Goal: Task Accomplishment & Management: Manage account settings

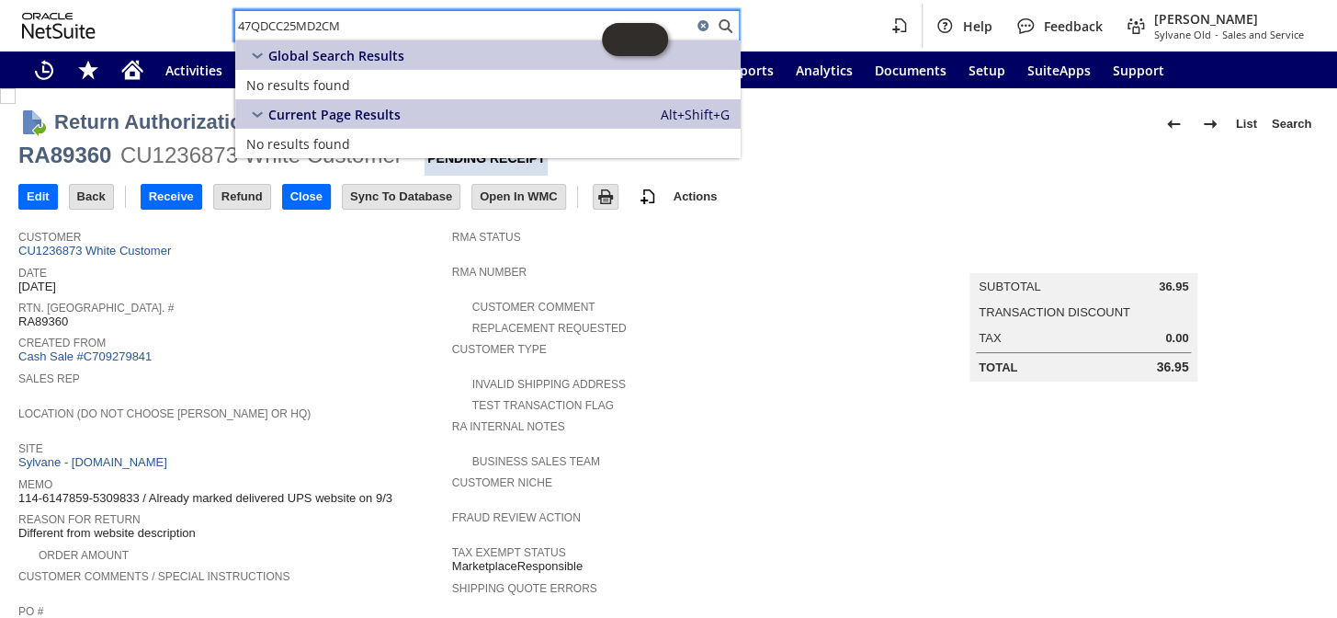
scroll to position [344, 0]
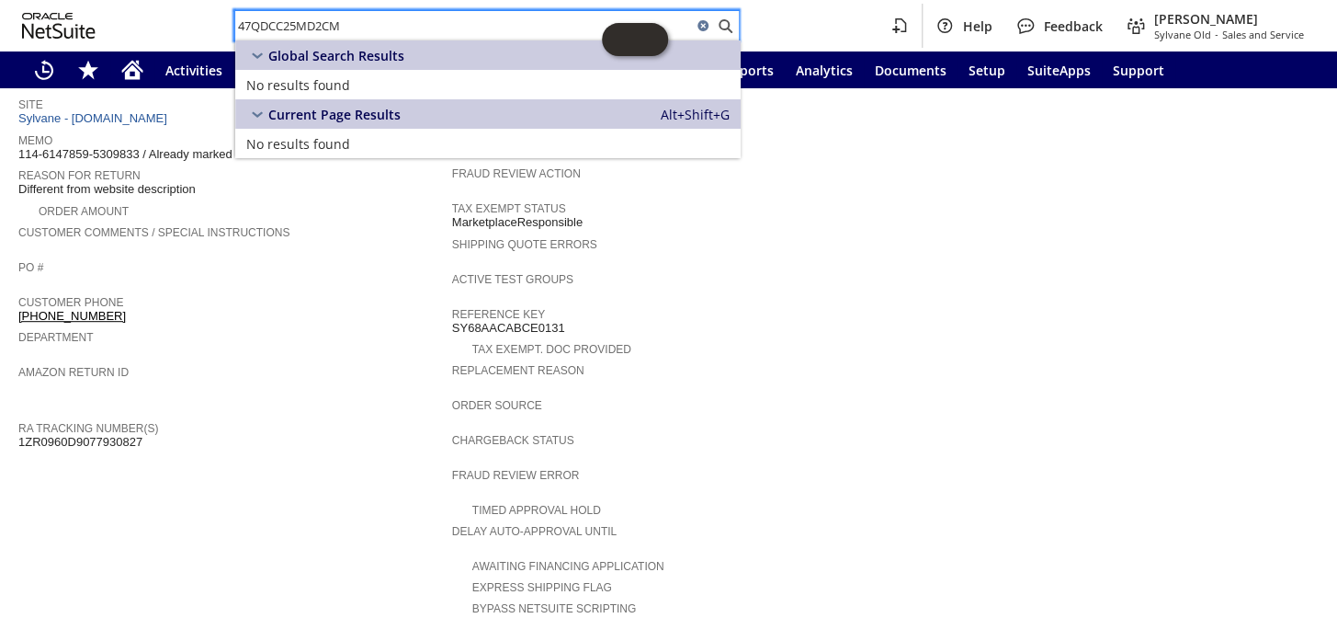
click at [277, 360] on span "Amazon Return ID" at bounding box center [230, 369] width 425 height 18
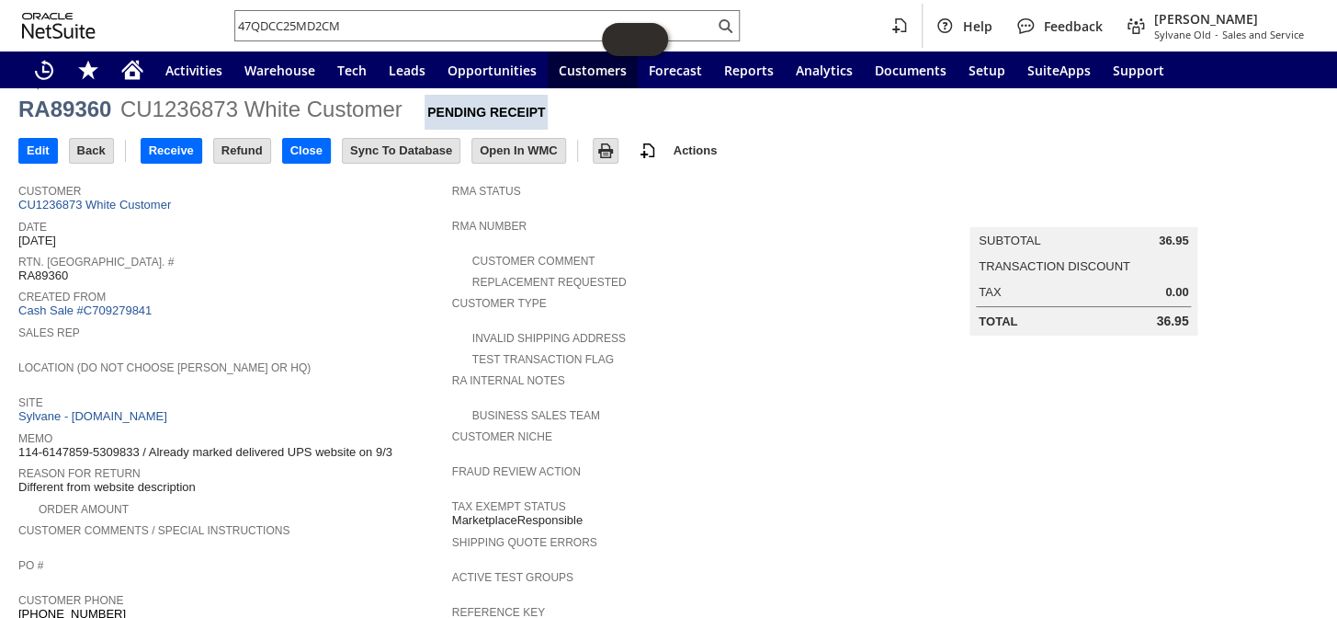
scroll to position [0, 0]
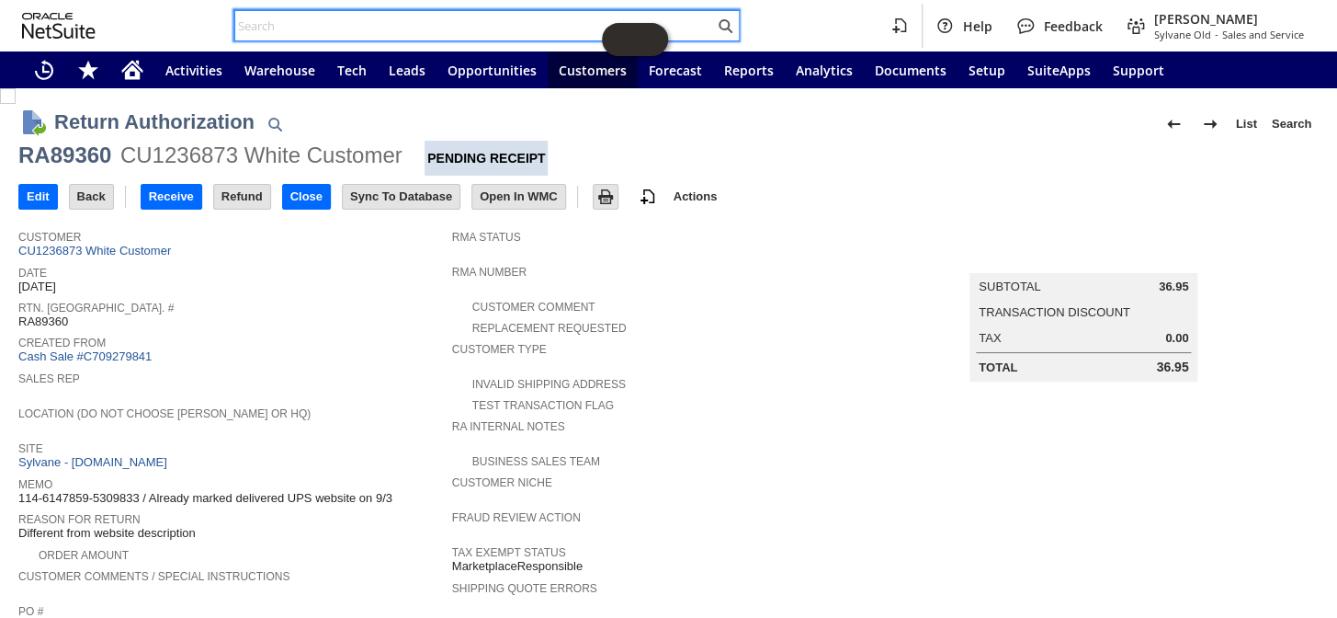
paste input "#2237"
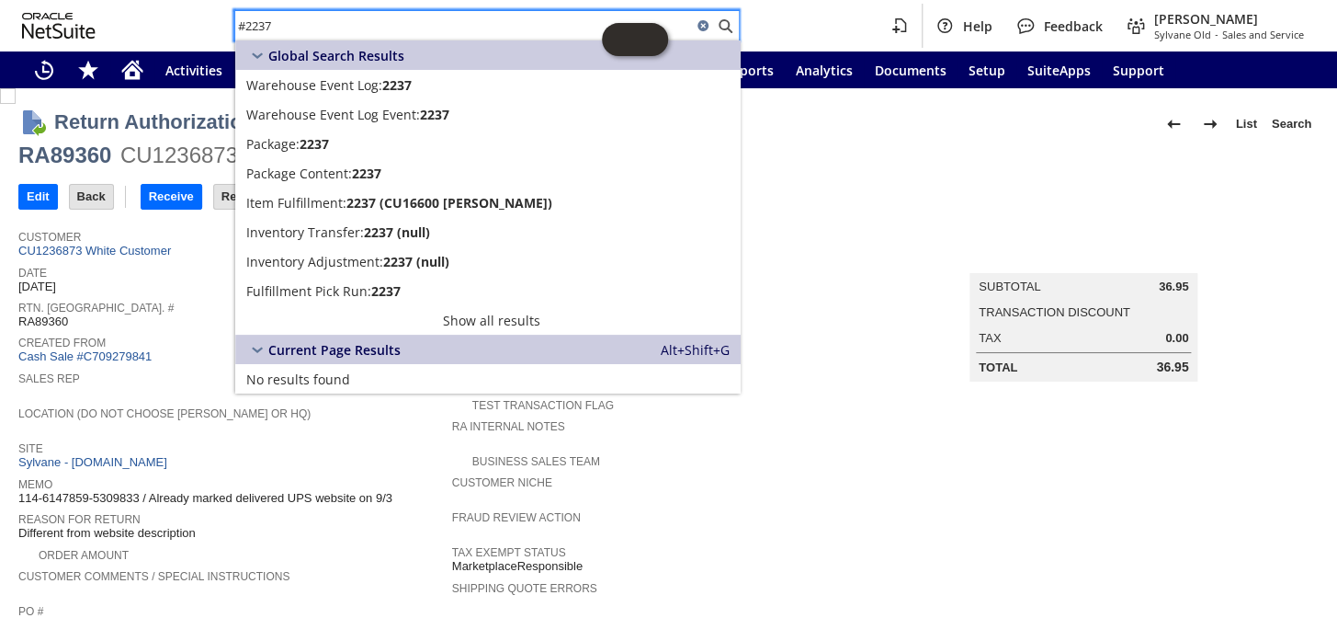
click at [248, 28] on input "#2237" at bounding box center [463, 26] width 457 height 22
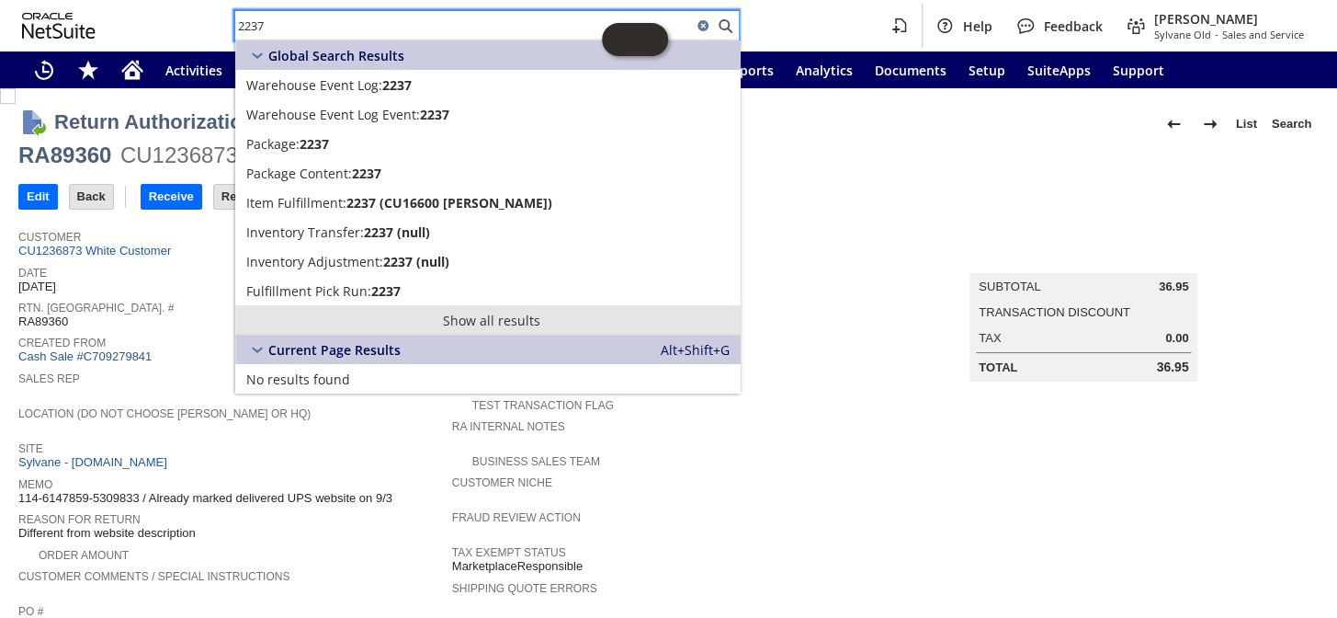
type input "2237"
click at [495, 317] on link "Show all results" at bounding box center [487, 319] width 505 height 29
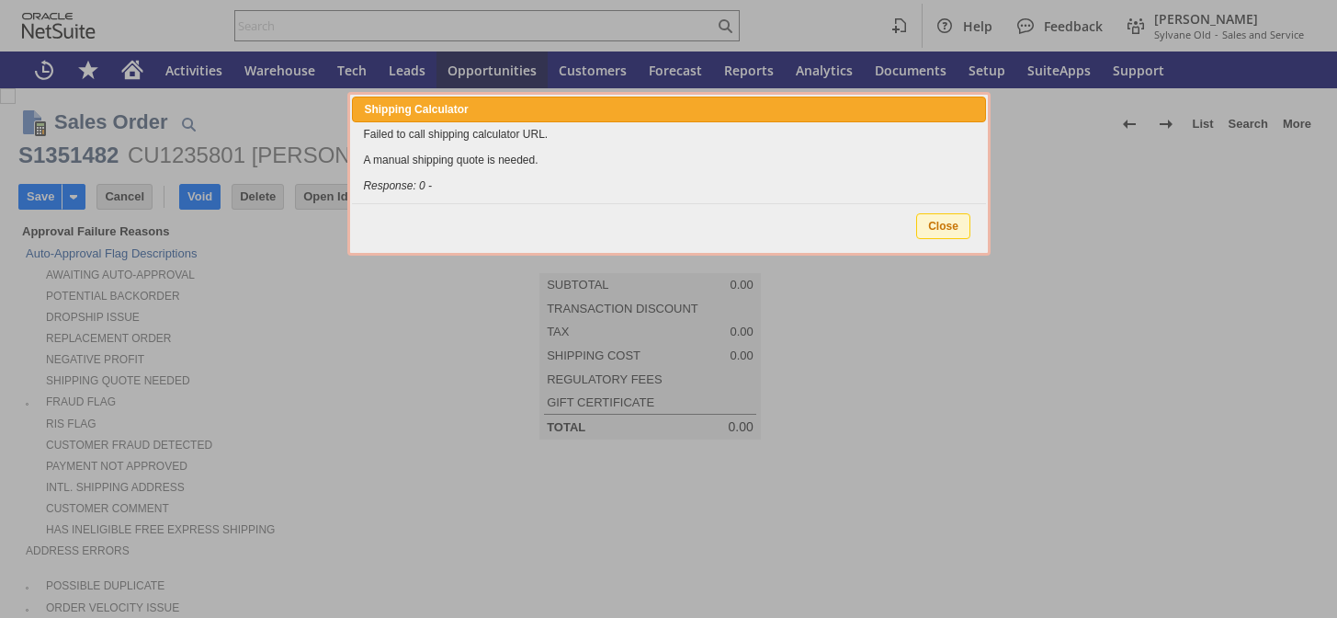
type input "Add"
type input "Copy Previous"
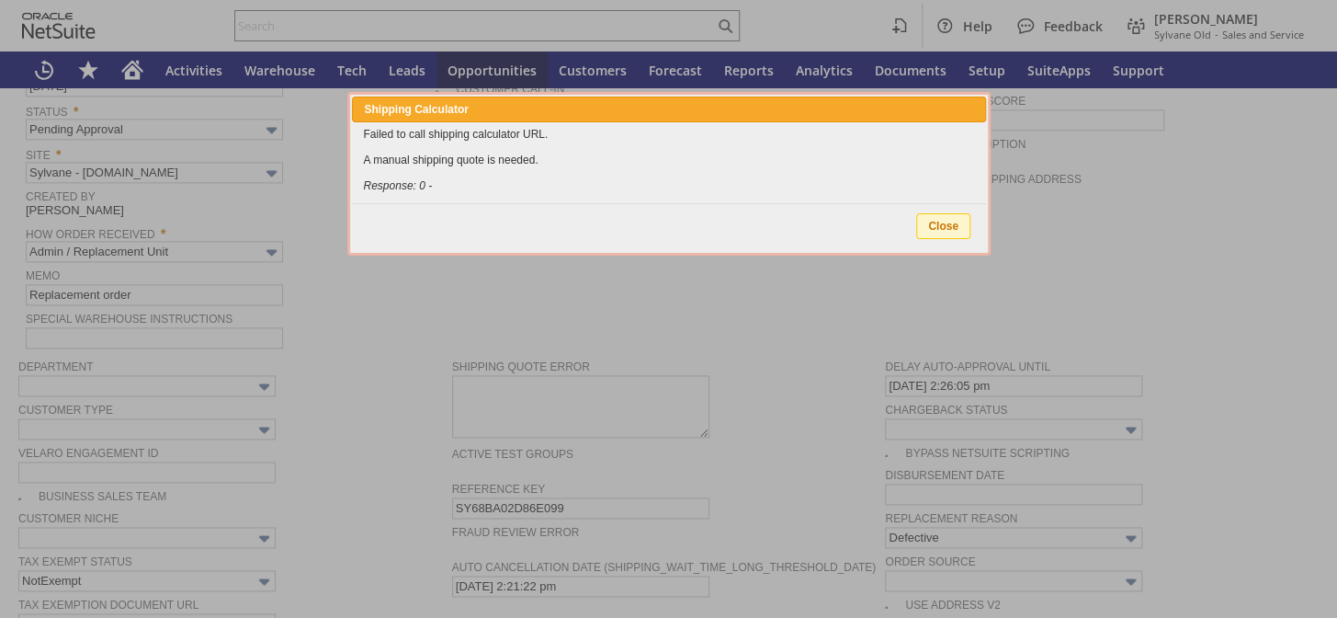
click at [939, 228] on span "Close" at bounding box center [943, 226] width 52 height 24
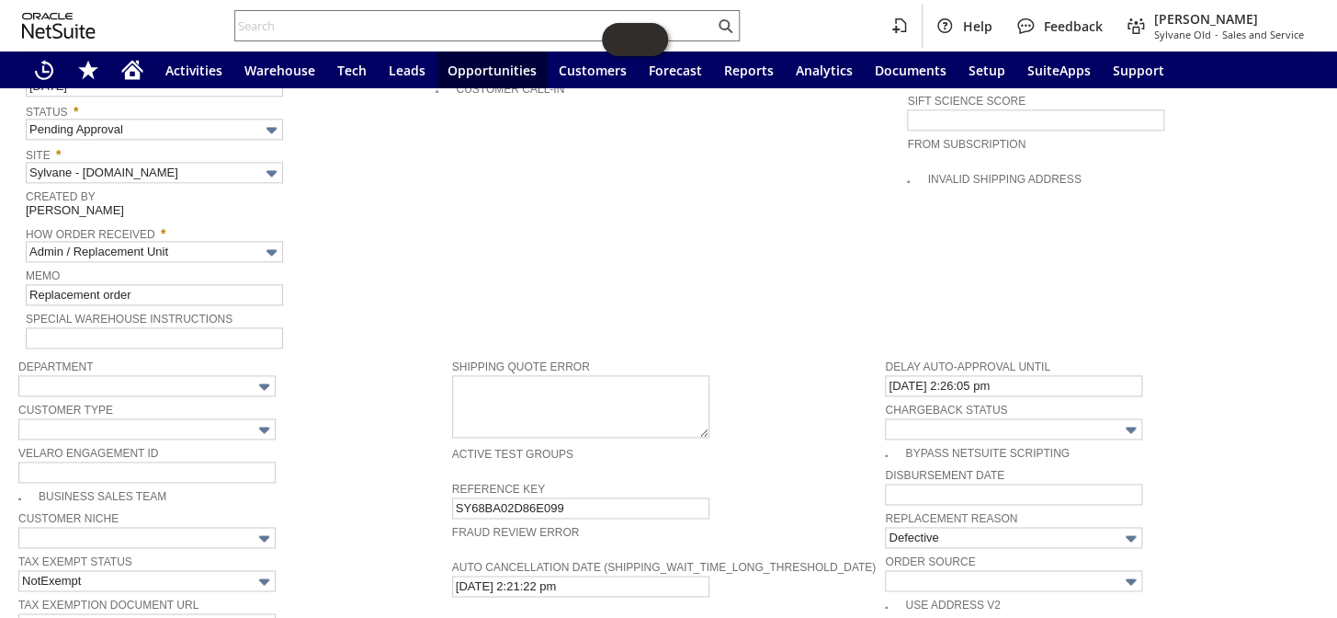
type input "Intelligent Recommendations ⁰"
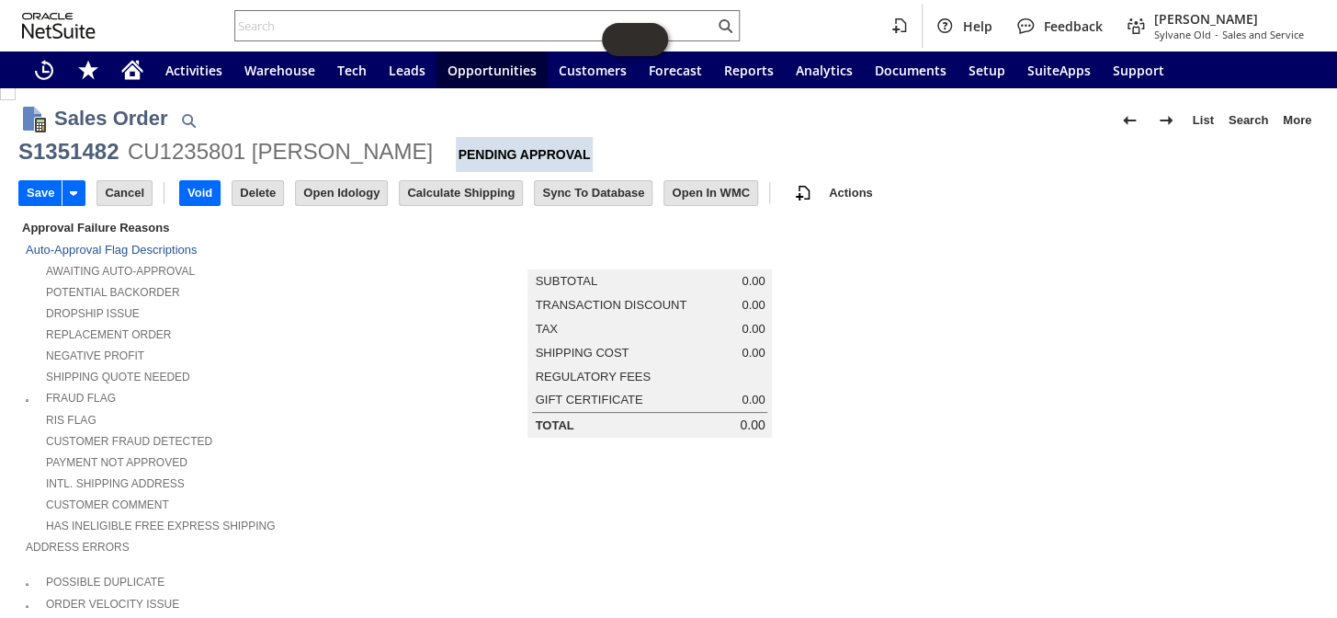
scroll to position [0, 0]
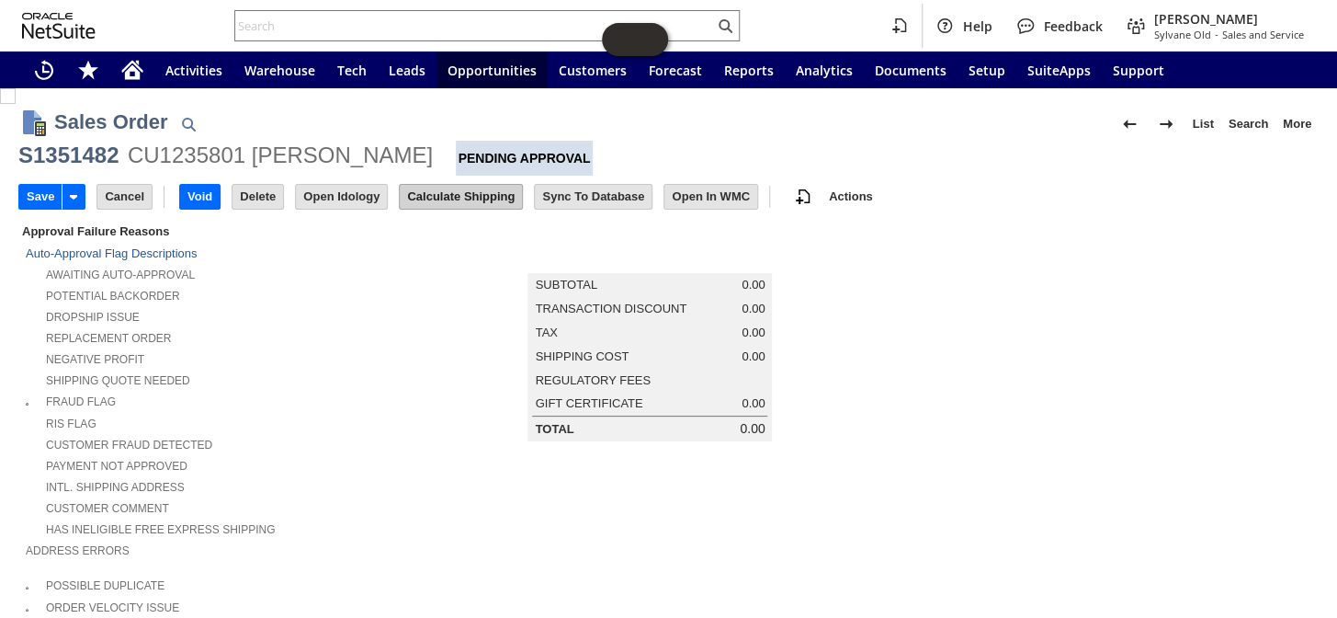
click at [434, 204] on input "Calculate Shipping" at bounding box center [461, 197] width 122 height 24
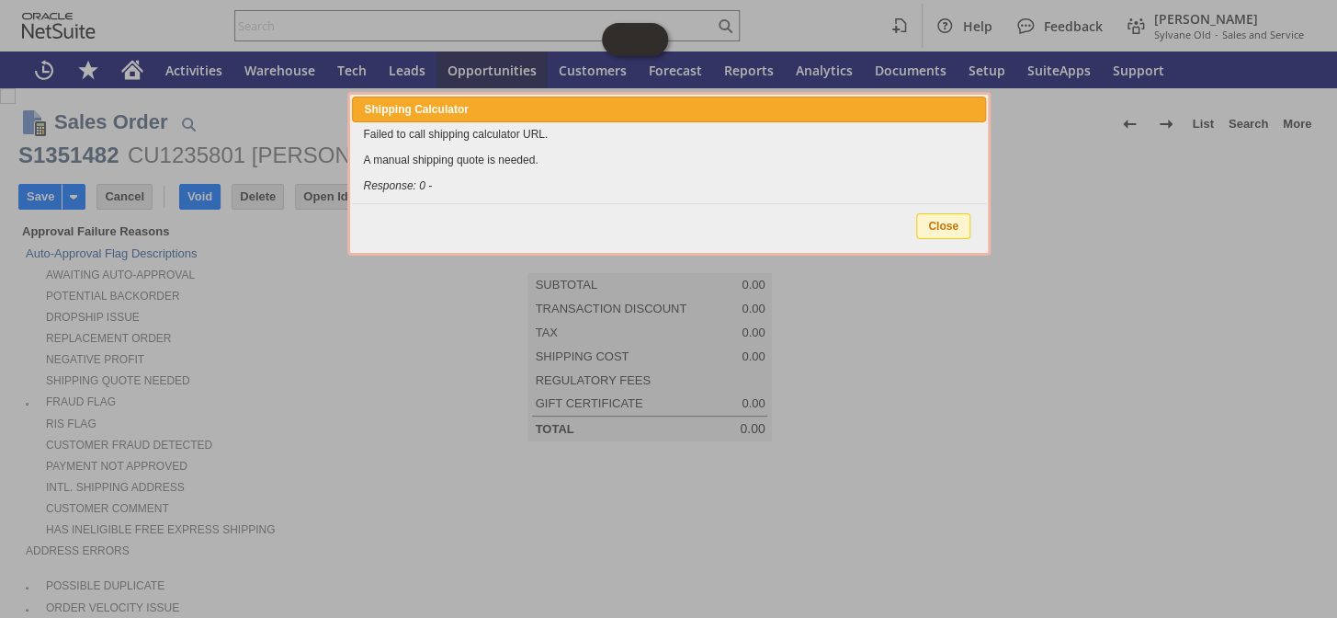
type input "Add"
type input "Copy Previous"
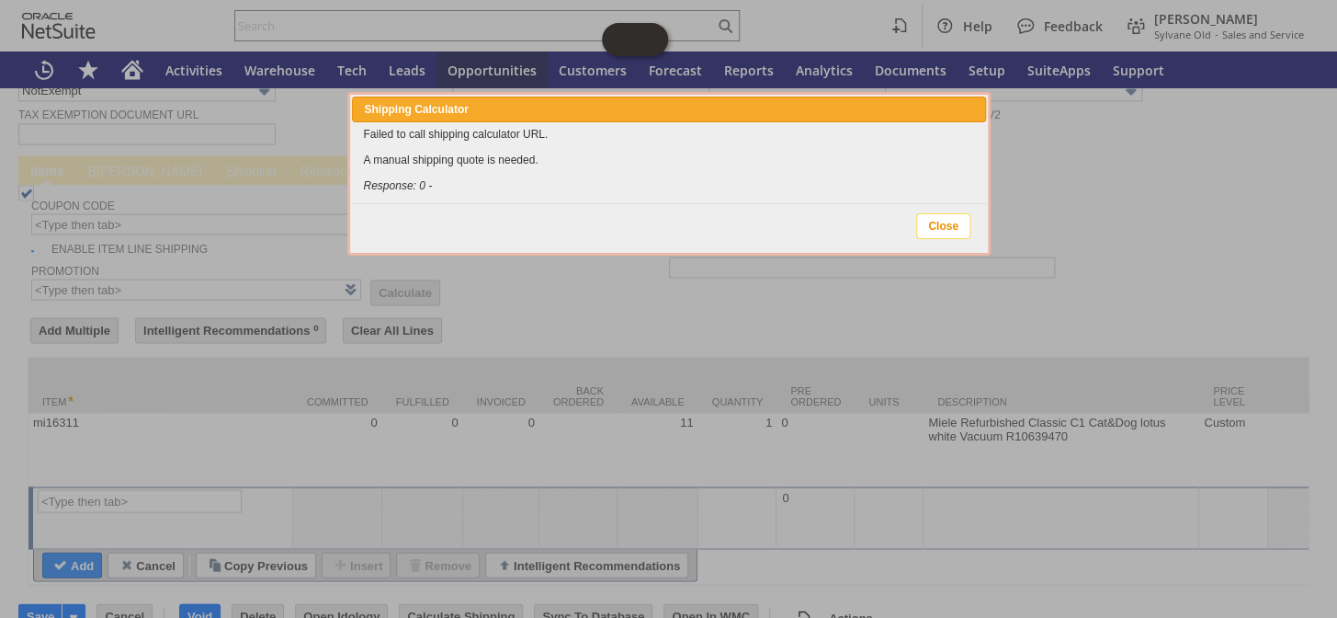
click at [959, 225] on span "Close" at bounding box center [943, 226] width 52 height 24
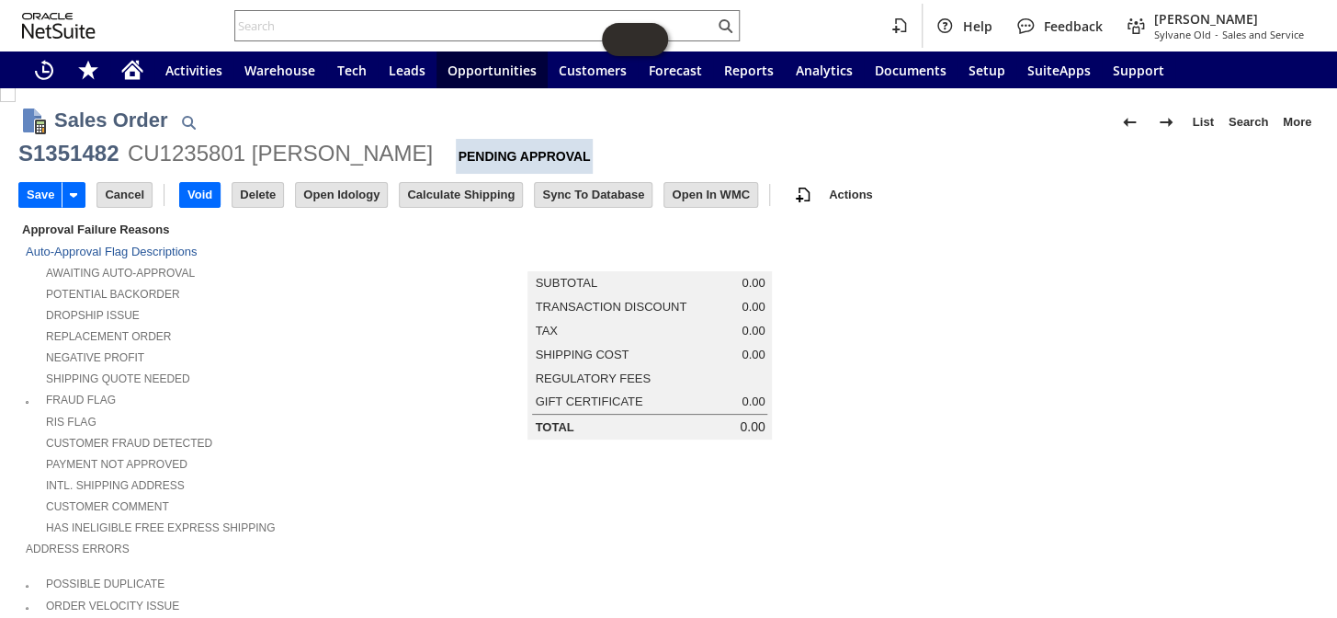
scroll to position [0, 0]
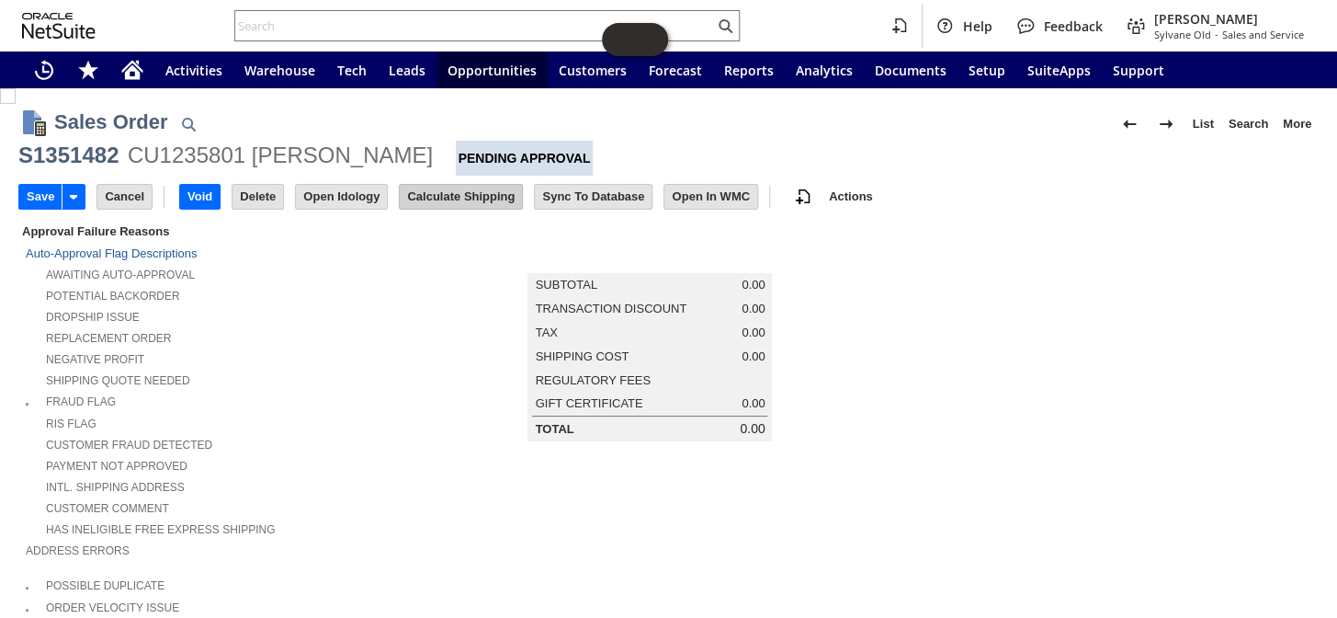
click at [439, 188] on input "Calculate Shipping" at bounding box center [461, 197] width 122 height 24
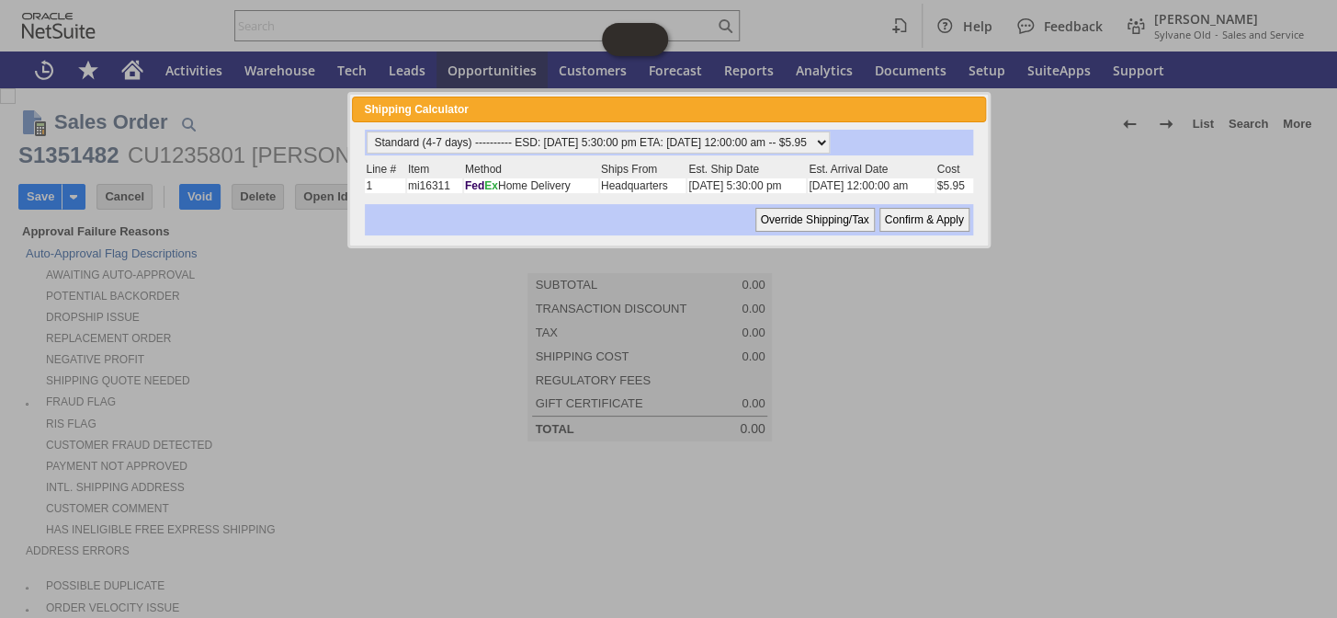
click at [925, 215] on input "Confirm & Apply" at bounding box center [924, 220] width 90 height 24
type input "Add"
type input "Copy Previous"
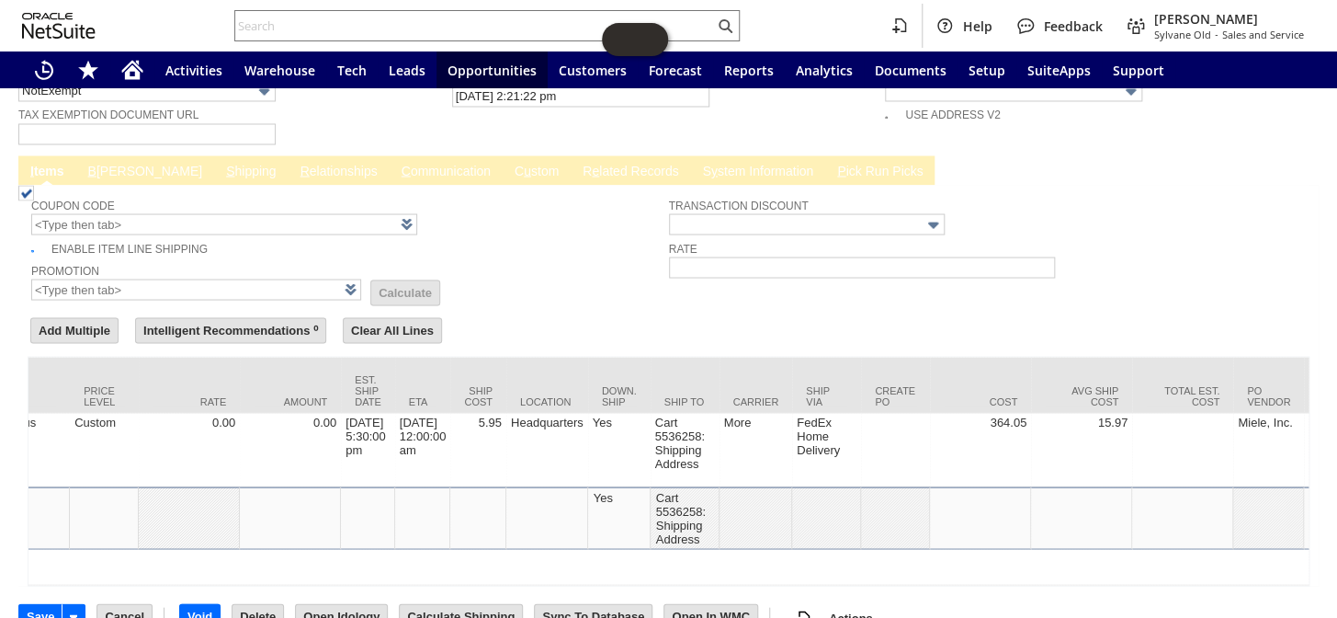
scroll to position [0, 1281]
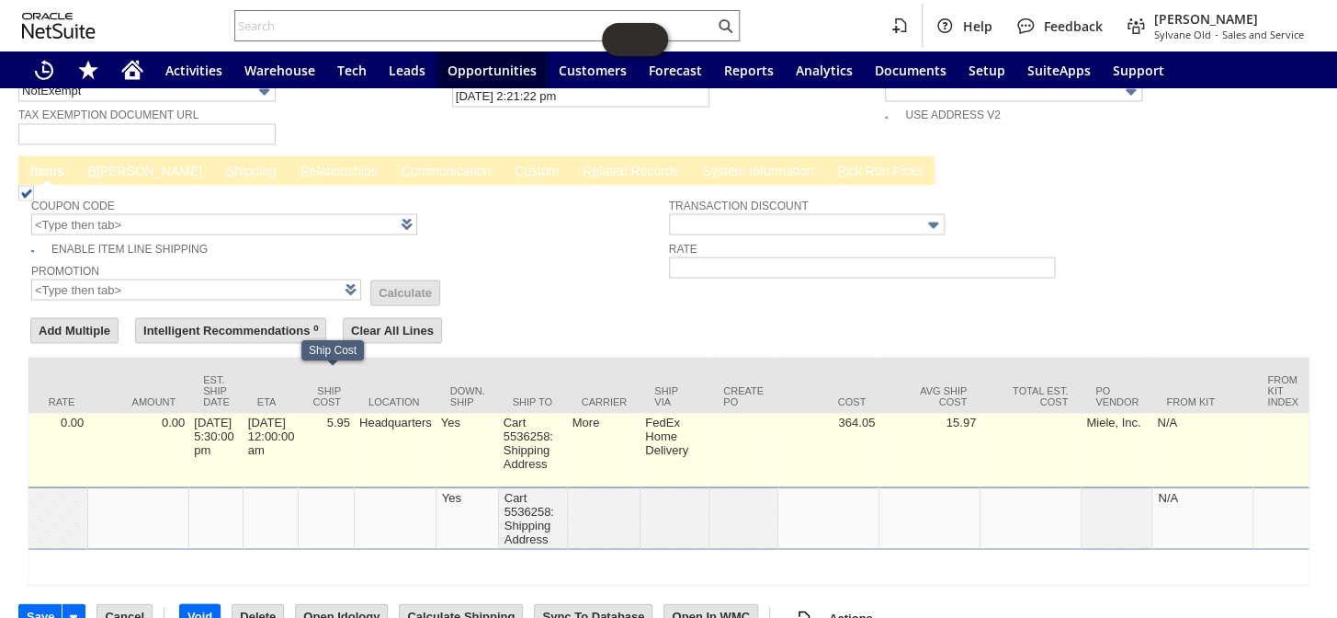
click at [350, 413] on td "5.95" at bounding box center [327, 450] width 56 height 74
type input "5.95"
type input "mi16311"
type input "OK"
type input "Make Copy"
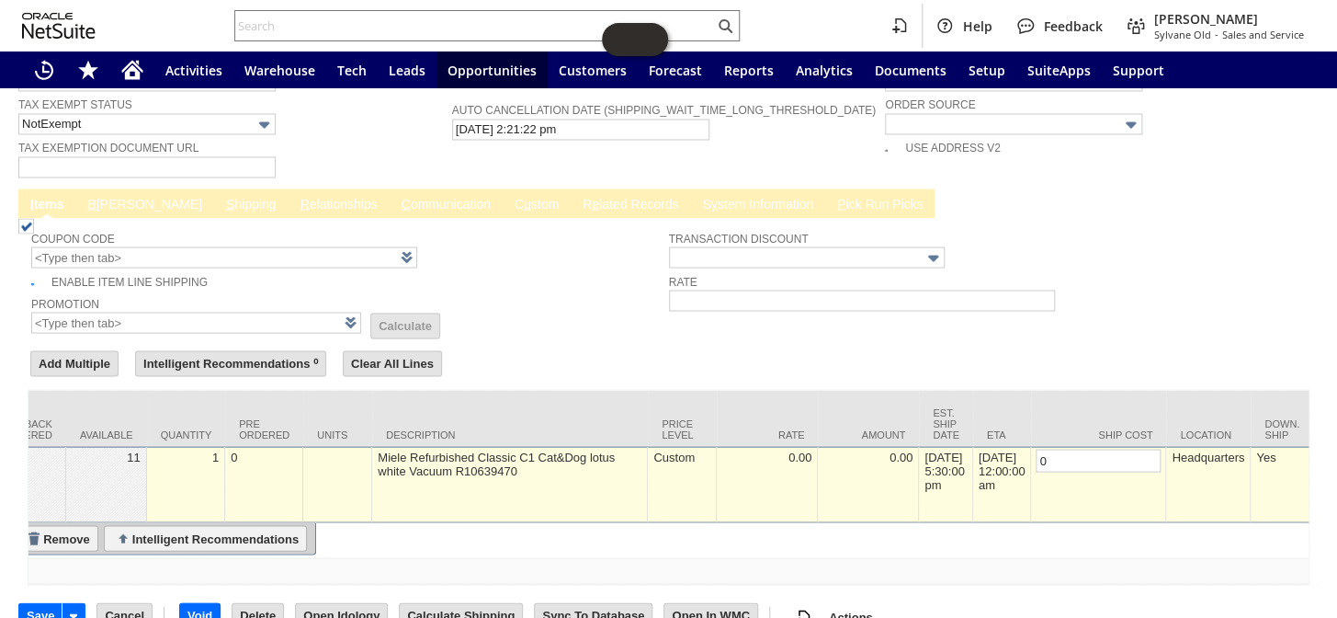
scroll to position [0, 0]
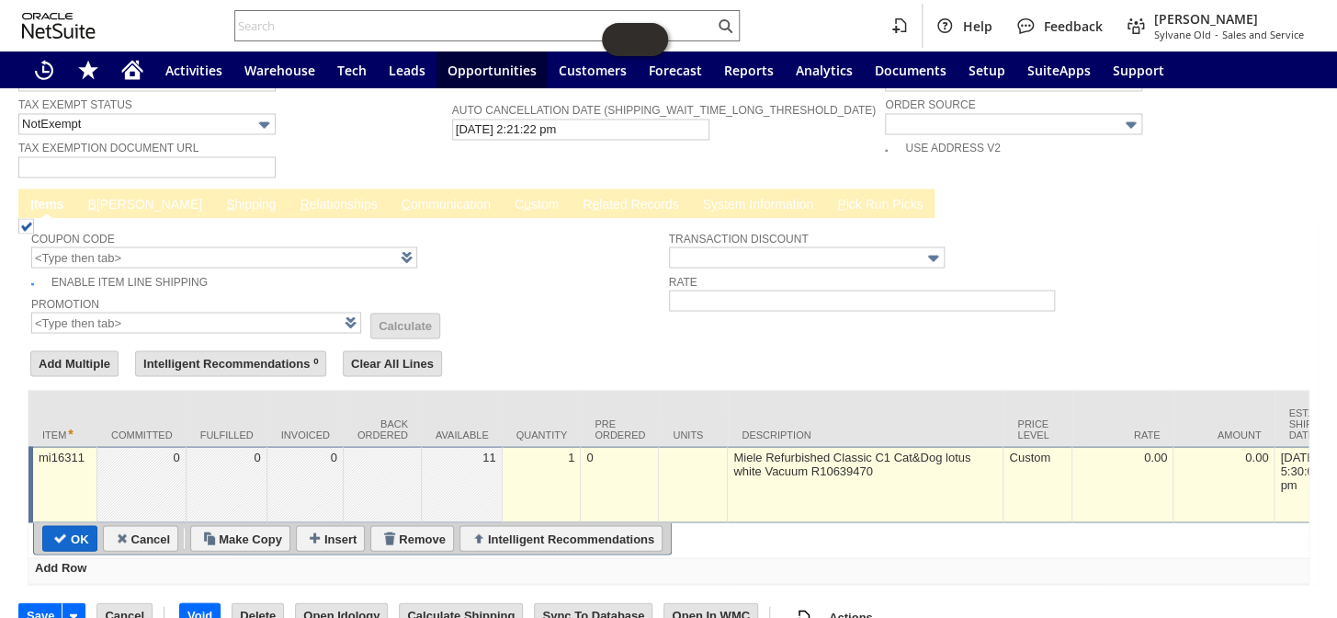
type input "0"
click at [64, 526] on input "OK" at bounding box center [69, 538] width 53 height 24
type input "Add"
type input "Copy Previous"
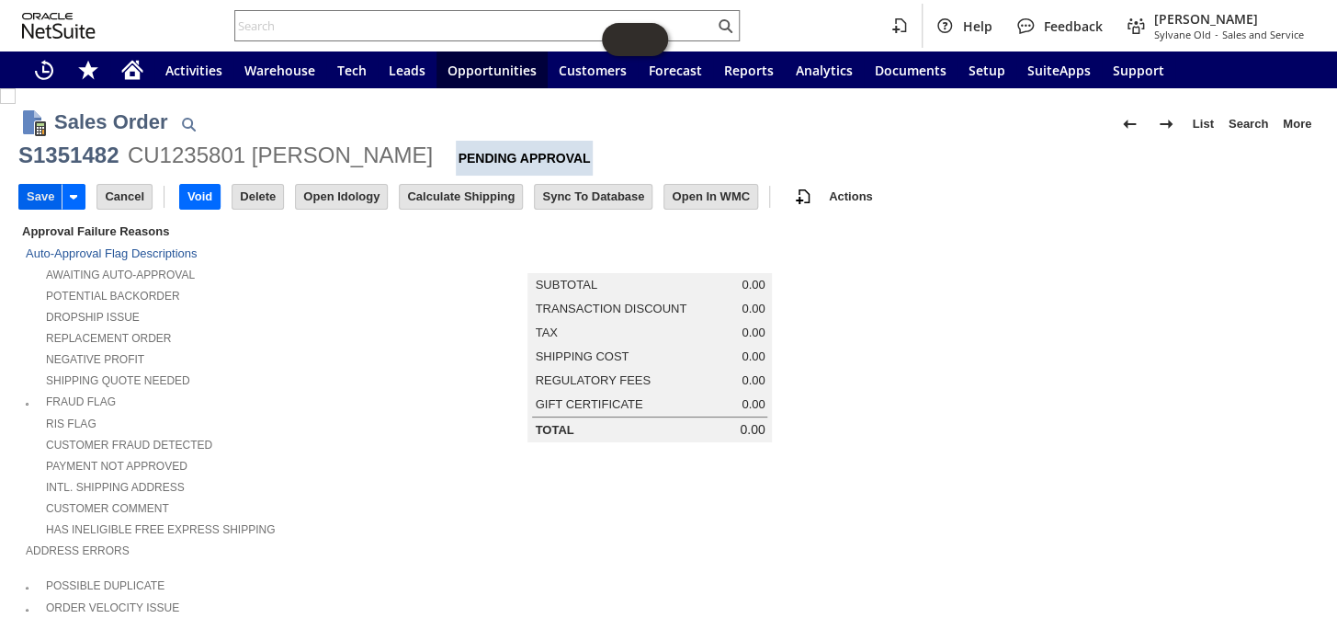
click at [28, 196] on input "Save" at bounding box center [40, 197] width 42 height 24
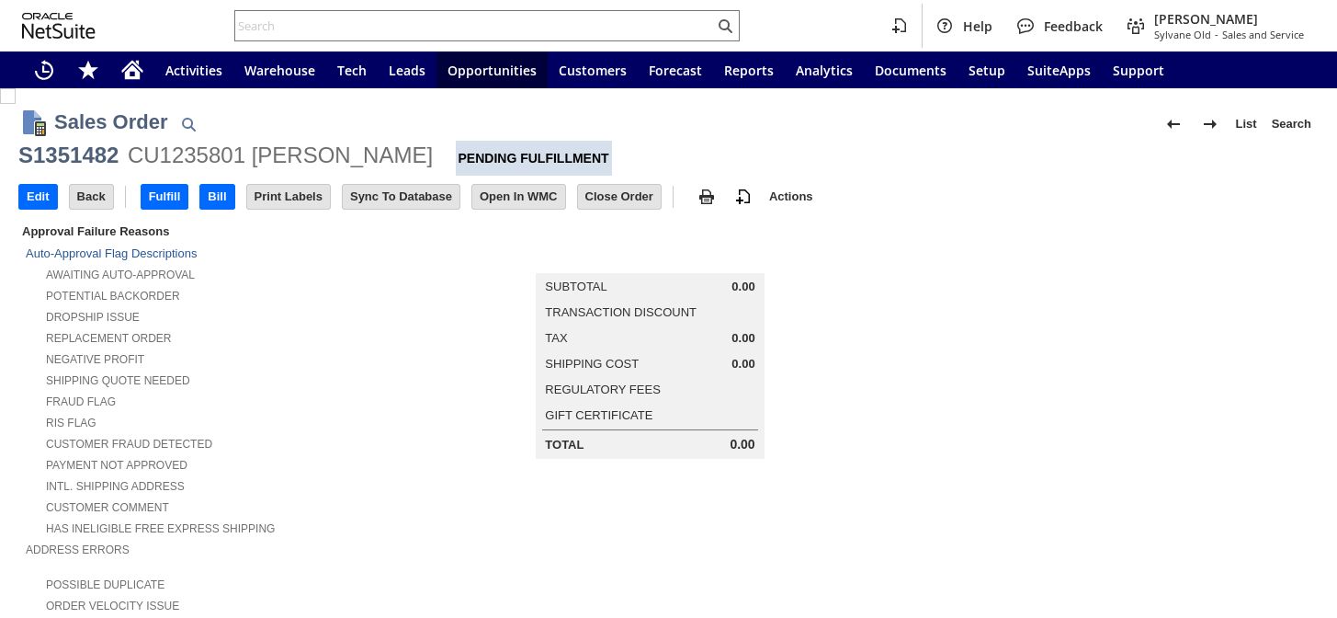
click at [133, 74] on icon "Home" at bounding box center [132, 70] width 22 height 22
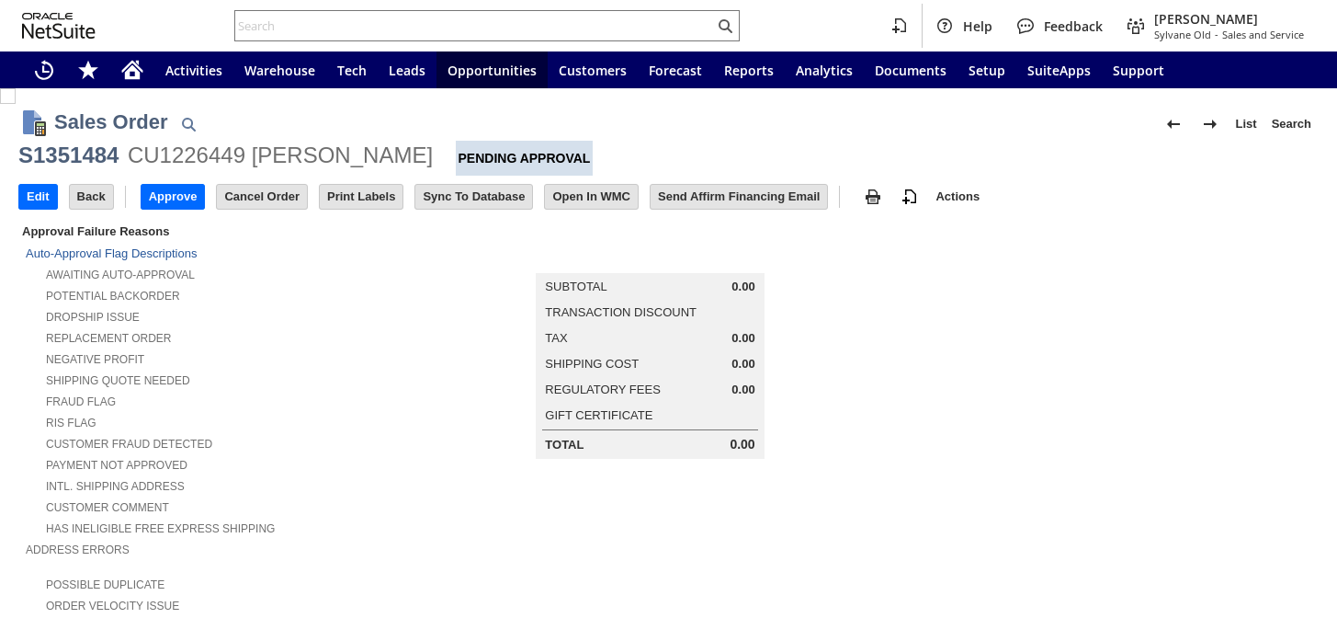
click at [173, 198] on input "Approve" at bounding box center [173, 197] width 63 height 24
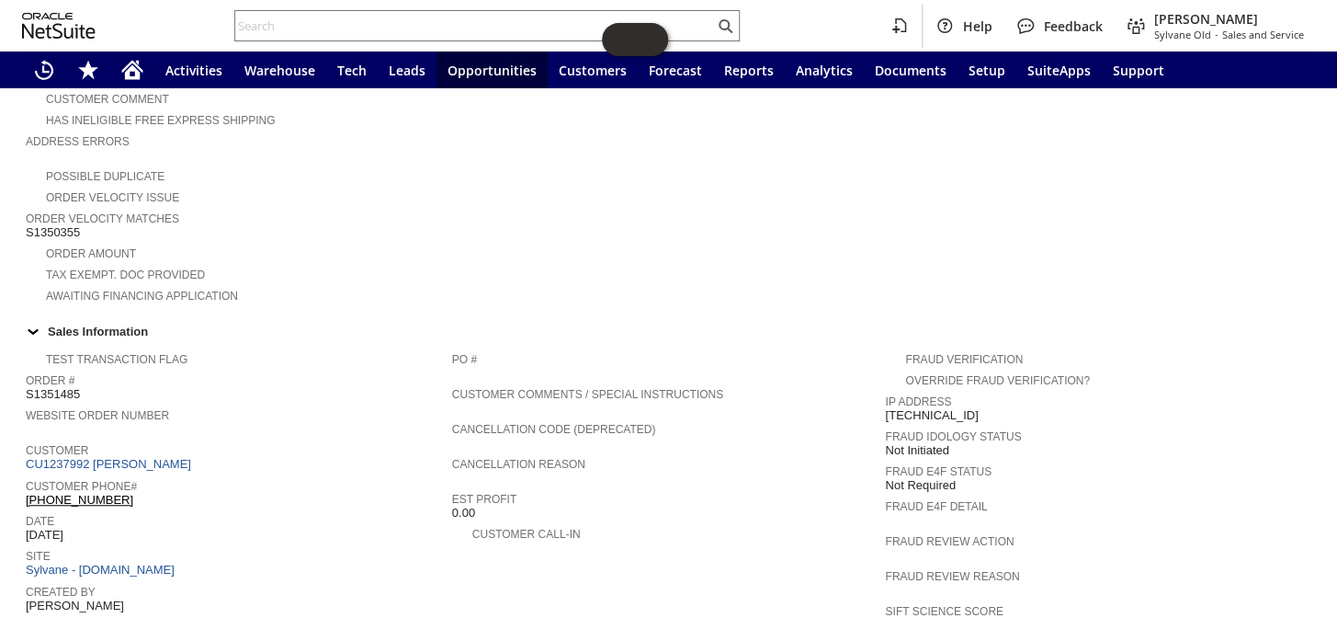
scroll to position [501, 0]
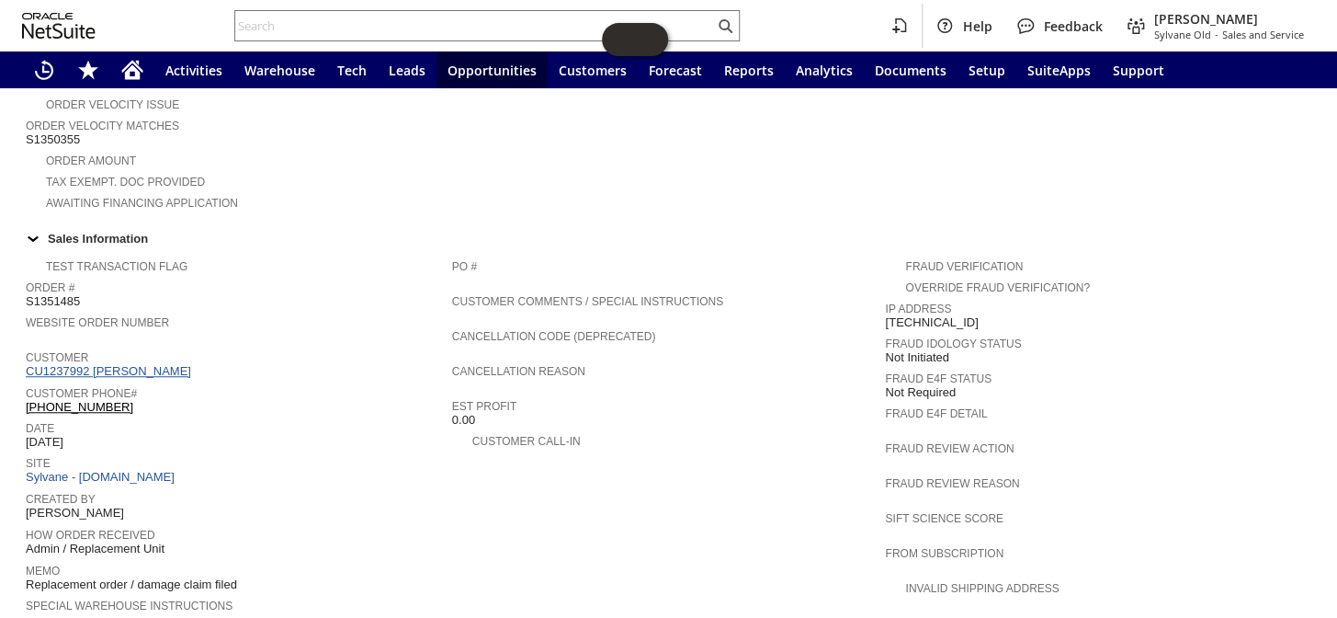
click at [162, 364] on link "CU1237992 [PERSON_NAME]" at bounding box center [111, 371] width 170 height 14
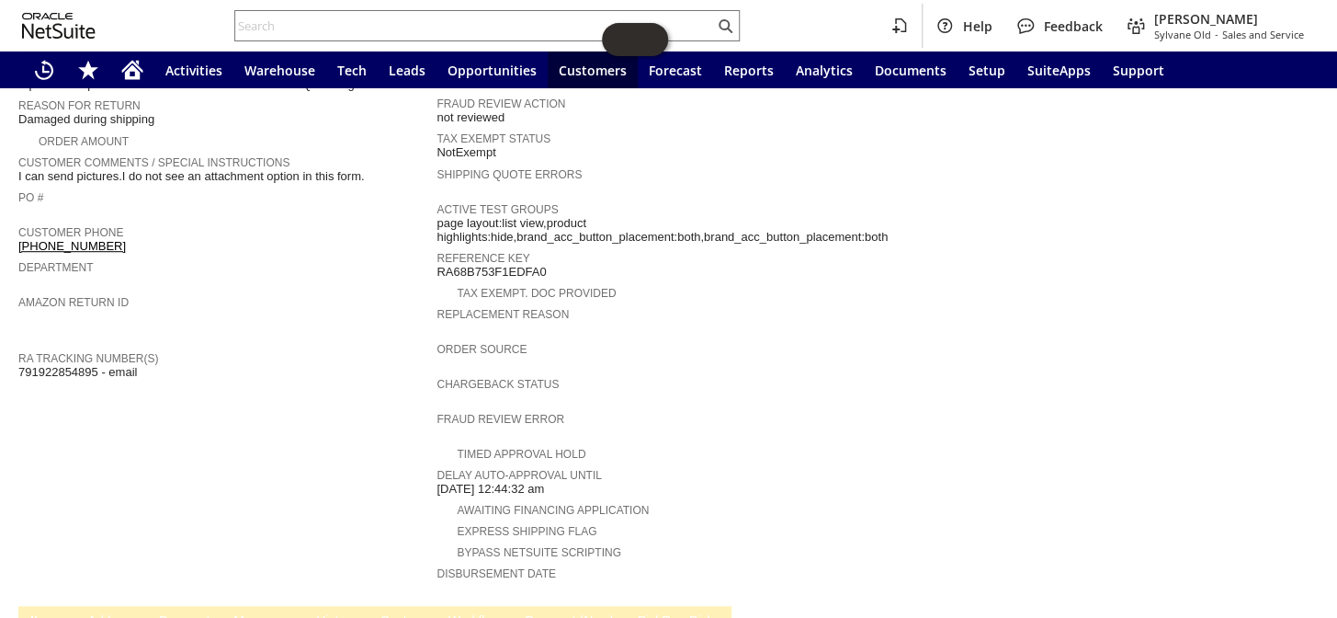
scroll to position [370, 0]
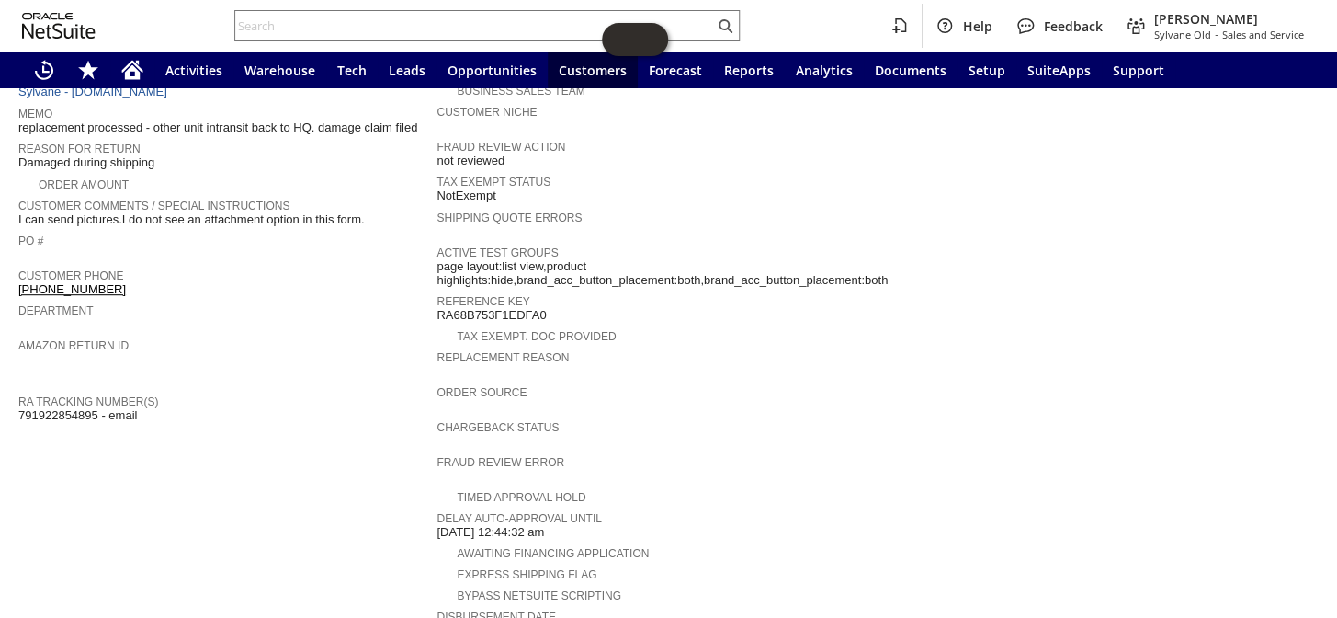
click at [74, 408] on span "791922854895 - email" at bounding box center [77, 415] width 119 height 15
copy span "791922854895"
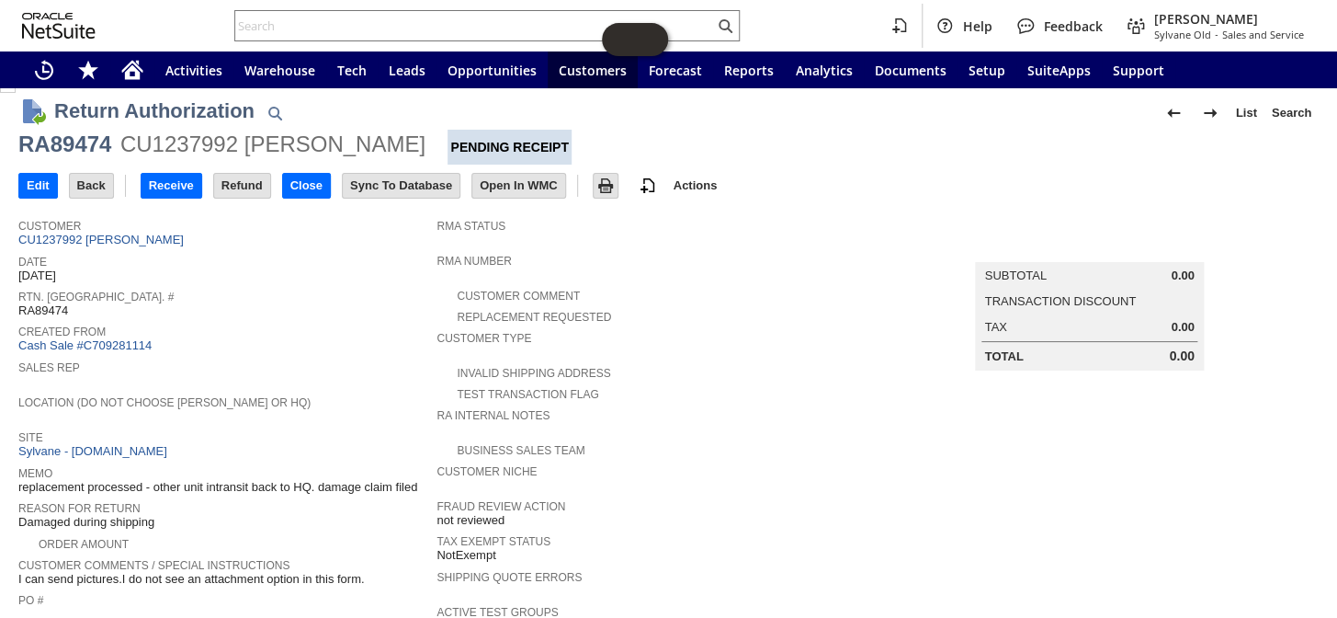
scroll to position [0, 0]
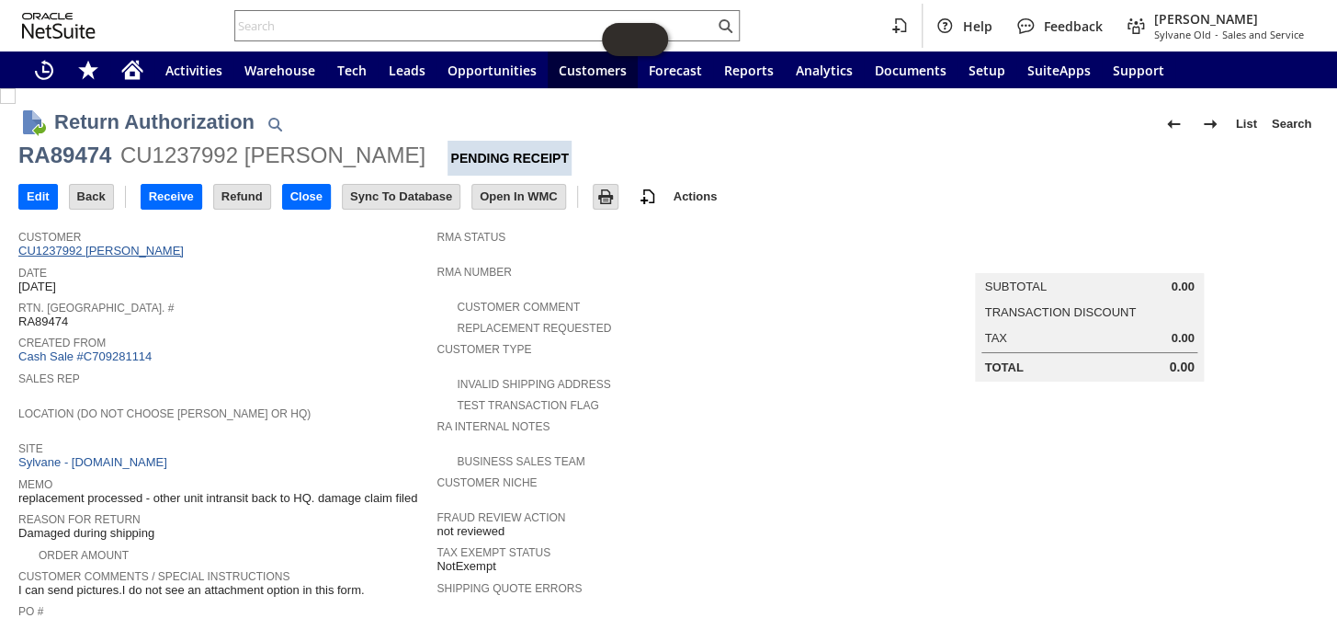
click at [161, 248] on link "CU1237992 [PERSON_NAME]" at bounding box center [103, 251] width 170 height 14
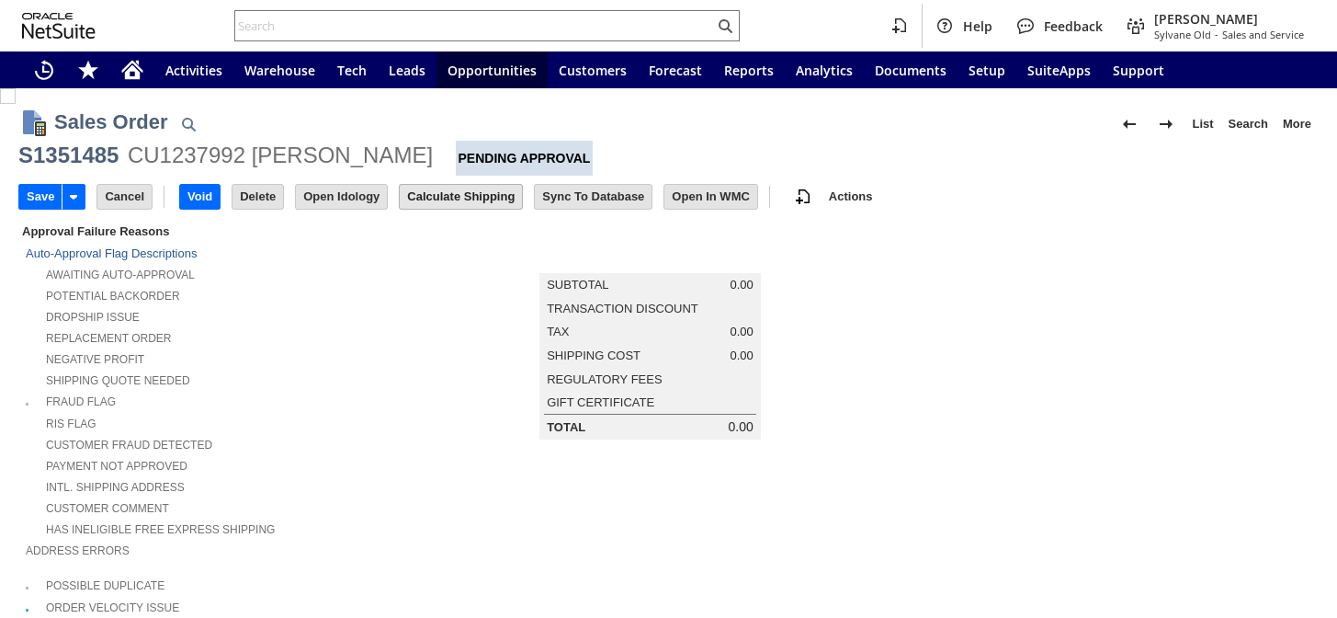
click at [457, 197] on input "Calculate Shipping" at bounding box center [461, 197] width 122 height 24
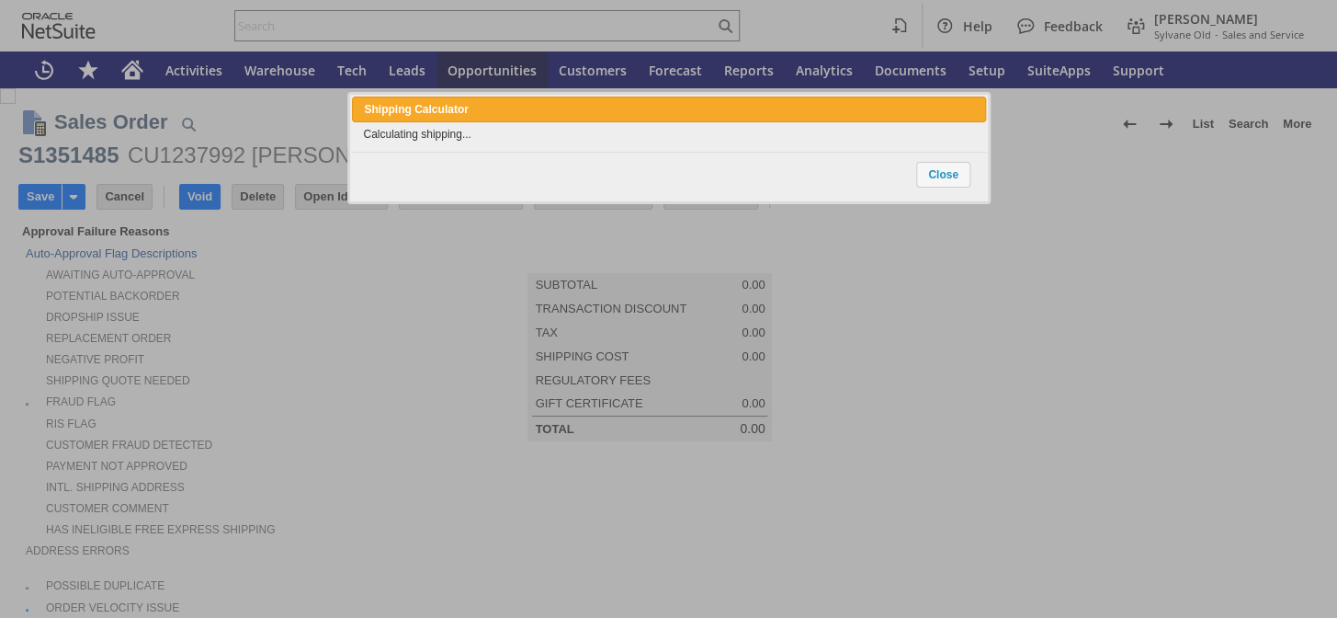
scroll to position [940, 0]
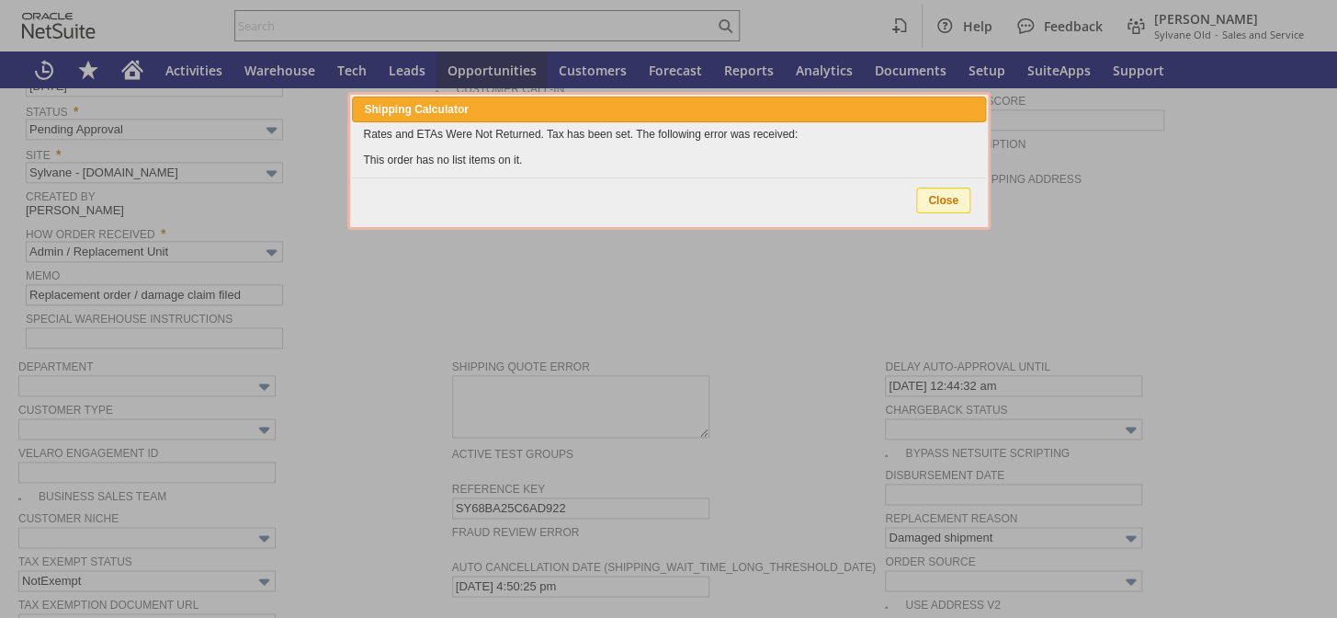
type input "Add"
type input "Copy Previous"
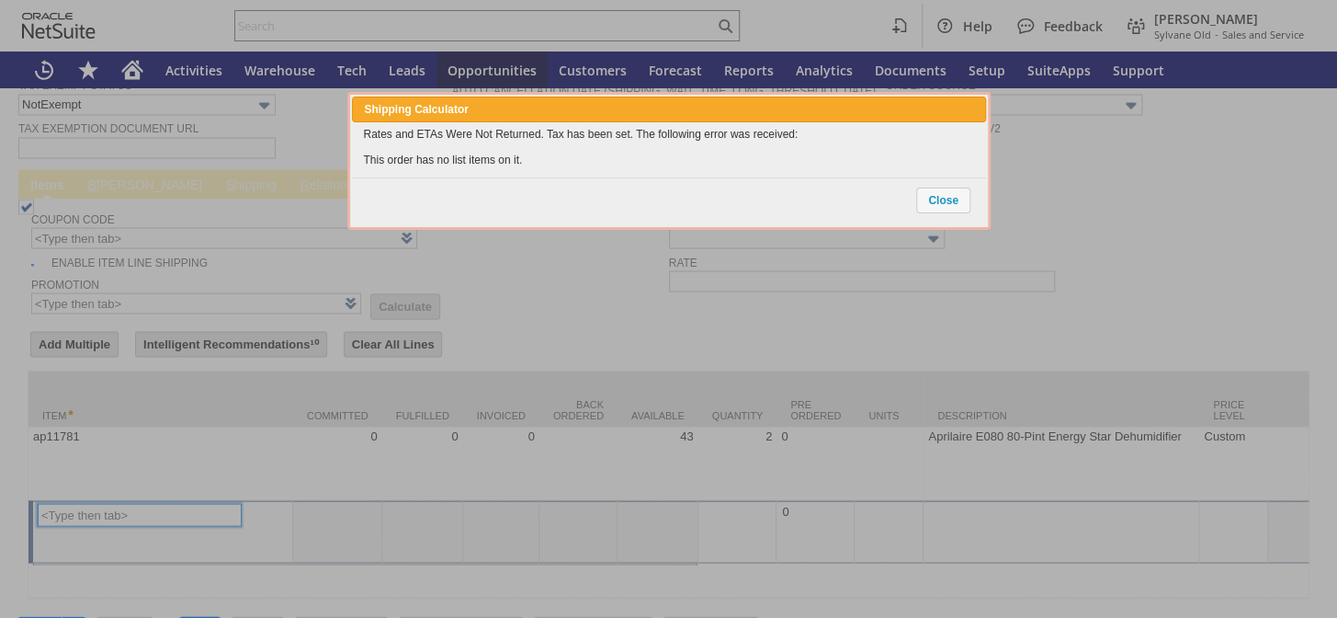
type input "Intelligent Recommendations¹⁰"
click at [949, 193] on span "Close" at bounding box center [943, 200] width 52 height 24
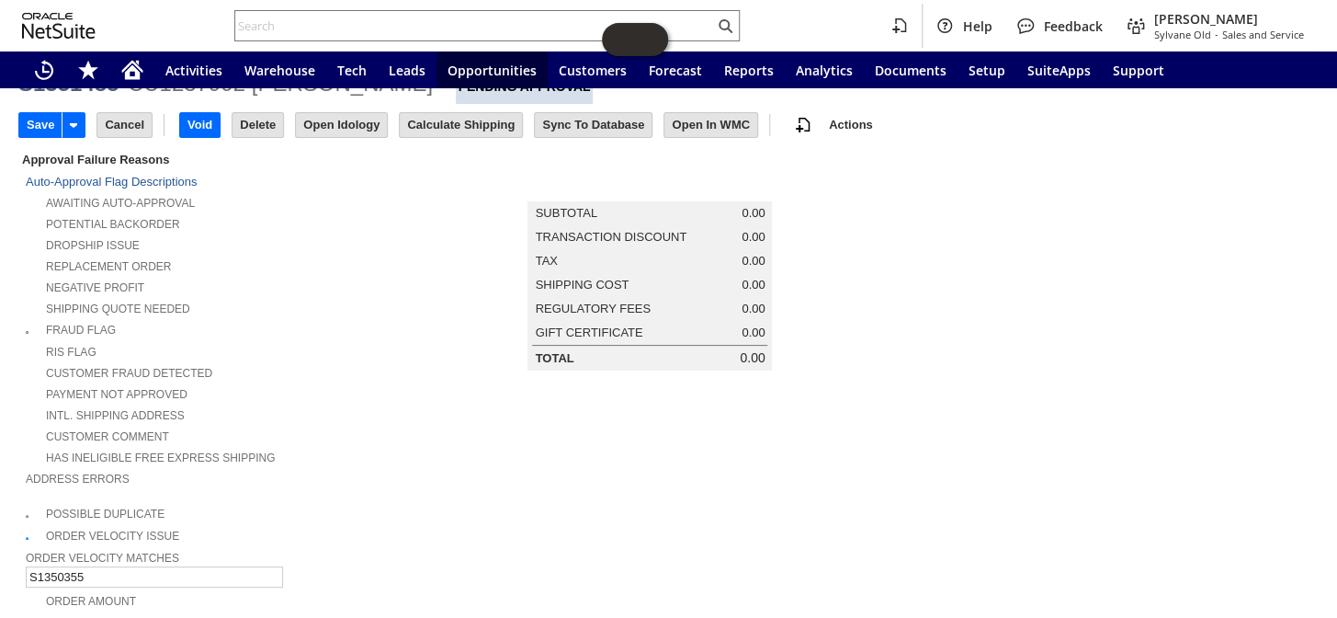
scroll to position [0, 0]
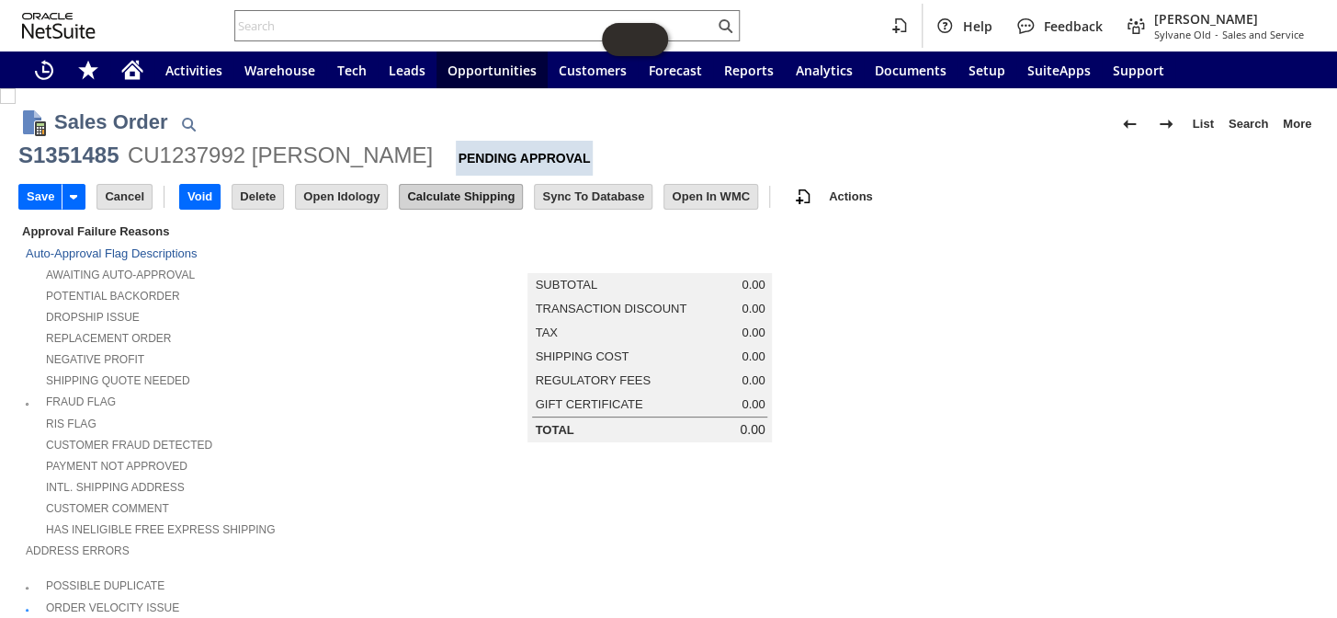
click at [451, 197] on input "Calculate Shipping" at bounding box center [461, 197] width 122 height 24
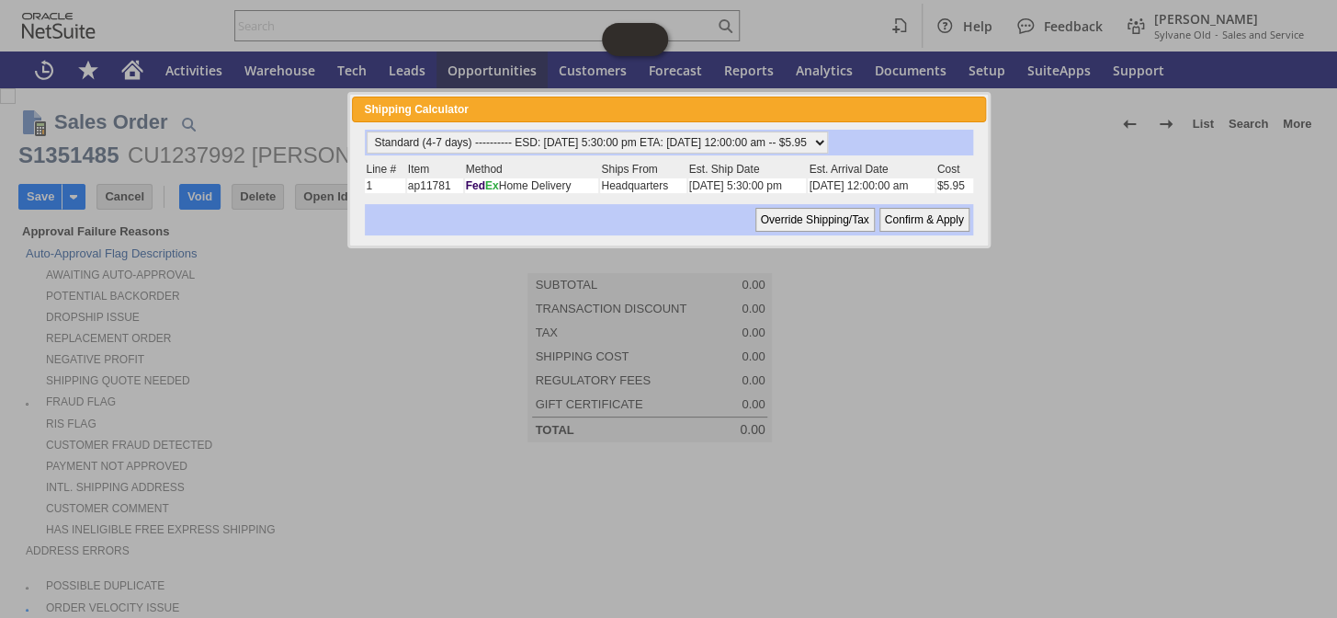
click at [922, 222] on input "Confirm & Apply" at bounding box center [924, 220] width 90 height 24
type input "Add"
type input "Copy Previous"
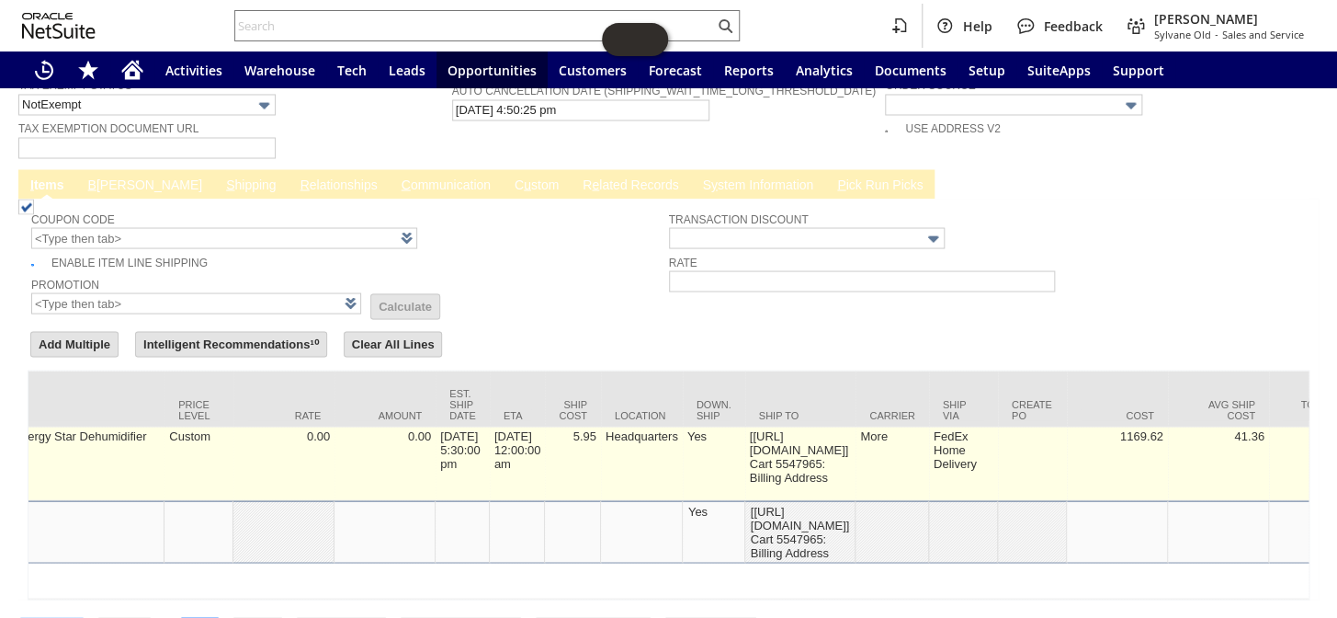
scroll to position [0, 1038]
click at [597, 426] on td "5.95" at bounding box center [569, 463] width 56 height 74
type input "5.95"
type input "8.0%"
type input "OK"
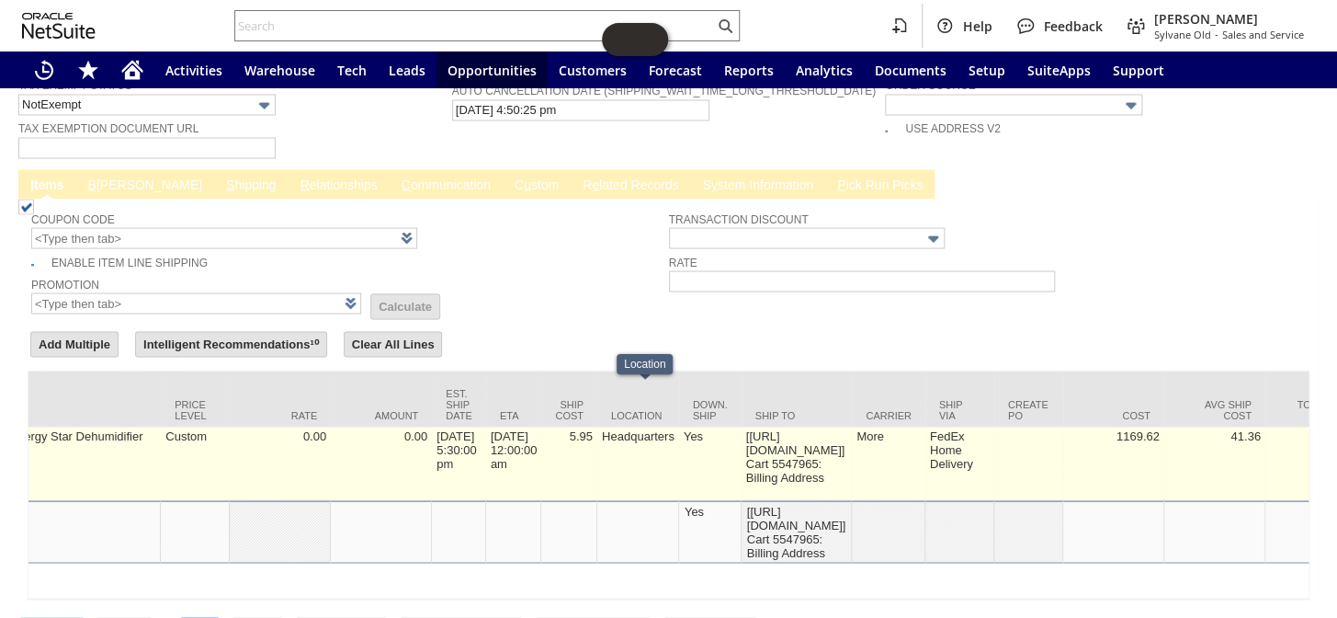
type input "Make Copy"
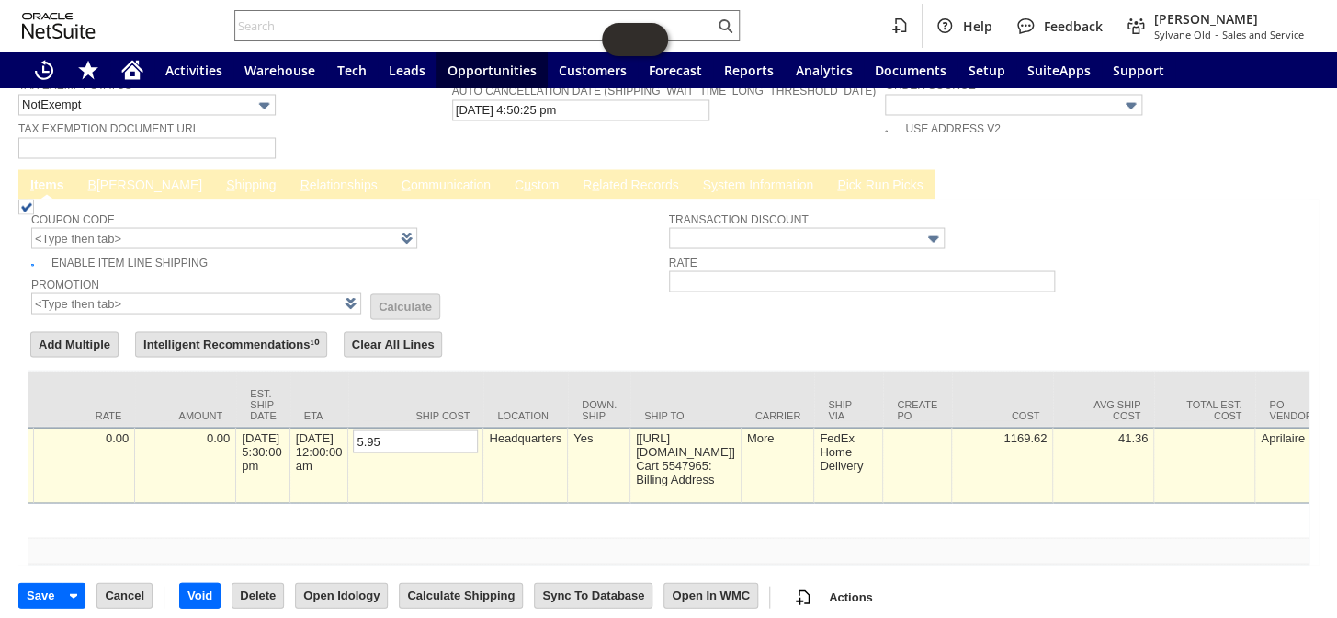
scroll to position [1397, 0]
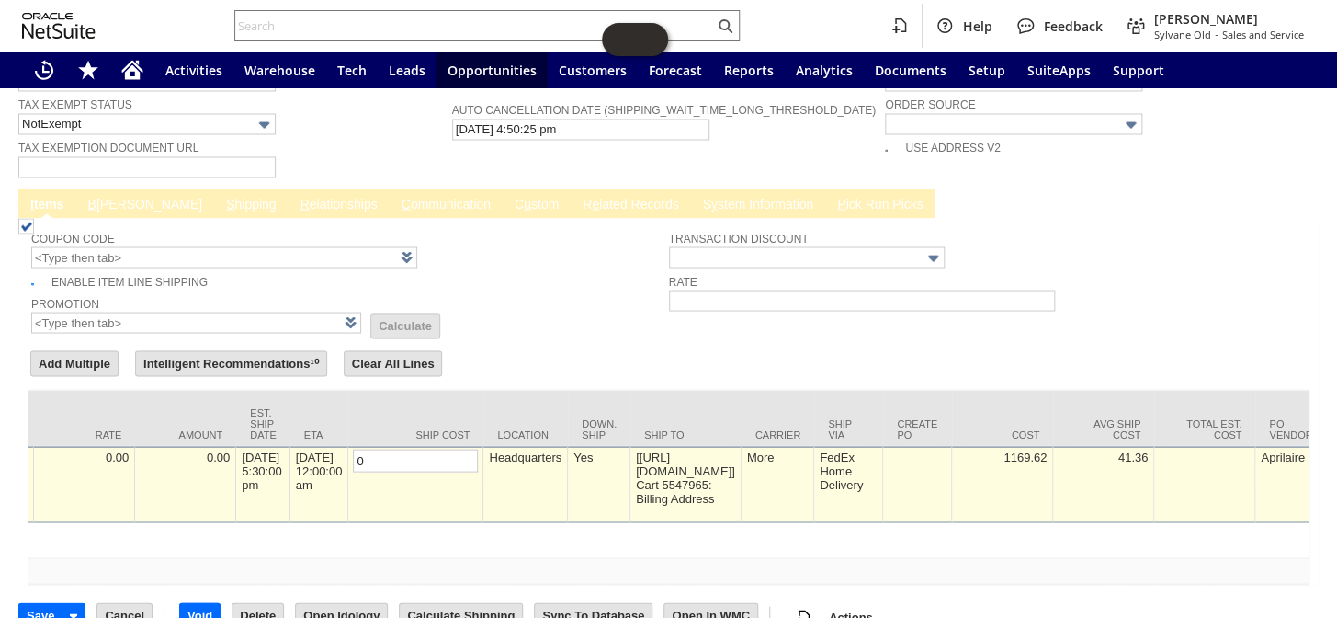
type input "0"
drag, startPoint x: 626, startPoint y: 303, endPoint x: 538, endPoint y: 366, distance: 107.4
click at [625, 347] on form "Add Multiple Intelligent Recommendations¹⁰ Clear All Lines Line Items All Item …" at bounding box center [669, 465] width 1282 height 237
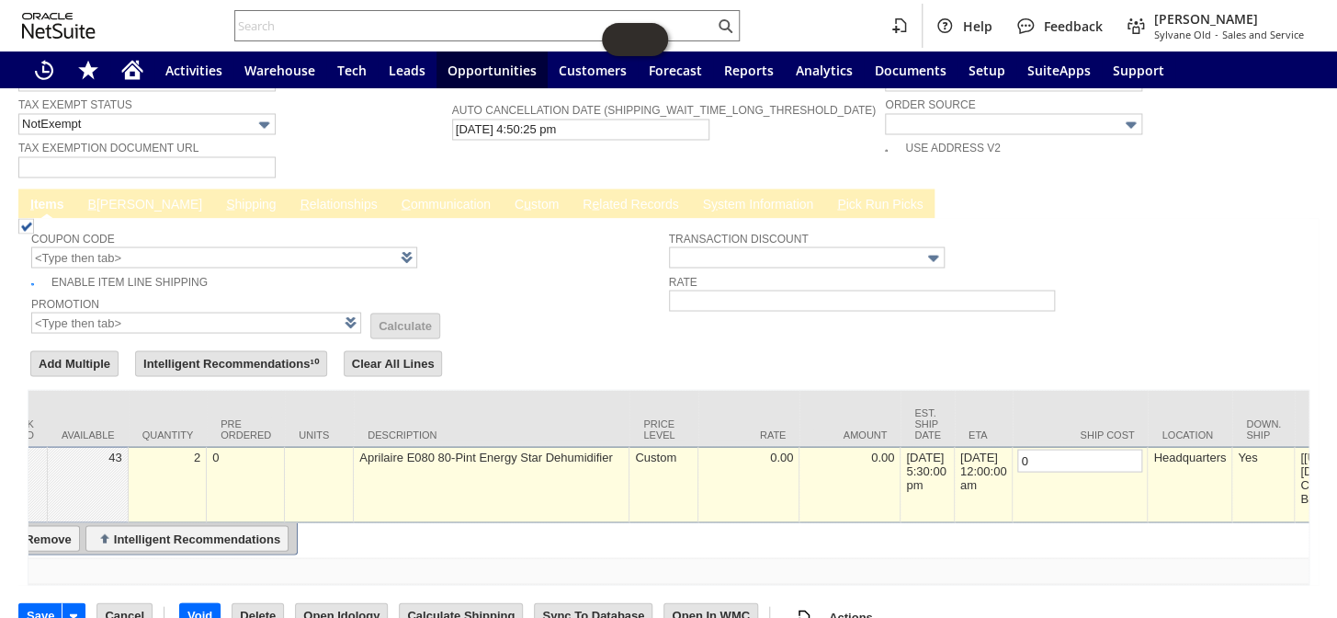
scroll to position [0, 0]
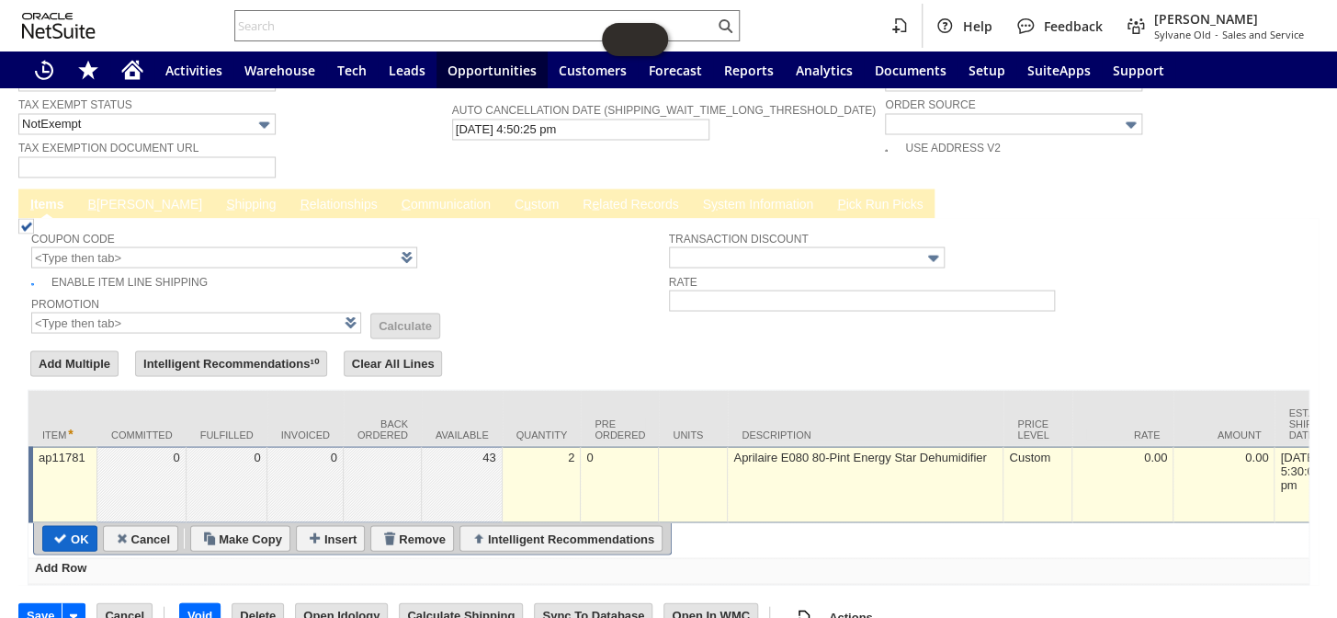
click at [64, 526] on input "OK" at bounding box center [69, 538] width 53 height 24
type input "Add"
type input "Copy Previous"
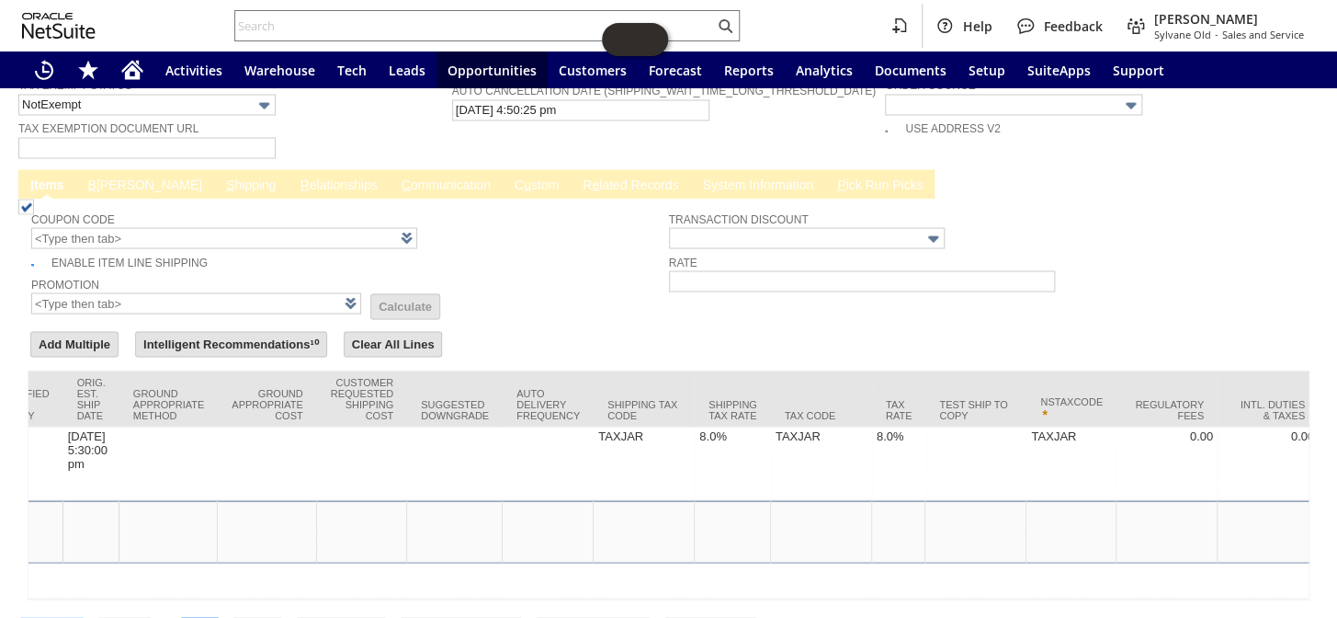
scroll to position [0, 3317]
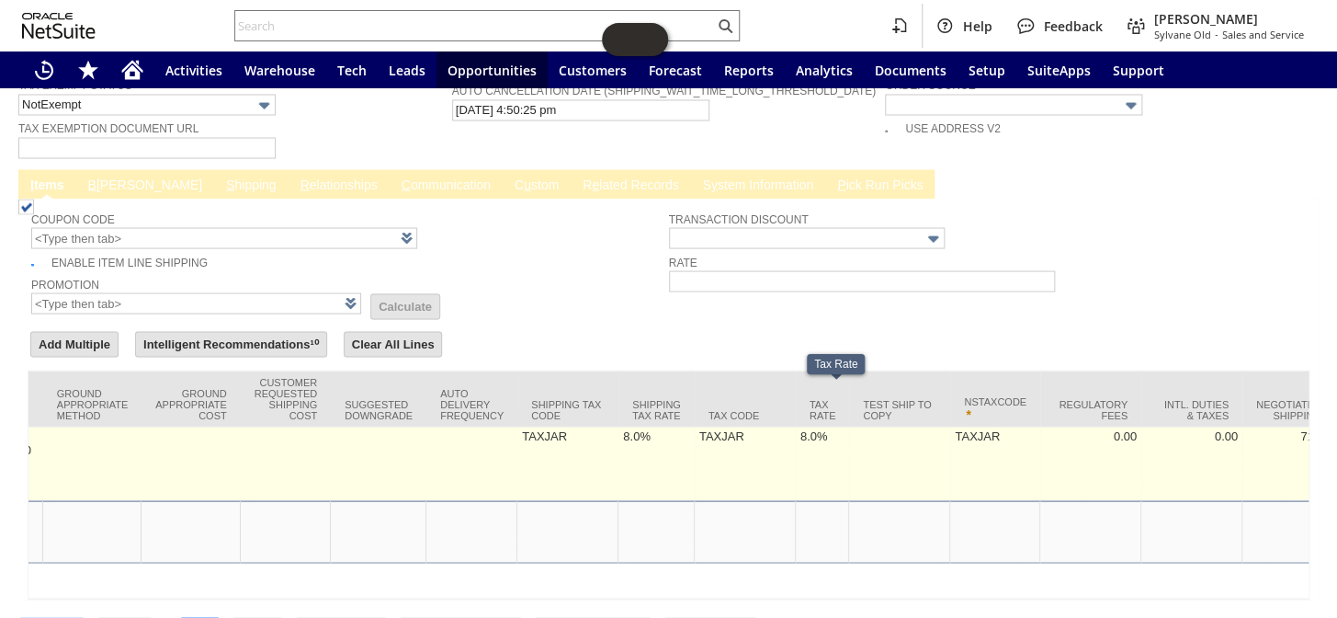
click at [826, 426] on td "8.0%" at bounding box center [823, 463] width 54 height 74
type input "8.0%"
type input "ap11781"
type input "OK"
type input "Make Copy"
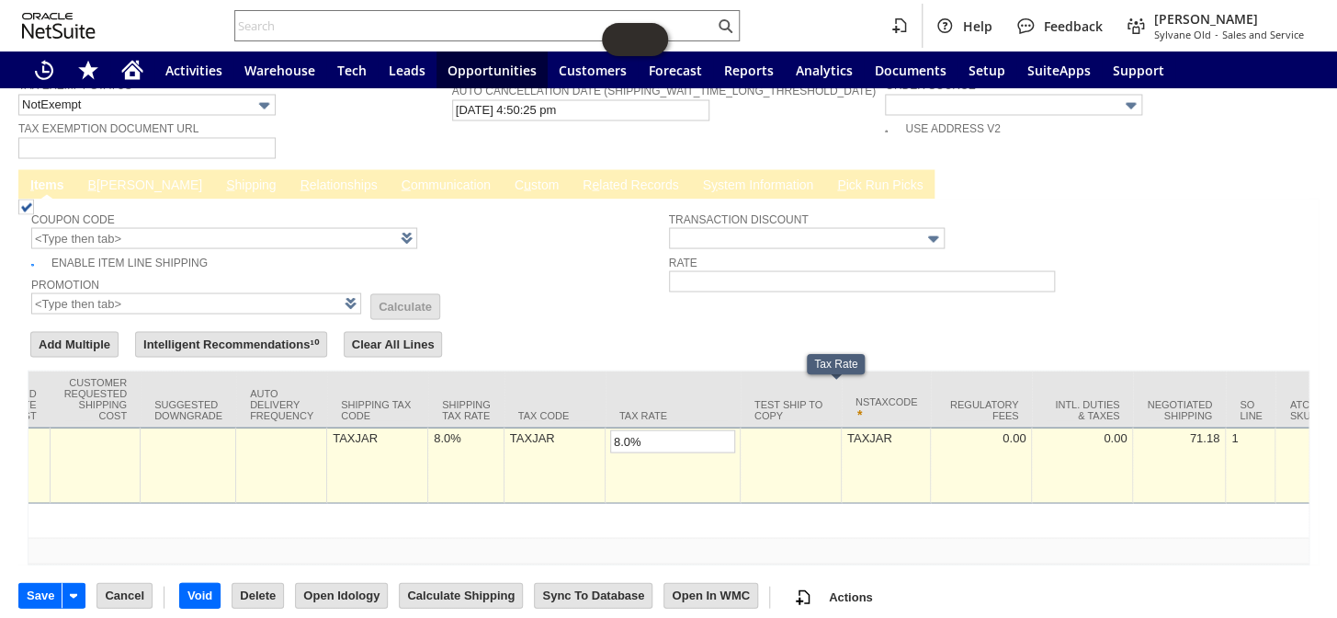
scroll to position [1397, 0]
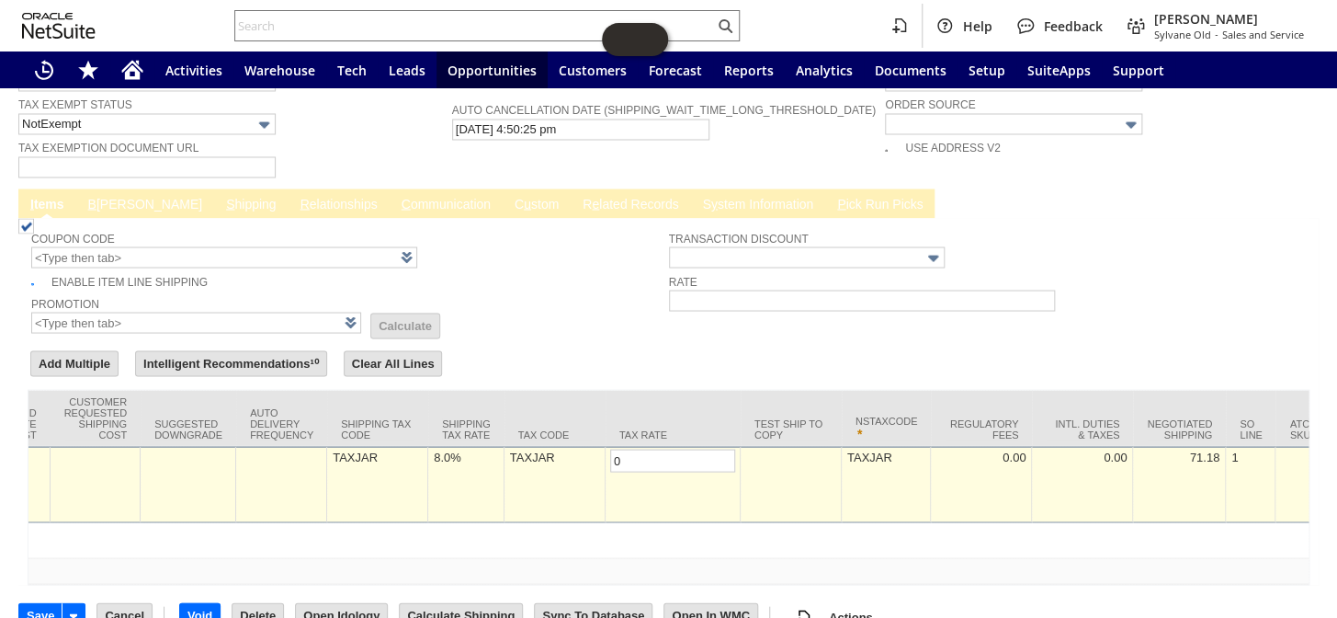
type input "0.0%"
click at [449, 448] on div "8.0%" at bounding box center [466, 456] width 66 height 16
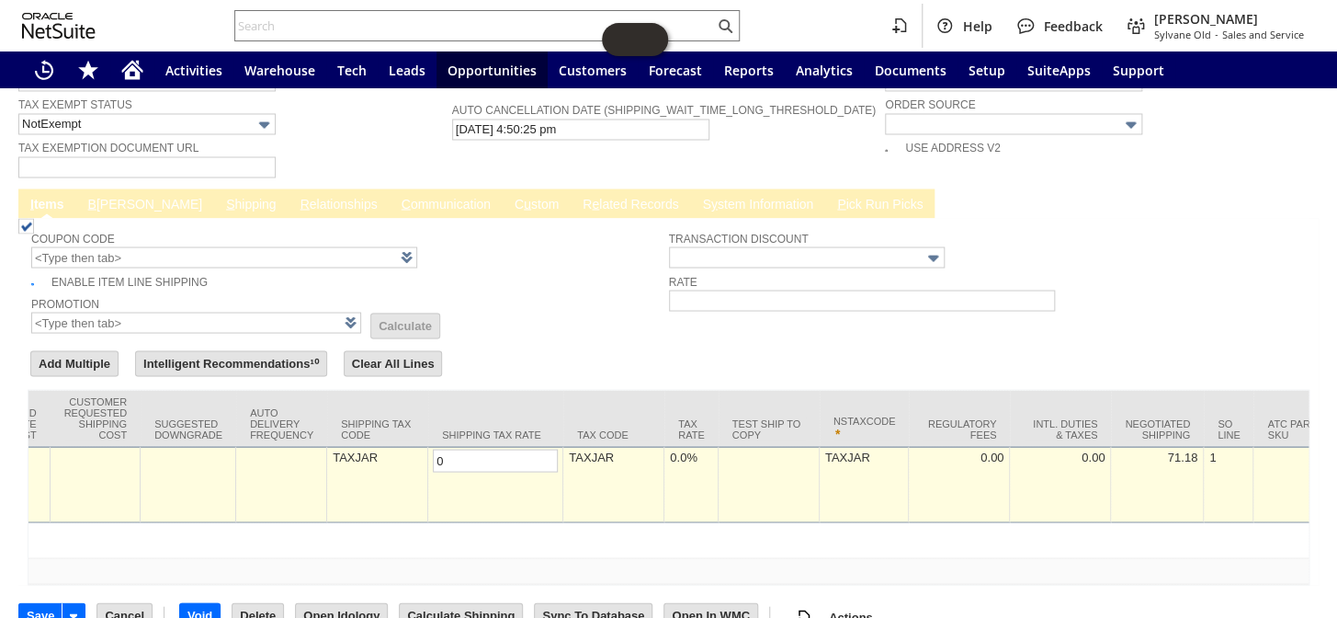
type input "0.0%"
click at [511, 390] on td "Shipping Tax Rate" at bounding box center [495, 418] width 135 height 56
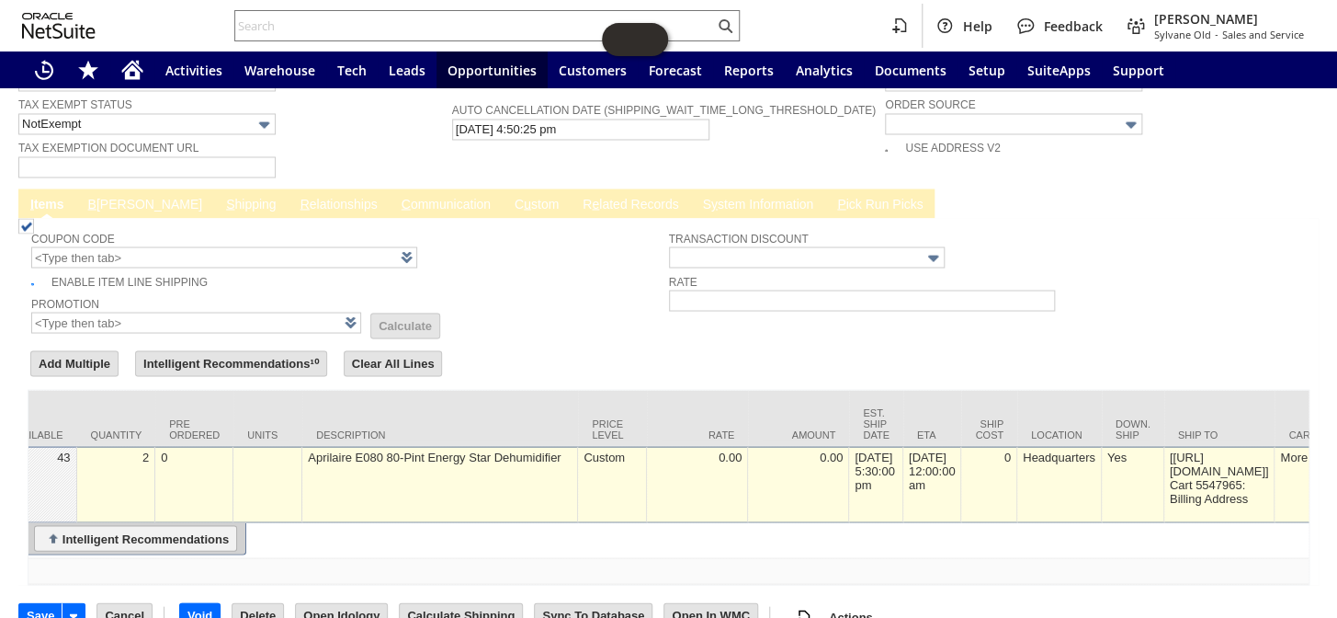
scroll to position [0, 0]
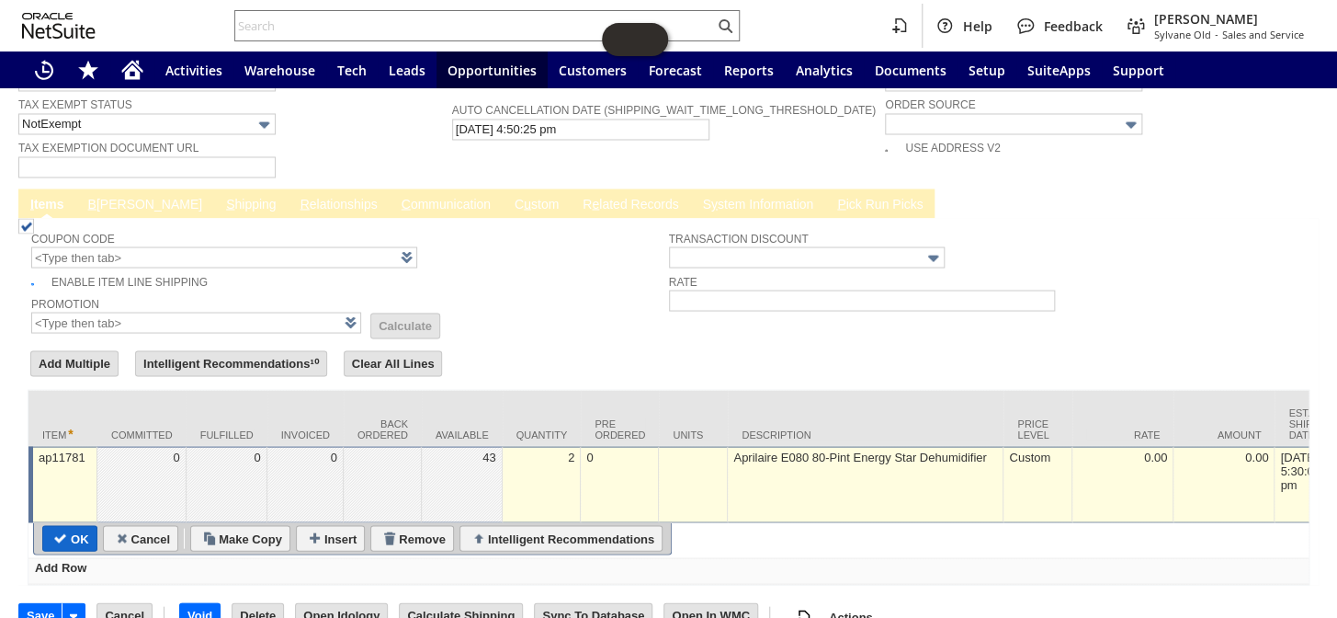
click at [71, 526] on input "OK" at bounding box center [69, 538] width 53 height 24
type input "Add"
type input "Copy Previous"
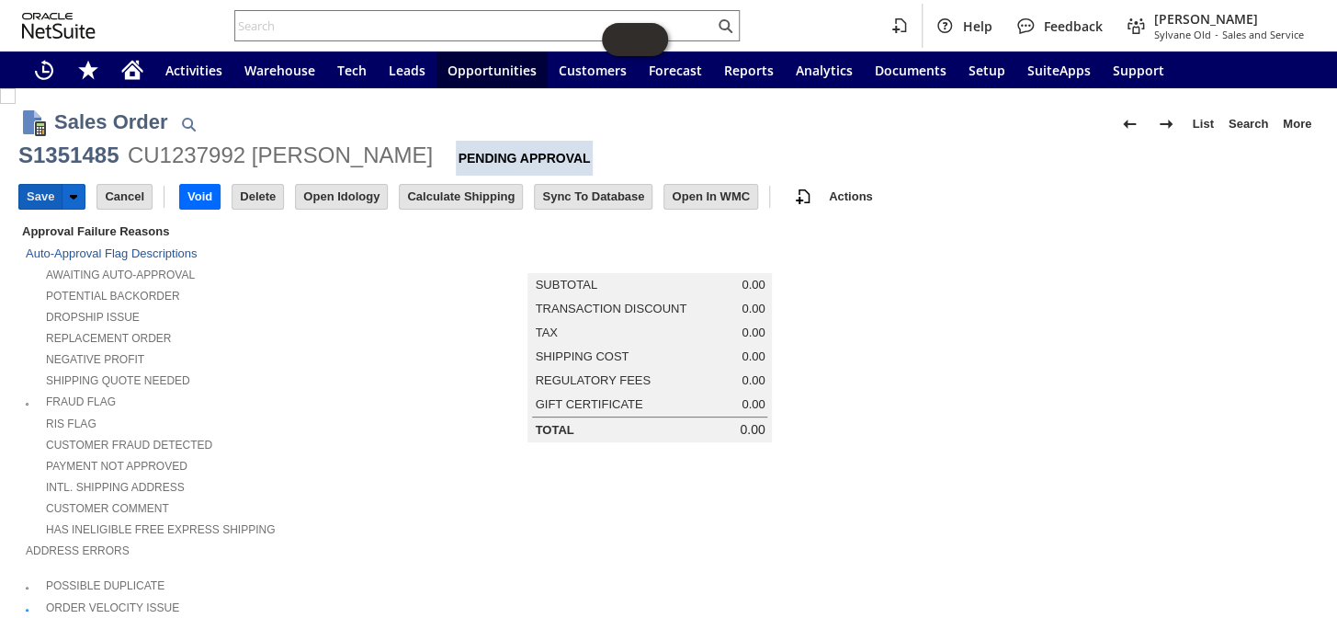
click at [29, 197] on input "Save" at bounding box center [40, 197] width 42 height 24
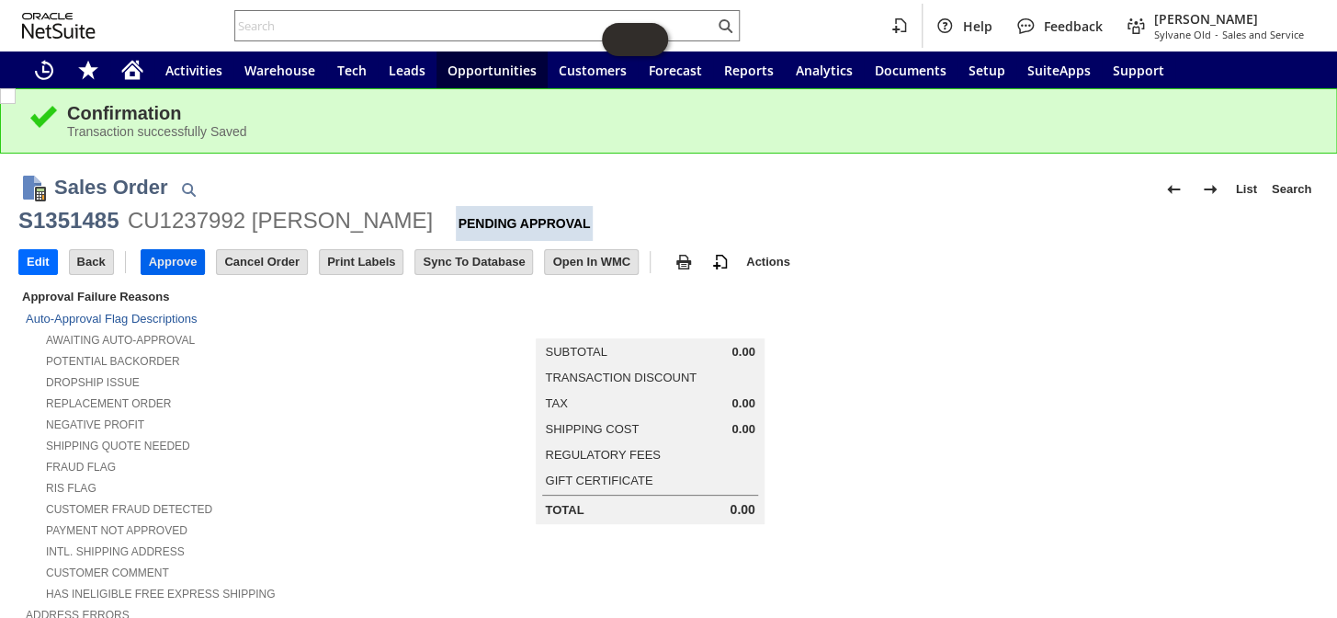
click at [166, 266] on input "Approve" at bounding box center [173, 262] width 63 height 24
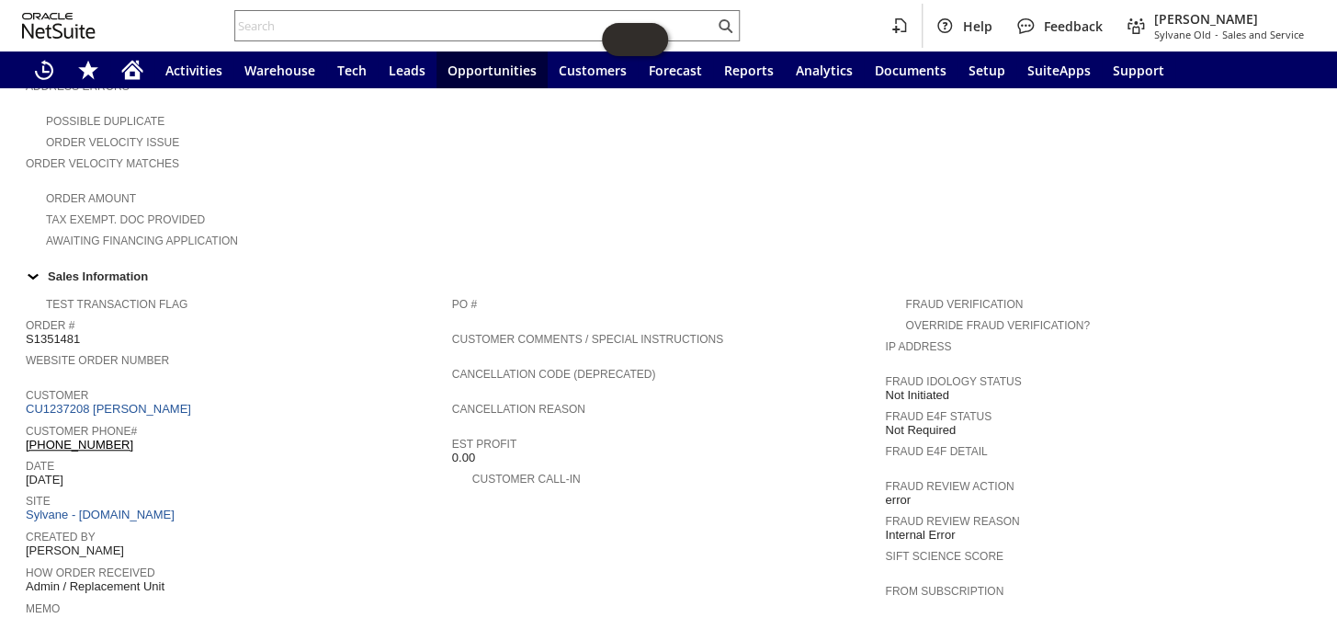
scroll to position [461, 0]
click at [107, 403] on link "CU1237208 [PERSON_NAME]" at bounding box center [111, 410] width 170 height 14
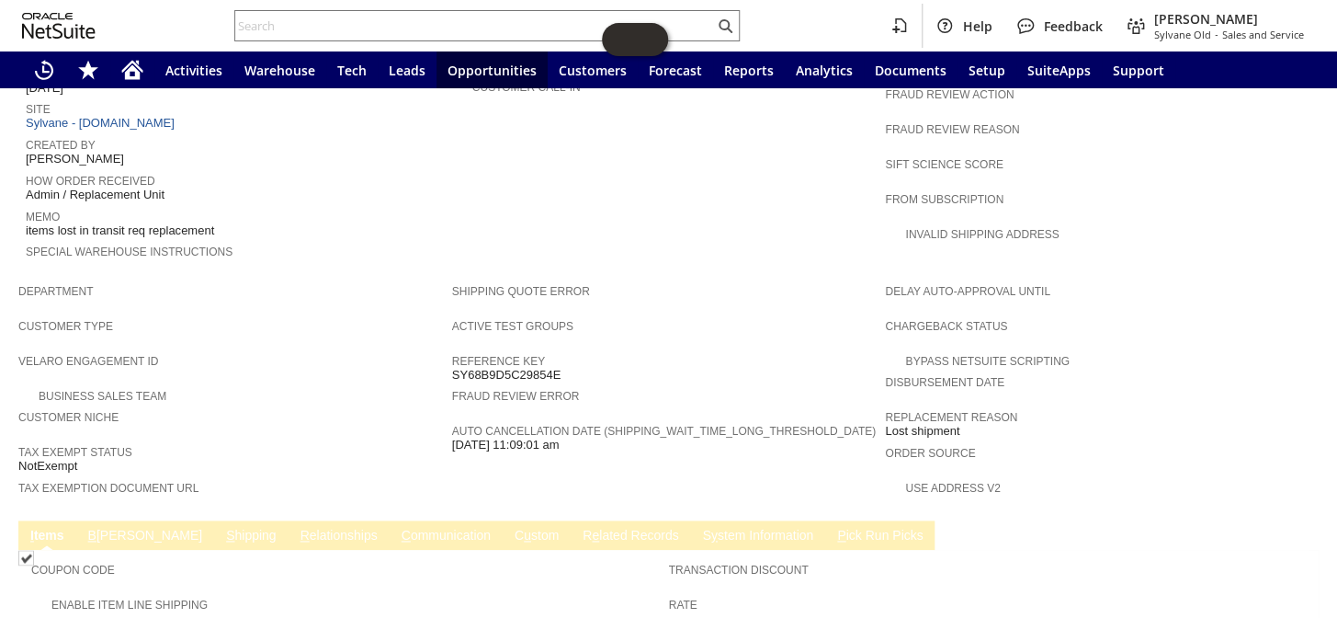
scroll to position [605, 0]
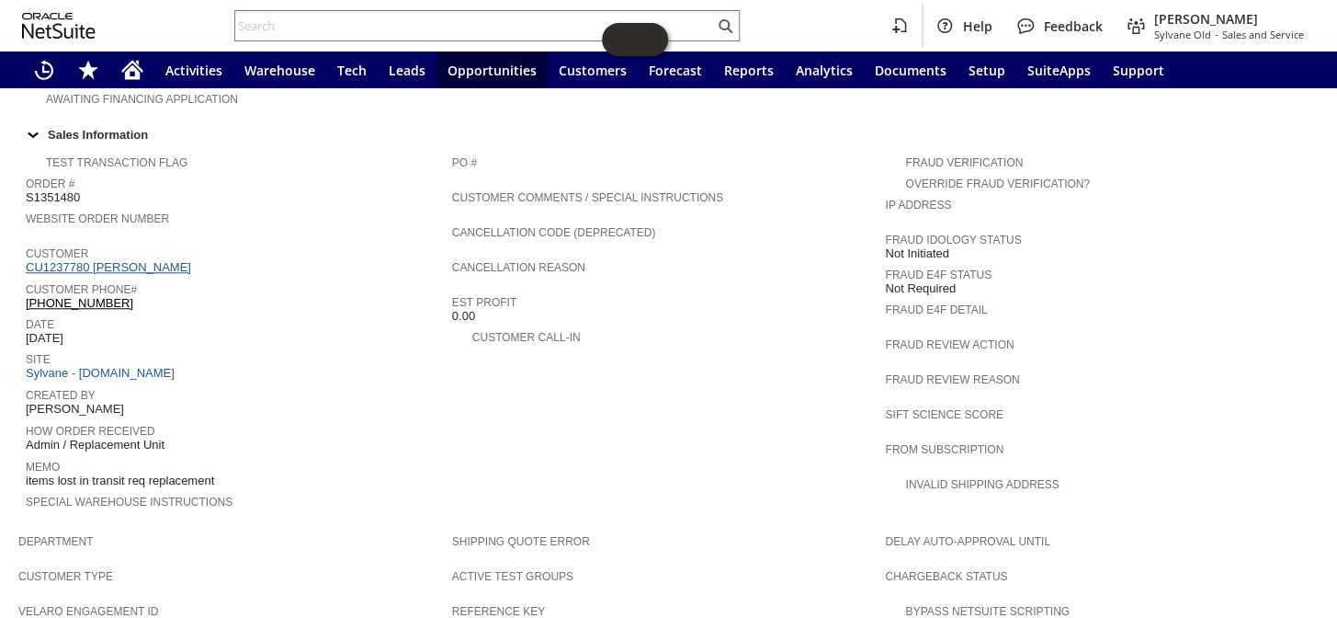
click at [127, 260] on link "CU1237780 Hunter Moliver" at bounding box center [111, 267] width 170 height 14
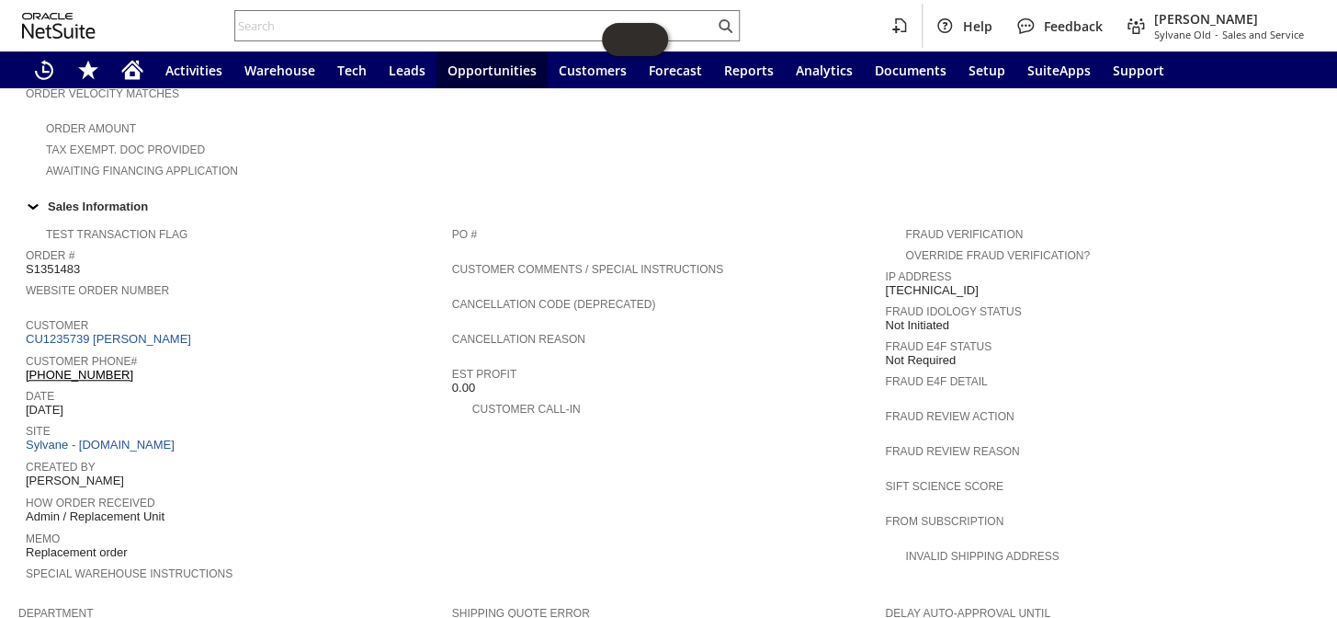
scroll to position [532, 0]
click at [129, 333] on link "CU1235739 Adam Cherry" at bounding box center [111, 340] width 170 height 14
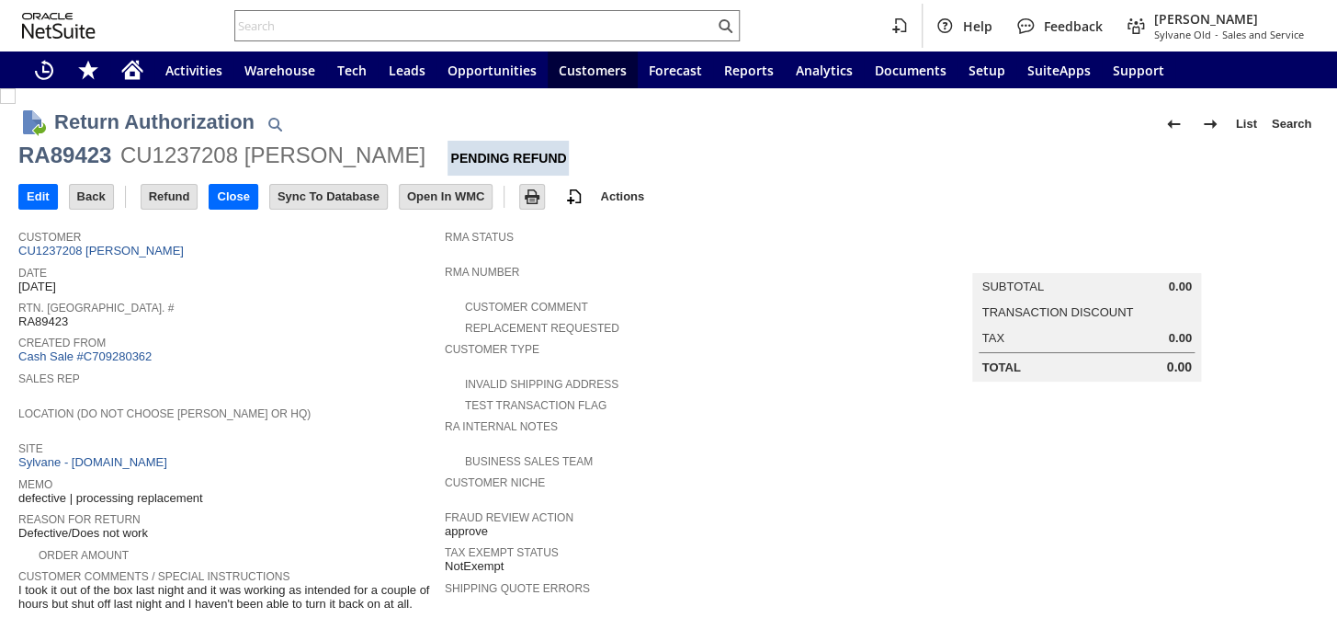
scroll to position [334, 0]
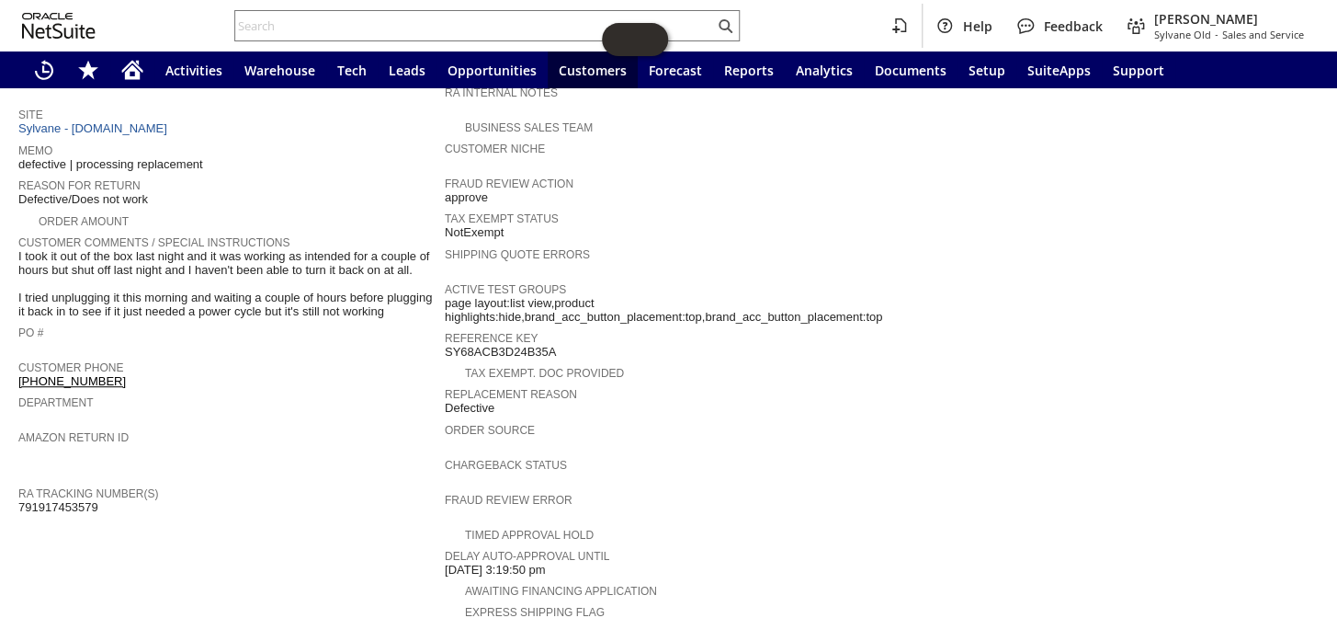
click at [84, 500] on span "791917453579" at bounding box center [58, 507] width 80 height 15
copy span "791917453579"
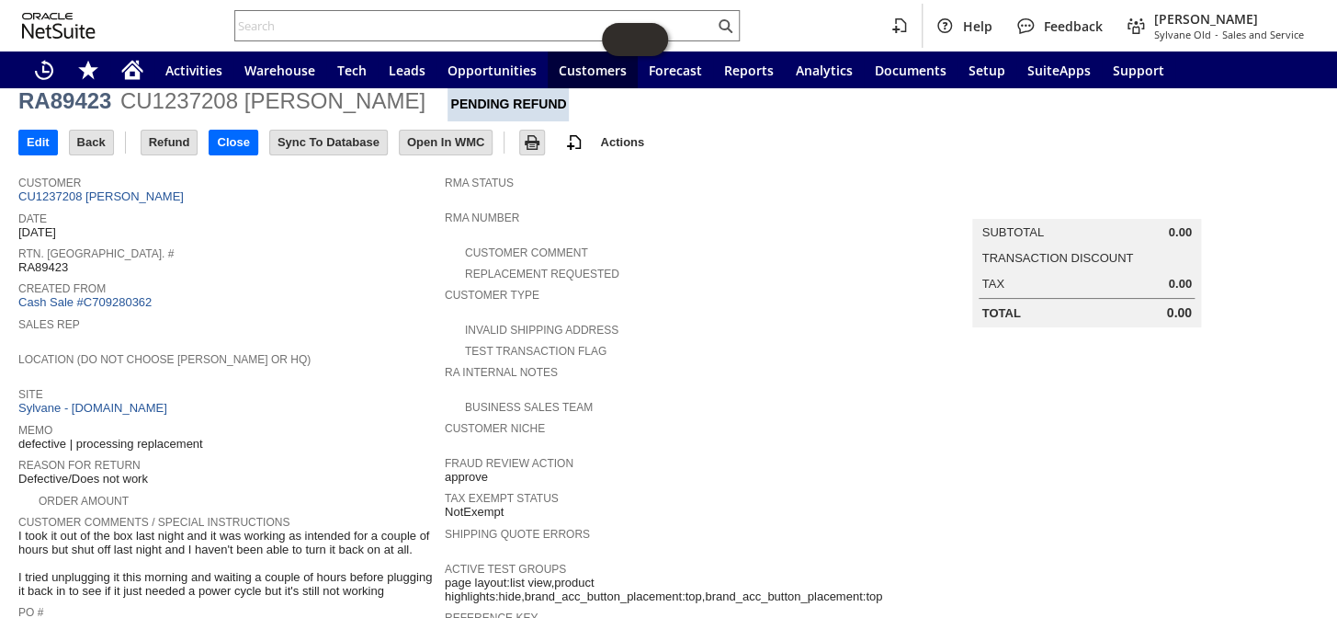
scroll to position [83, 0]
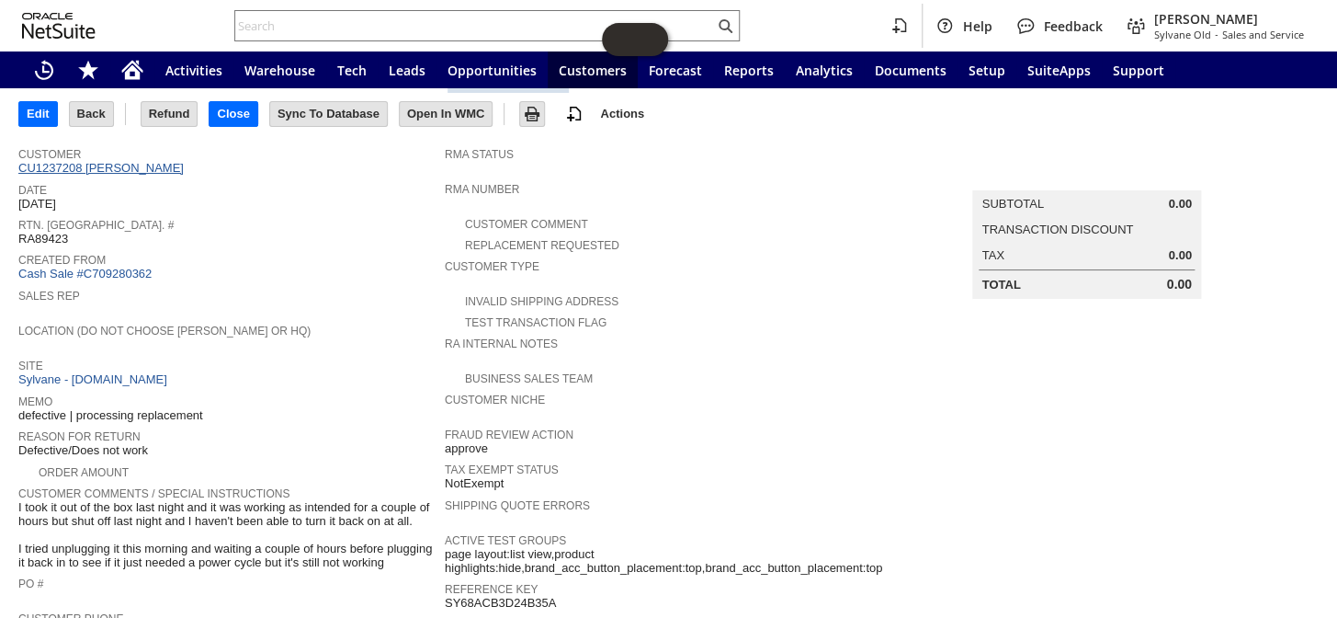
click at [69, 172] on link "CU1237208 [PERSON_NAME]" at bounding box center [103, 168] width 170 height 14
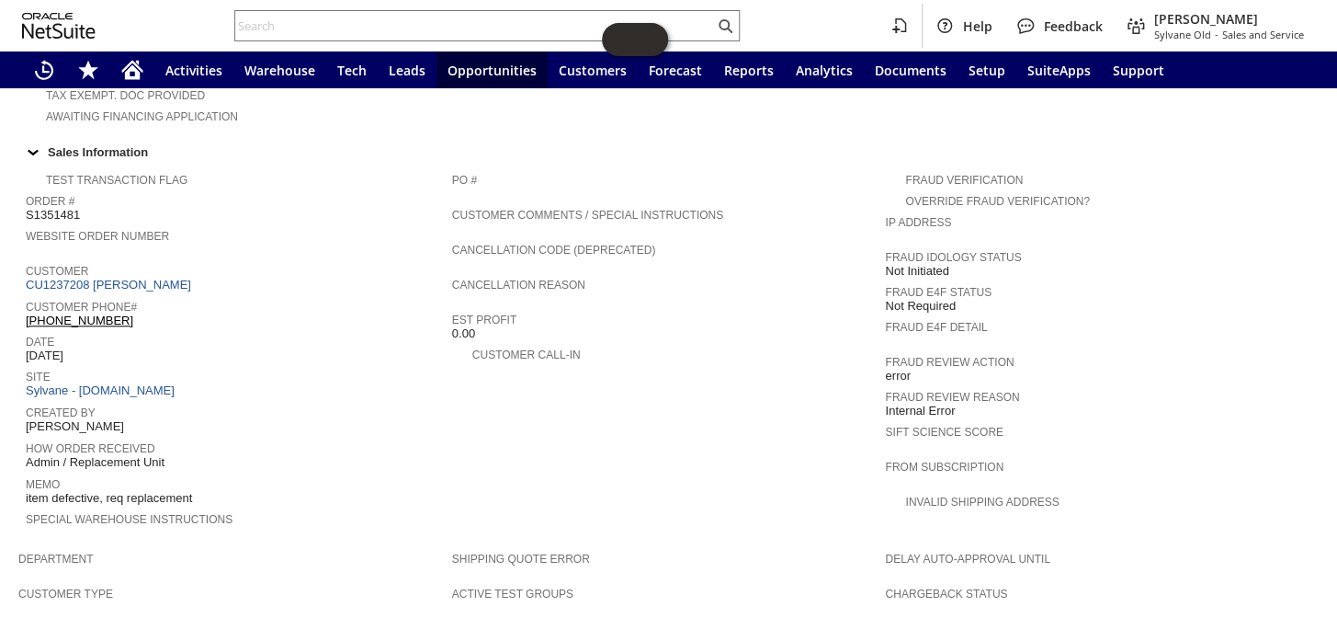
scroll to position [651, 0]
click at [114, 279] on link "CU1237208 [PERSON_NAME]" at bounding box center [111, 286] width 170 height 14
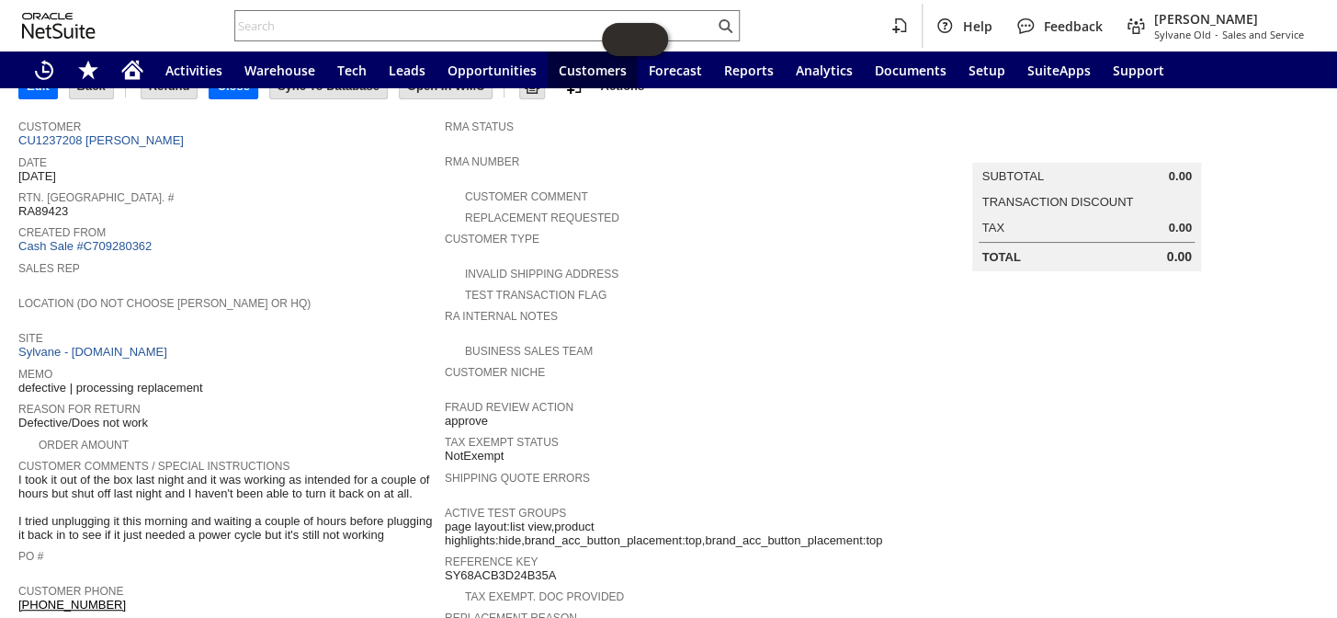
scroll to position [107, 0]
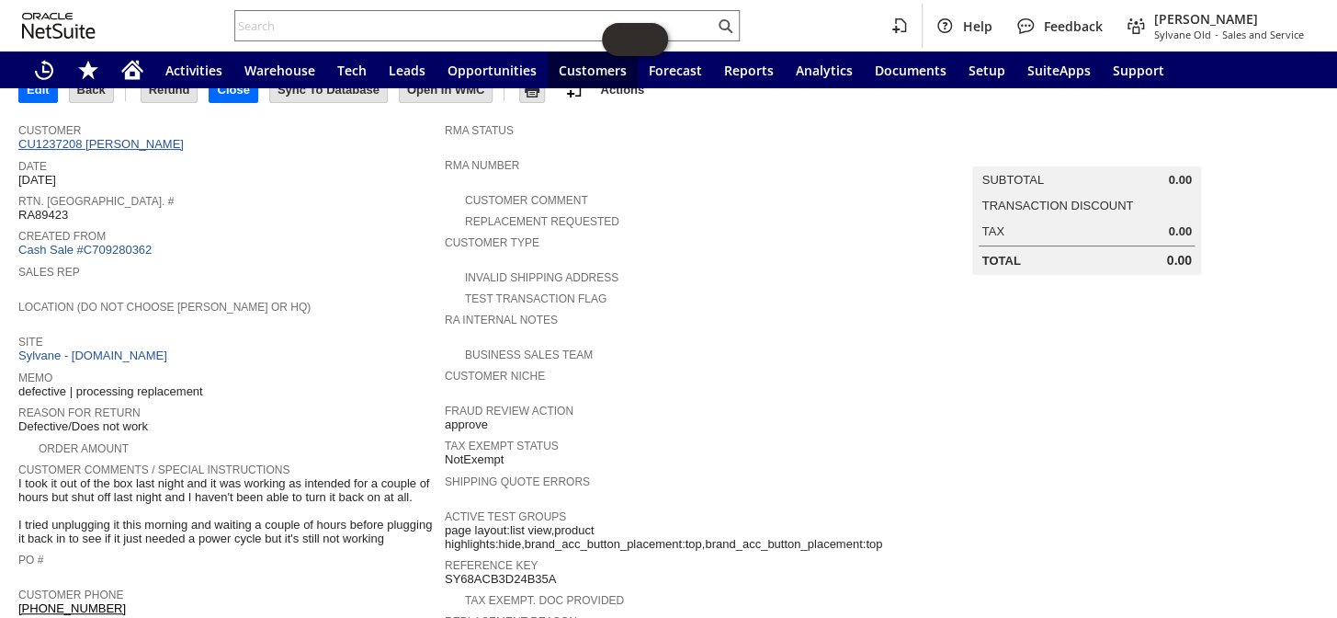
click at [108, 142] on link "CU1237208 Ben Li" at bounding box center [103, 144] width 170 height 14
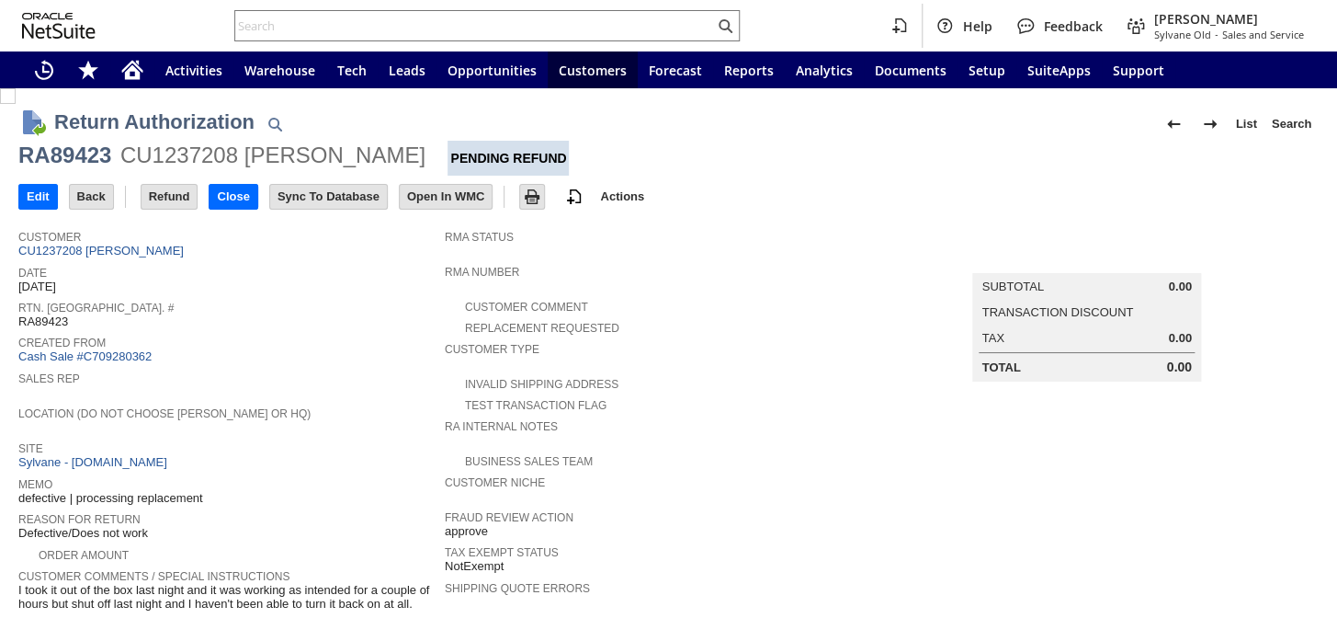
scroll to position [691, 0]
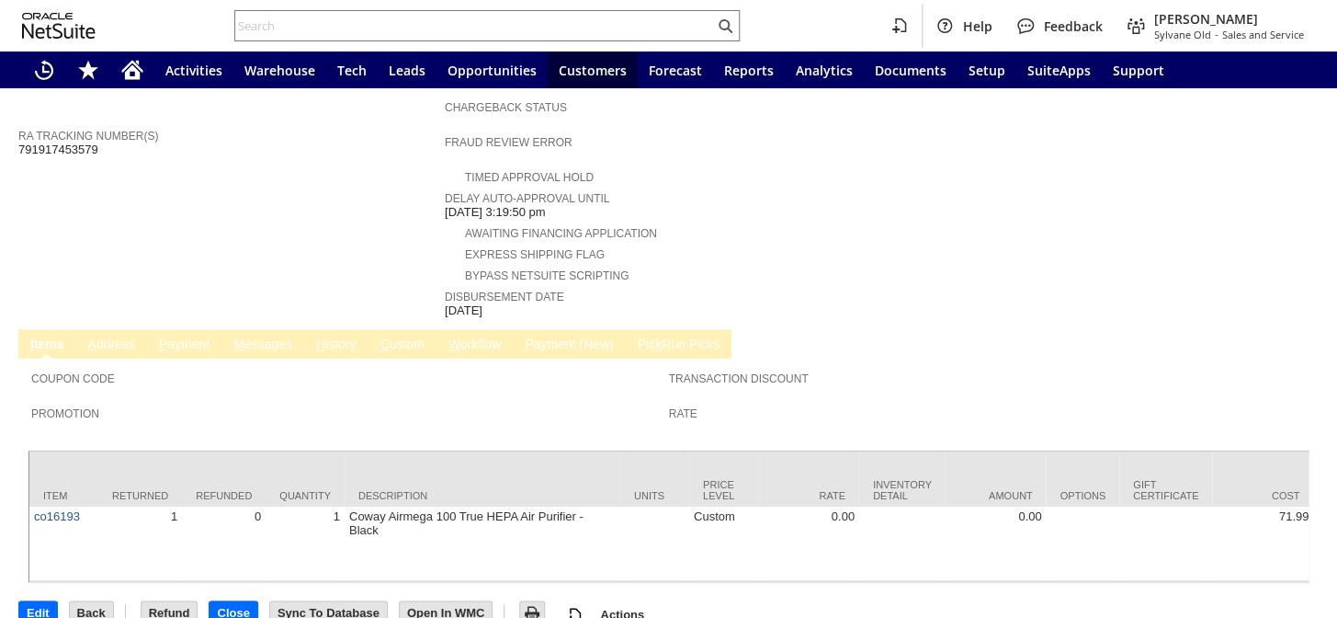
click at [341, 336] on link "H istory" at bounding box center [337, 344] width 50 height 17
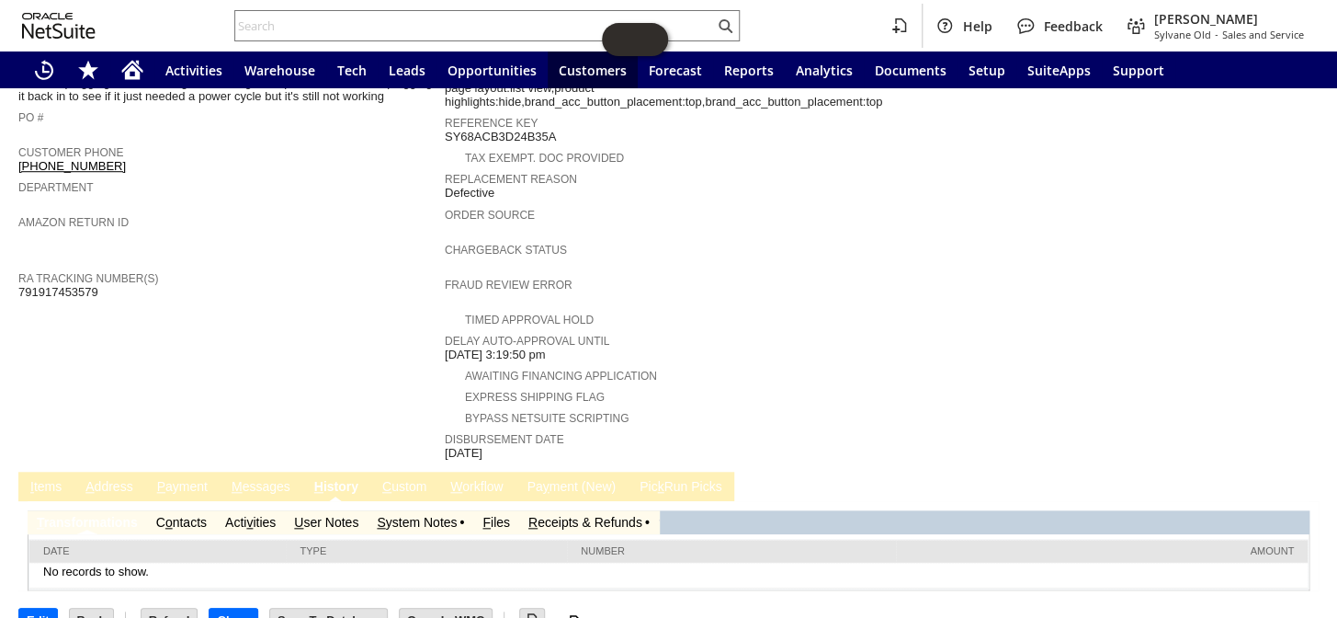
scroll to position [0, 0]
click at [551, 515] on link "R eceipts & Refunds" at bounding box center [585, 522] width 114 height 15
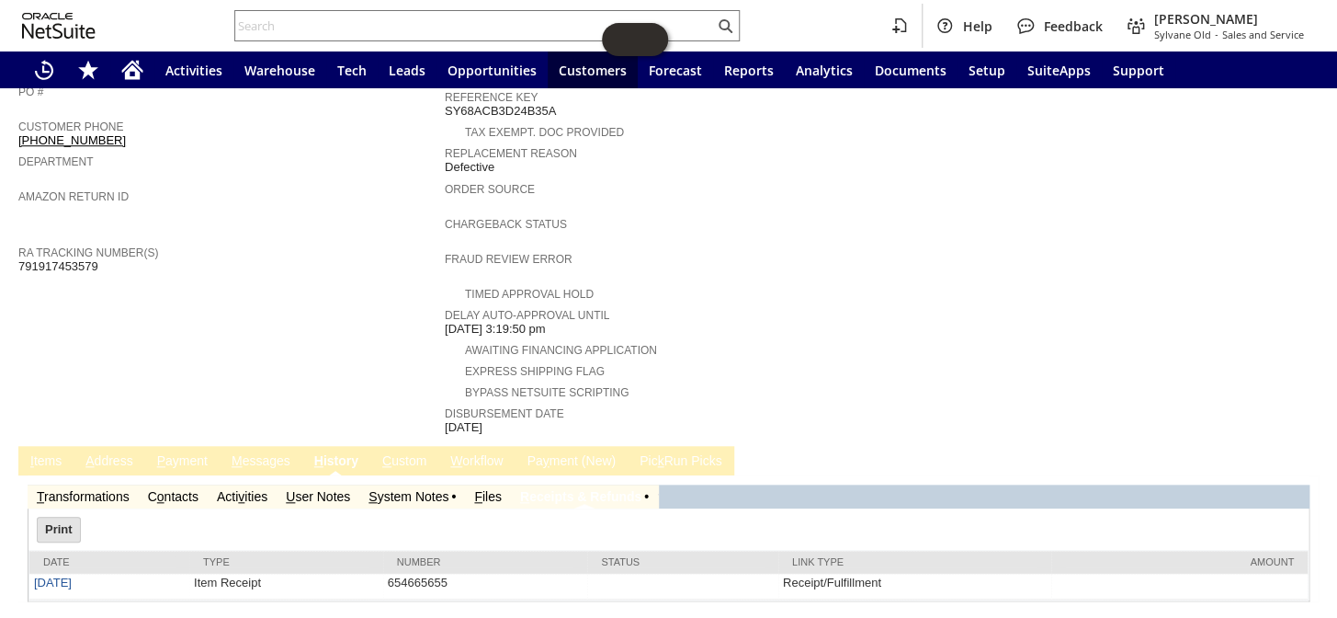
scroll to position [585, 0]
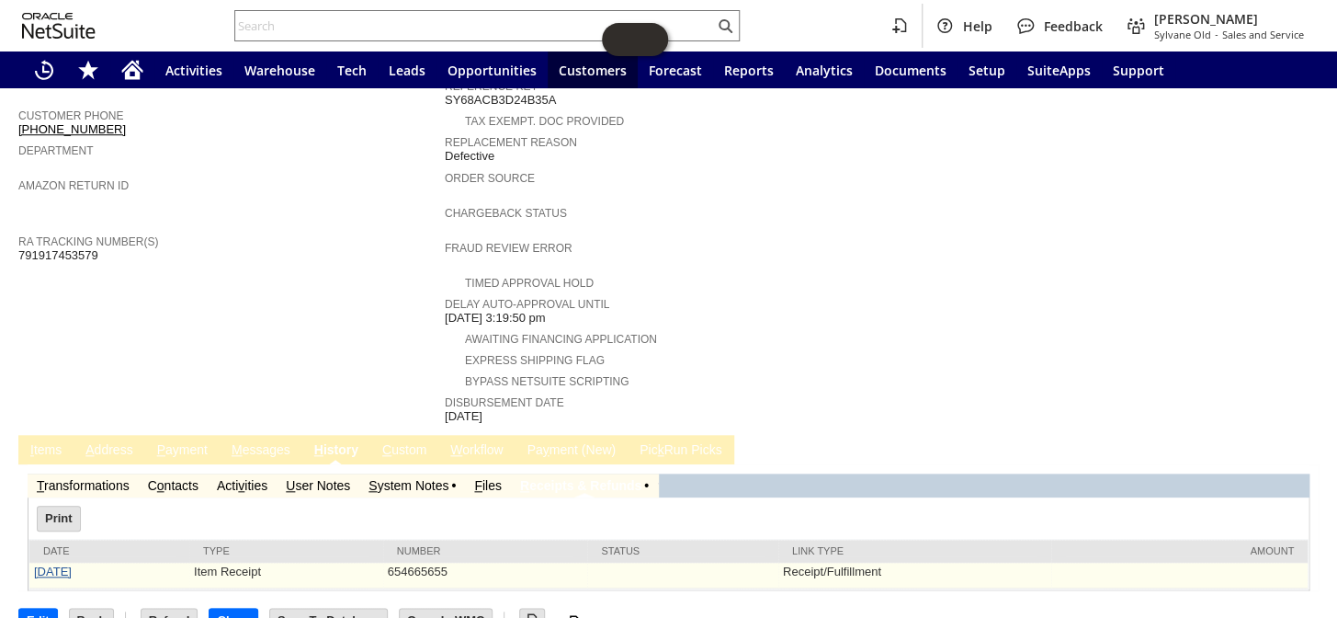
click at [47, 564] on link "9/2/2025" at bounding box center [53, 571] width 38 height 14
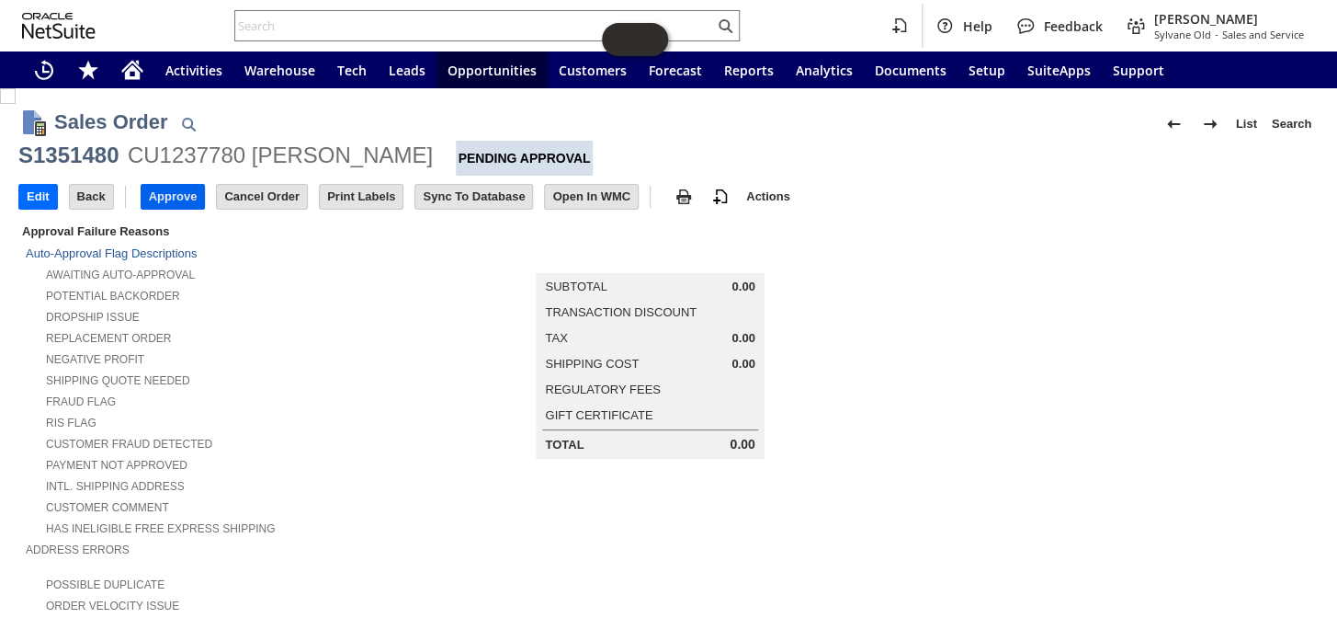
click at [168, 194] on input "Approve" at bounding box center [173, 197] width 63 height 24
click at [27, 194] on input "Edit" at bounding box center [38, 197] width 38 height 24
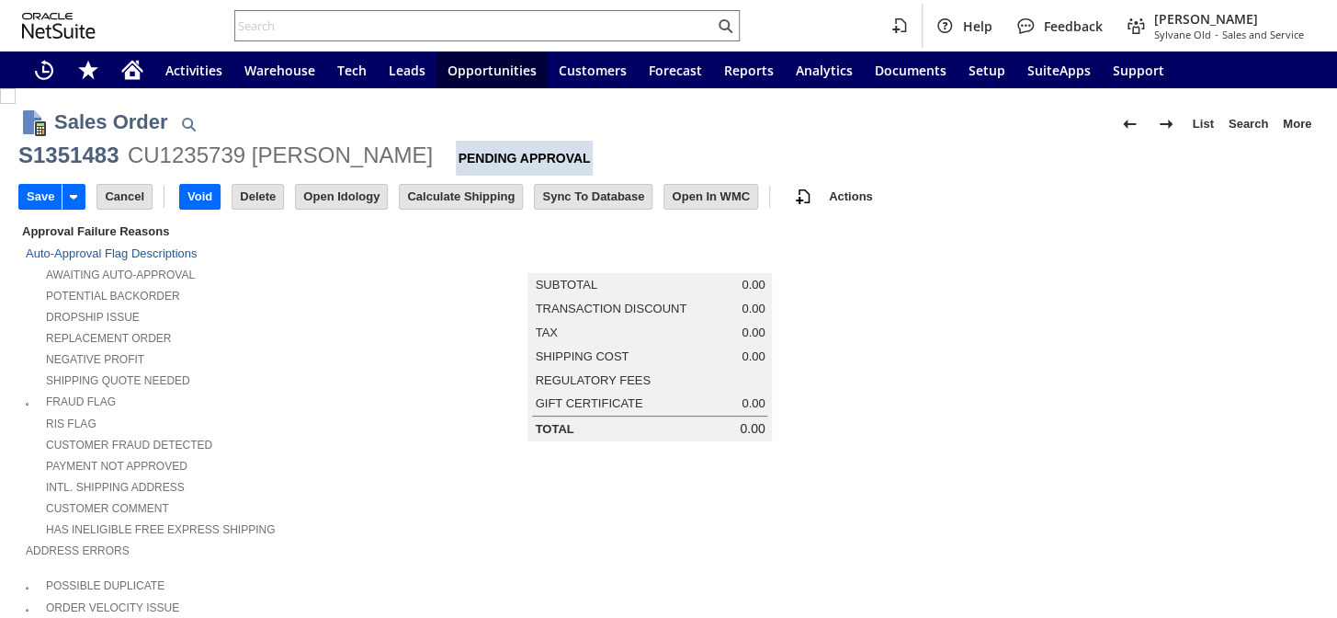
scroll to position [556, 0]
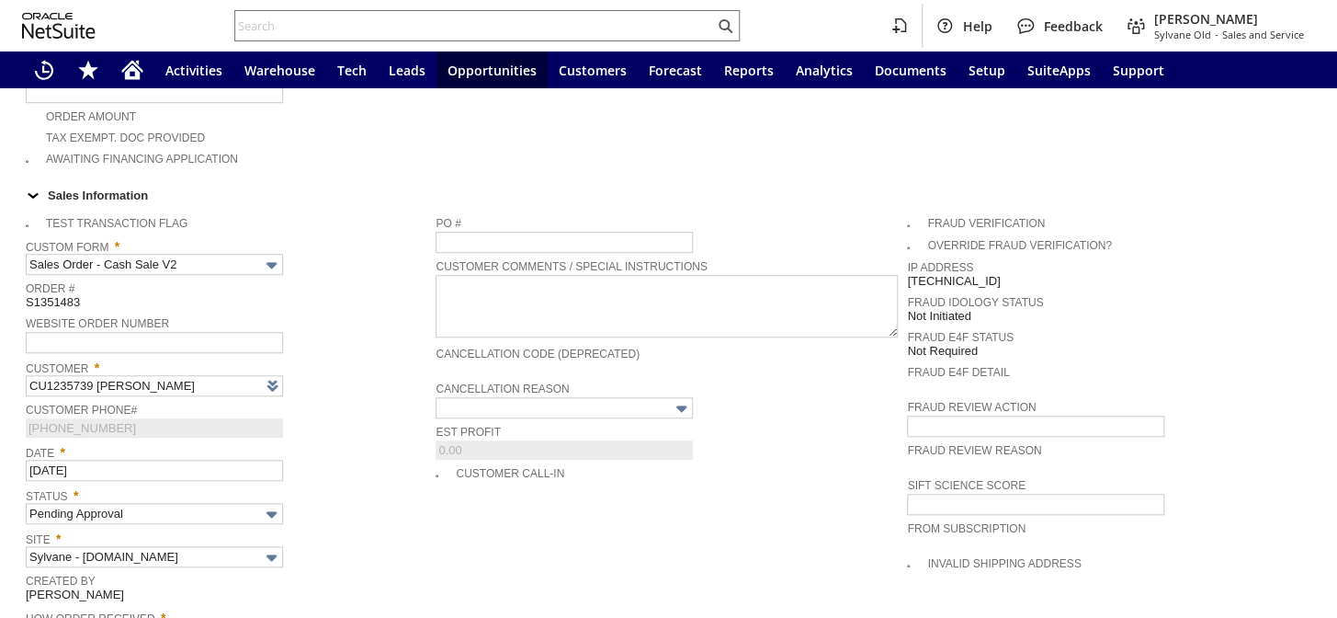
type input "Intelligent Recommendations¹⁰"
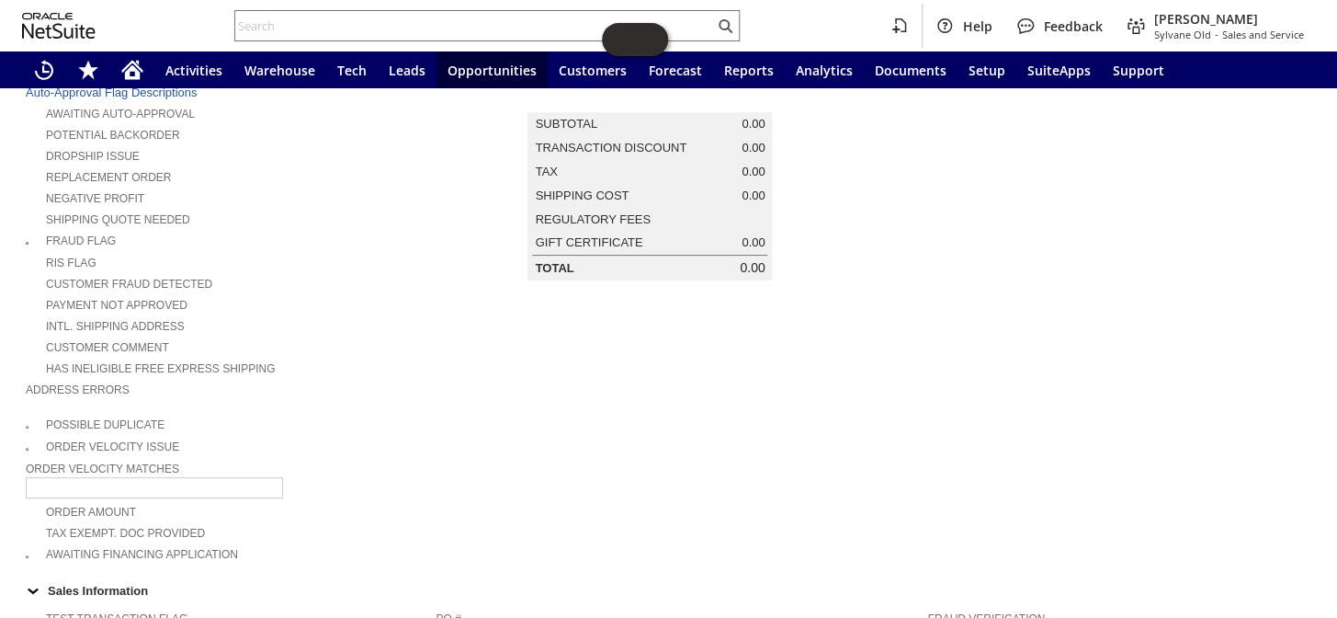
scroll to position [55, 0]
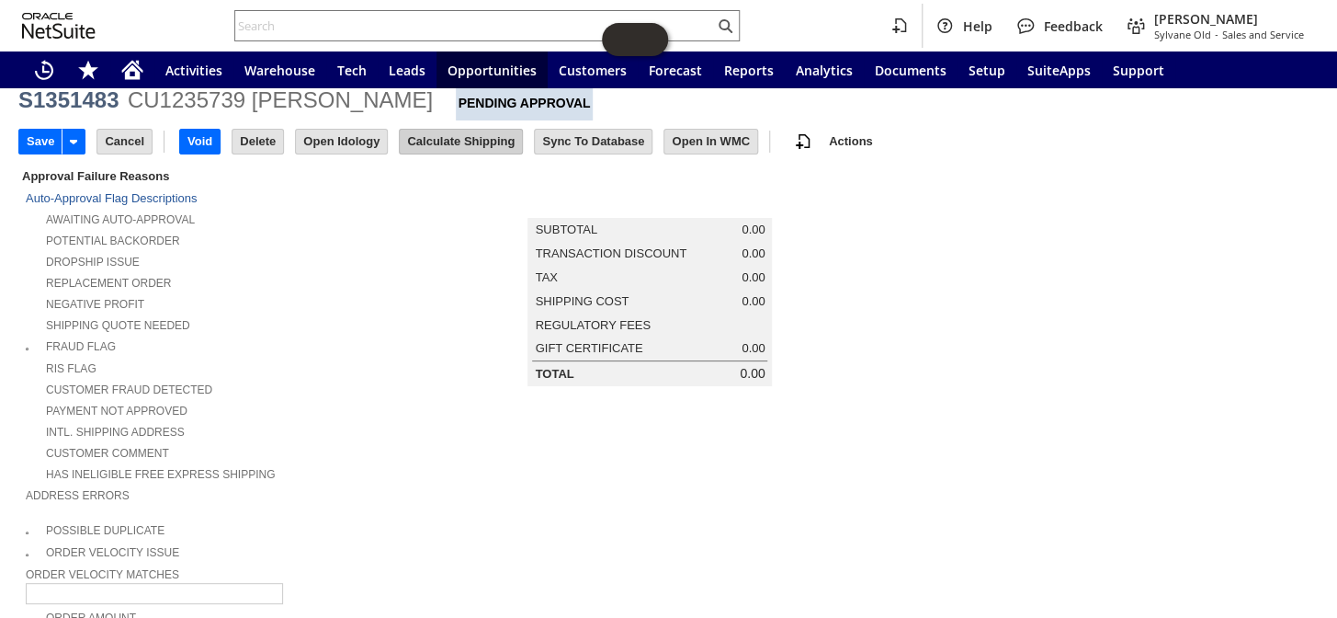
click at [440, 133] on input "Calculate Shipping" at bounding box center [461, 142] width 122 height 24
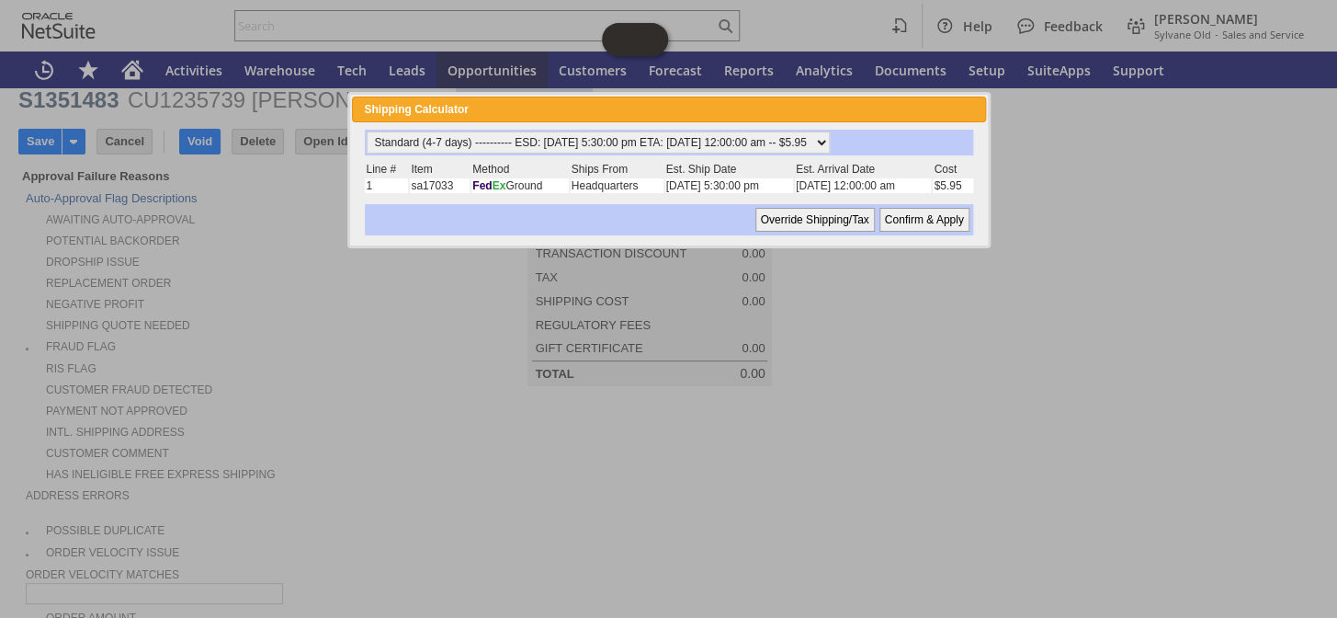
click at [918, 225] on input "Confirm & Apply" at bounding box center [924, 220] width 90 height 24
type input "Add"
type input "Copy Previous"
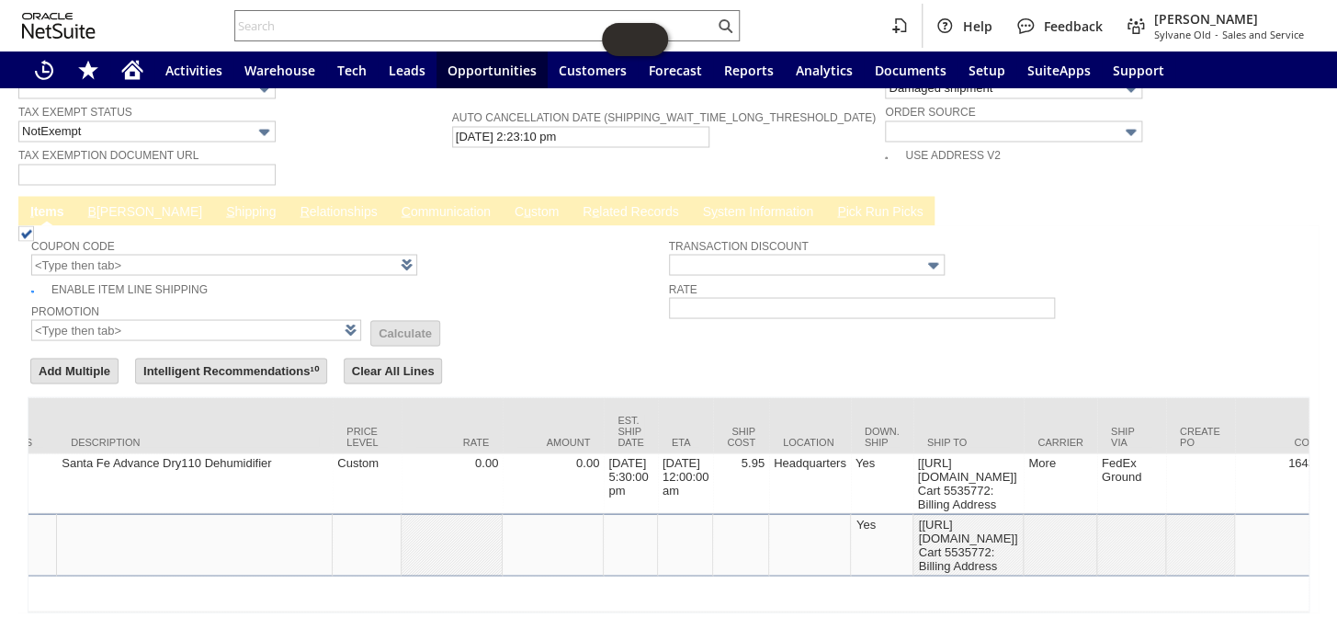
scroll to position [0, 883]
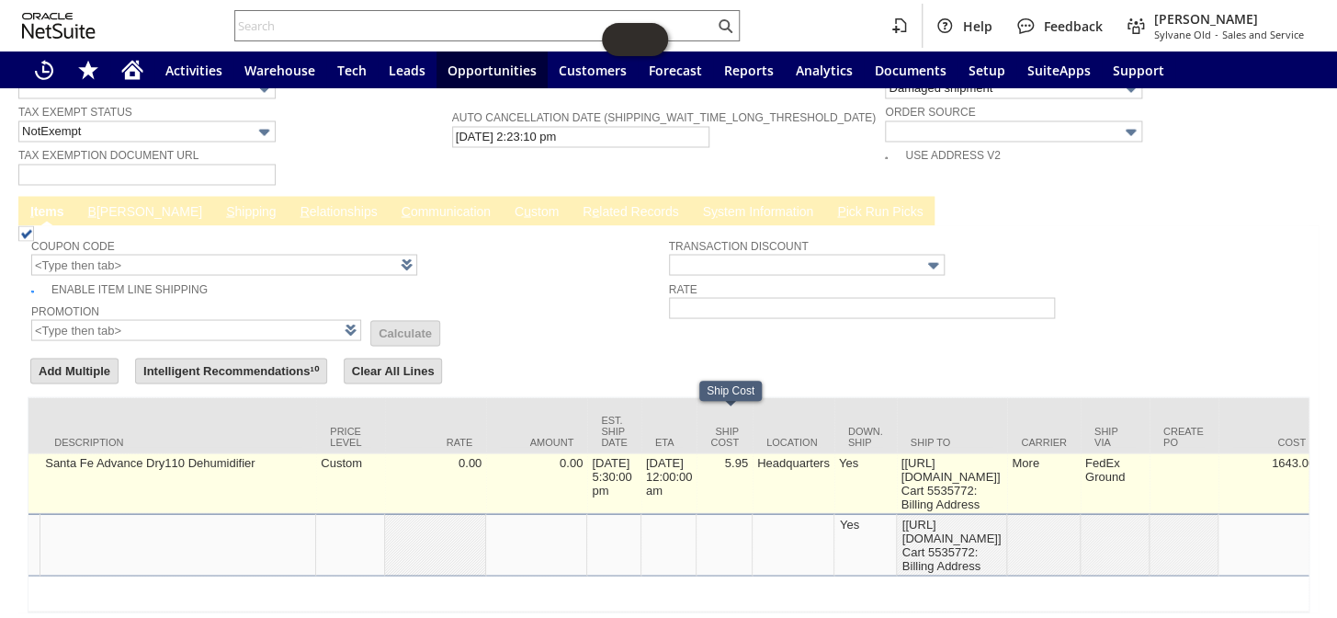
click at [729, 453] on td "5.95" at bounding box center [725, 483] width 56 height 60
type input "5.95"
type input "OK"
type input "Make Copy"
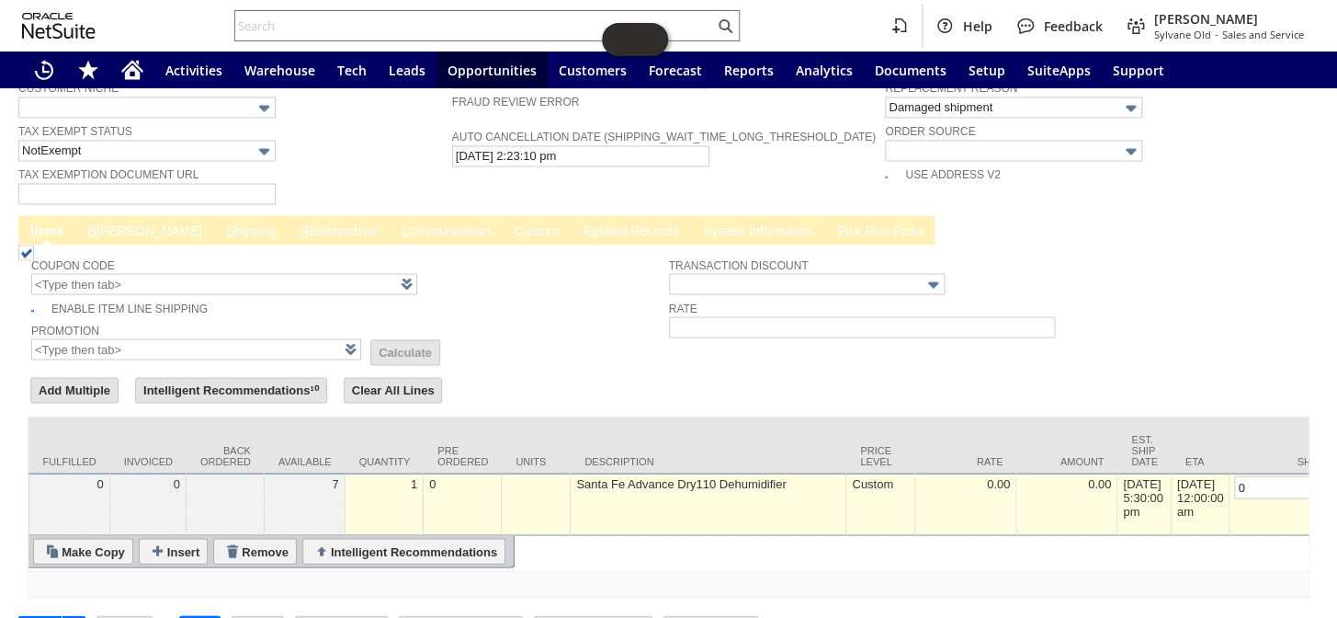
scroll to position [0, 0]
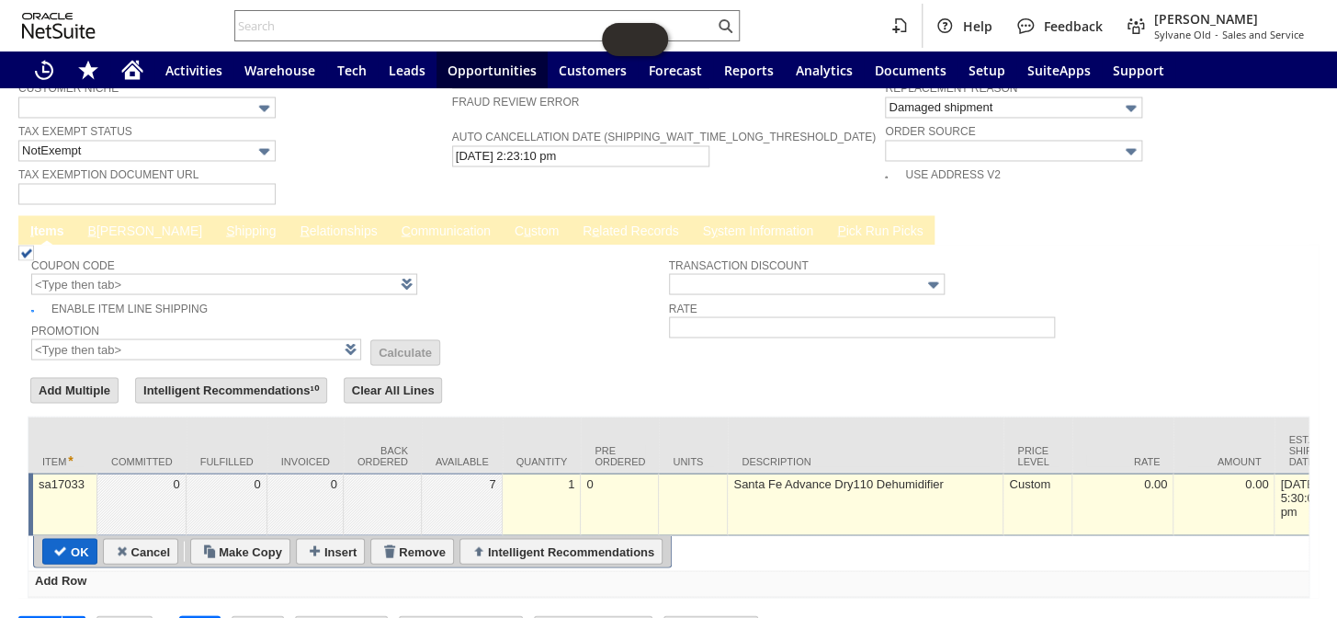
type input "0"
click at [87, 538] on input "OK" at bounding box center [69, 550] width 53 height 24
type input "Add"
type input "Copy Previous"
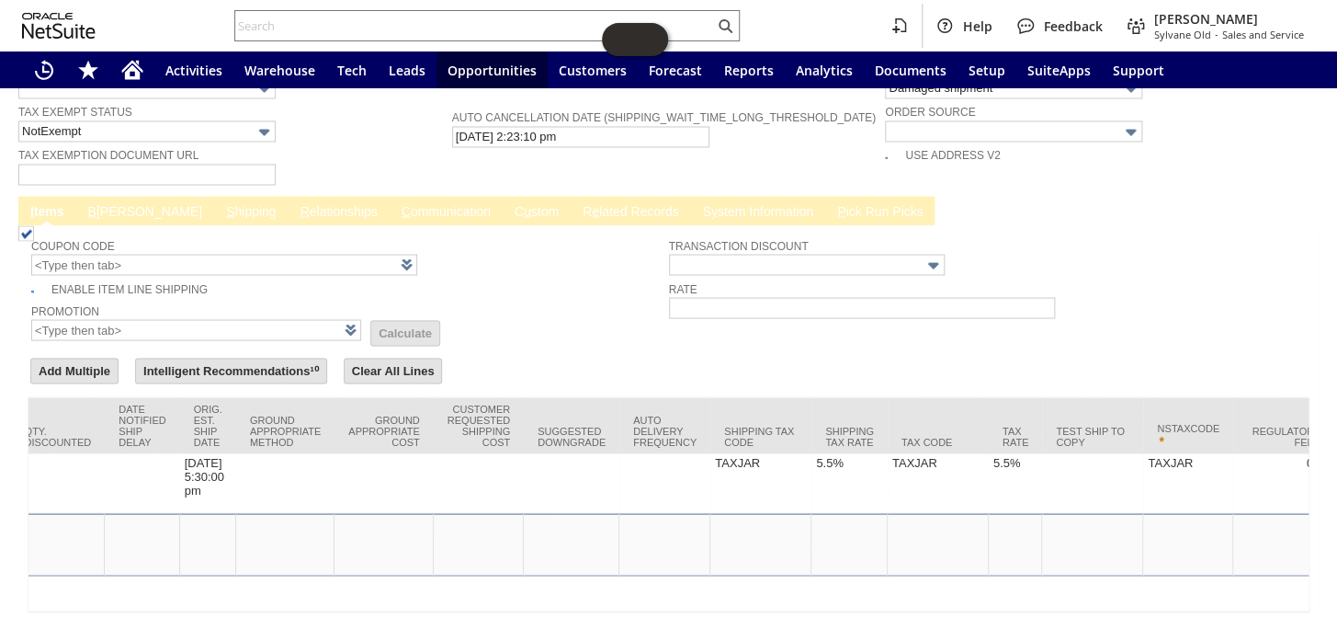
scroll to position [0, 3237]
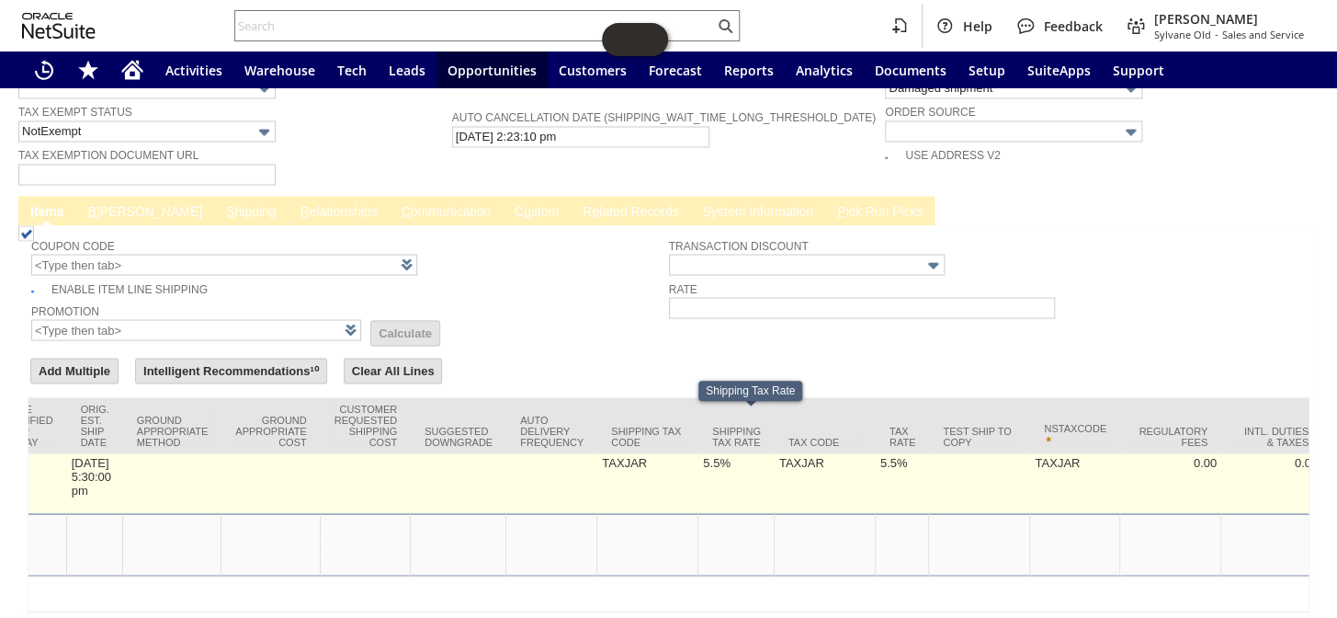
click at [732, 453] on td "5.5%" at bounding box center [736, 483] width 76 height 60
type input "5.5%"
type input "OK"
type input "Make Copy"
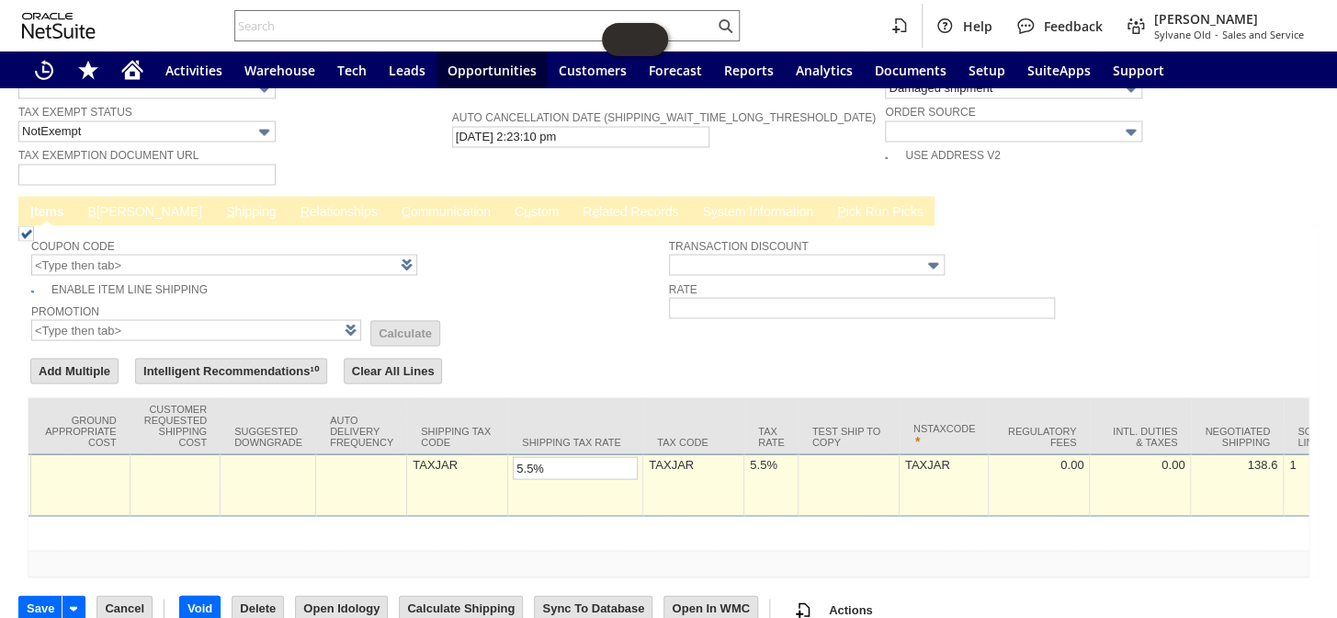
scroll to position [1370, 0]
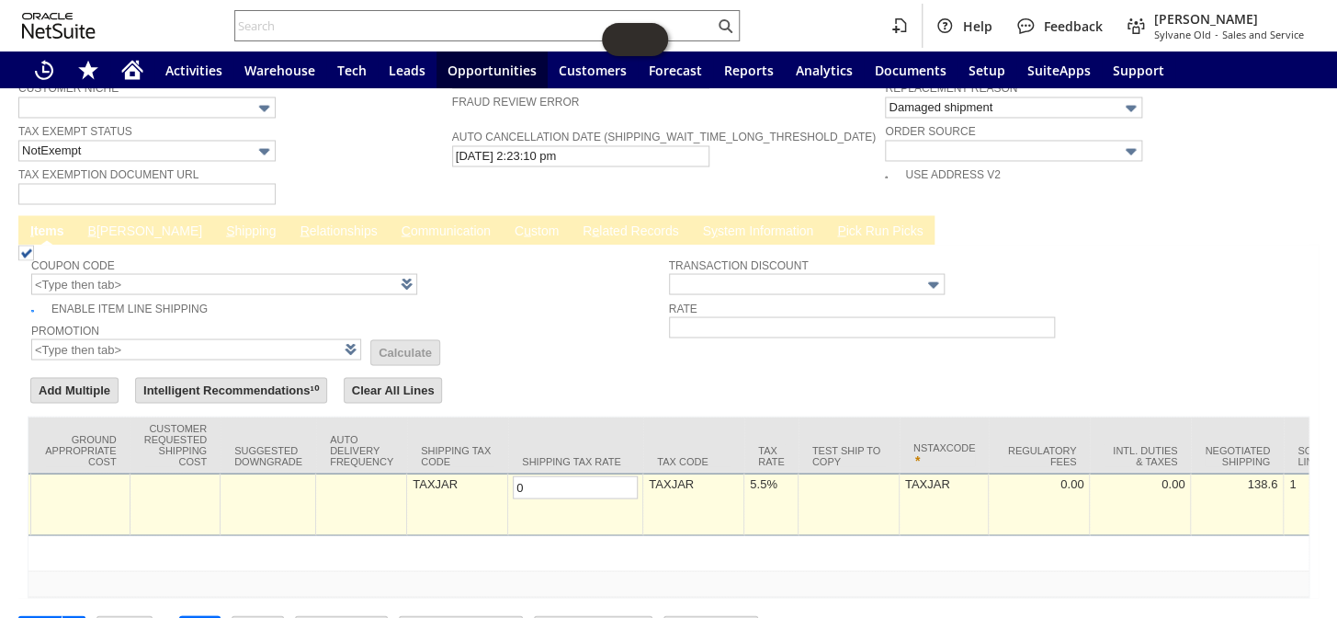
type input "0.0%"
click at [775, 472] on td "5.5%" at bounding box center [771, 503] width 54 height 62
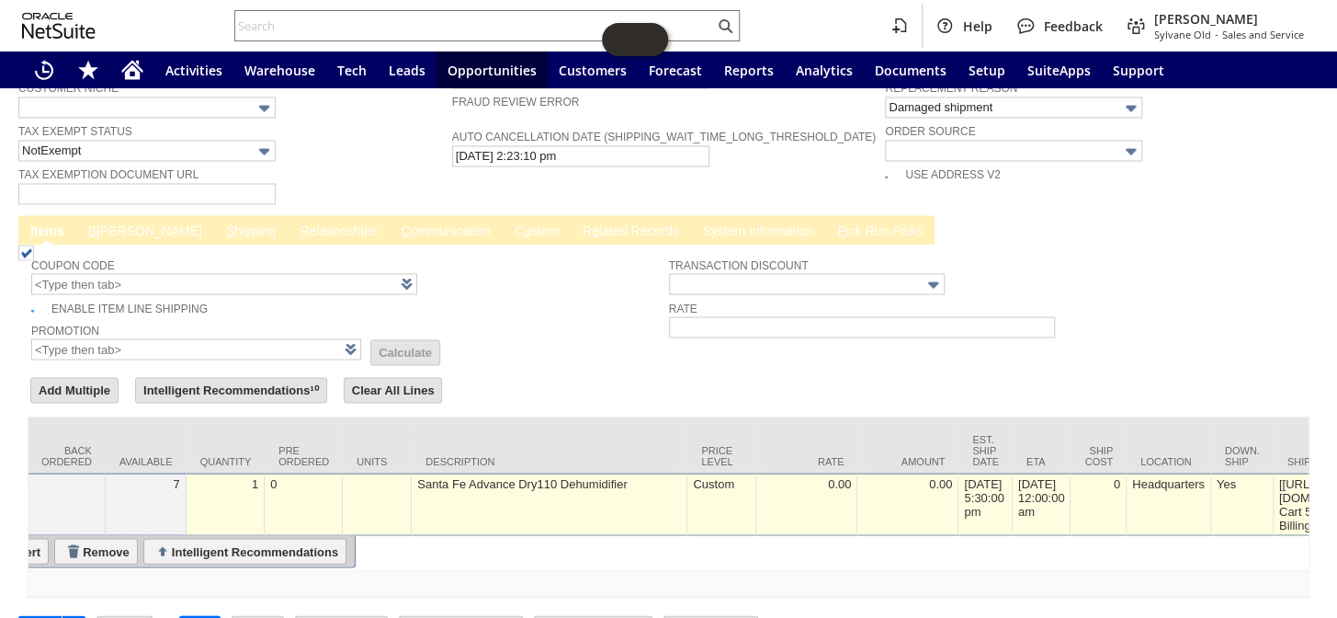
scroll to position [0, 0]
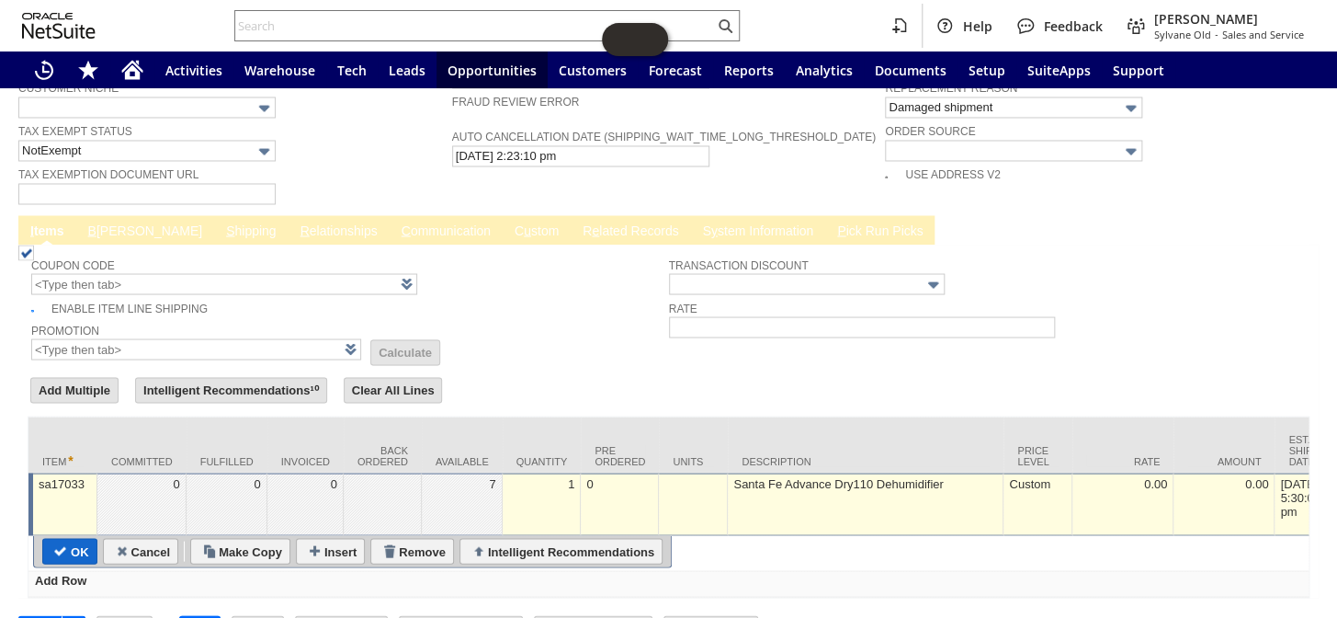
type input "0.0%"
click at [64, 538] on input "OK" at bounding box center [69, 550] width 53 height 24
type input "Add"
type input "Copy Previous"
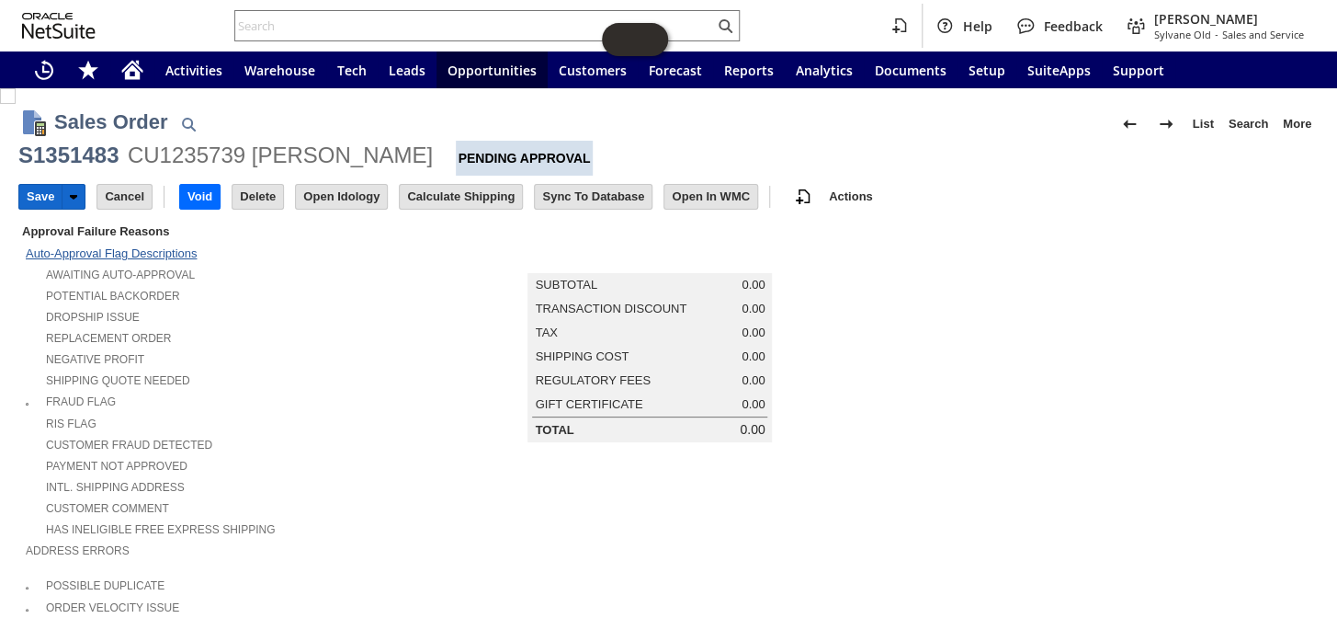
drag, startPoint x: 37, startPoint y: 199, endPoint x: 141, endPoint y: 248, distance: 114.7
click at [37, 198] on input "Save" at bounding box center [40, 197] width 42 height 24
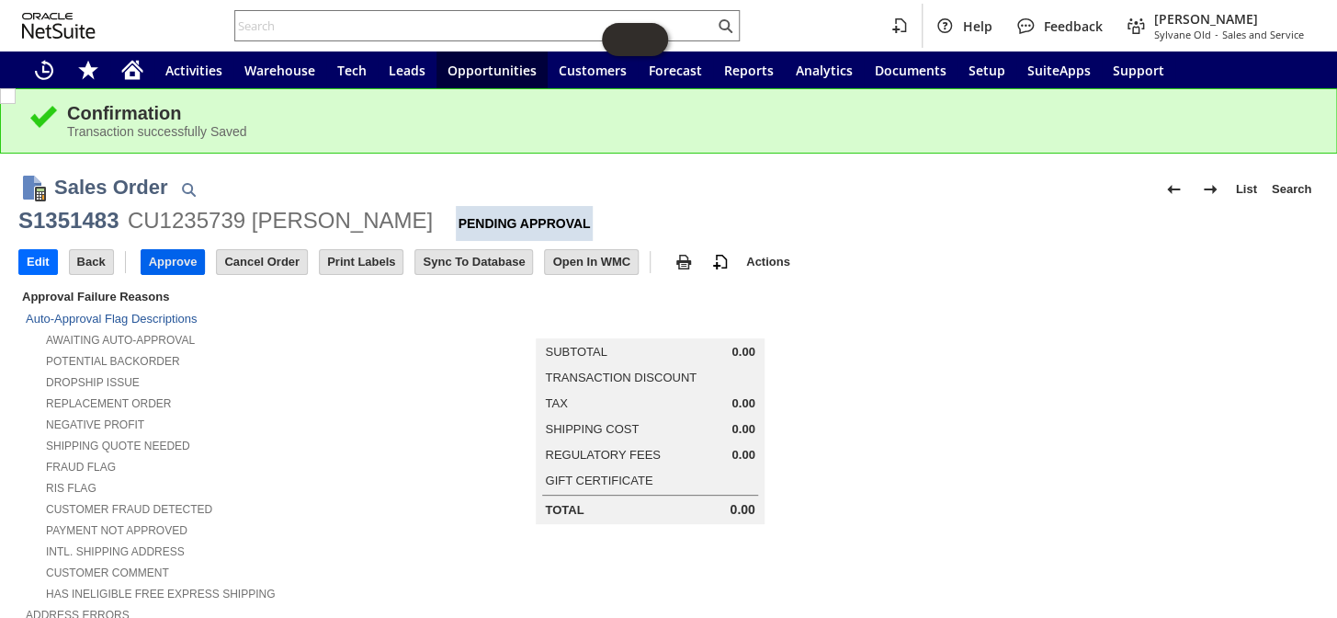
click at [160, 265] on input "Approve" at bounding box center [173, 262] width 63 height 24
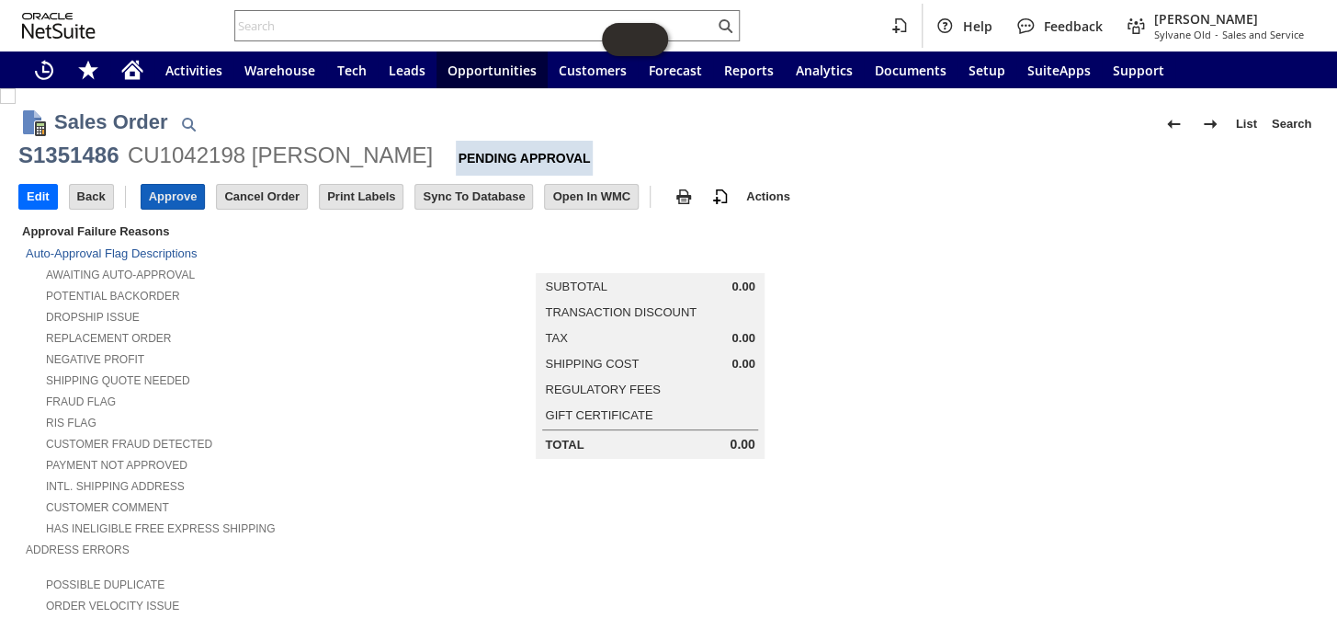
click at [167, 188] on input "Approve" at bounding box center [173, 197] width 63 height 24
